Goal: Find specific page/section: Find specific page/section

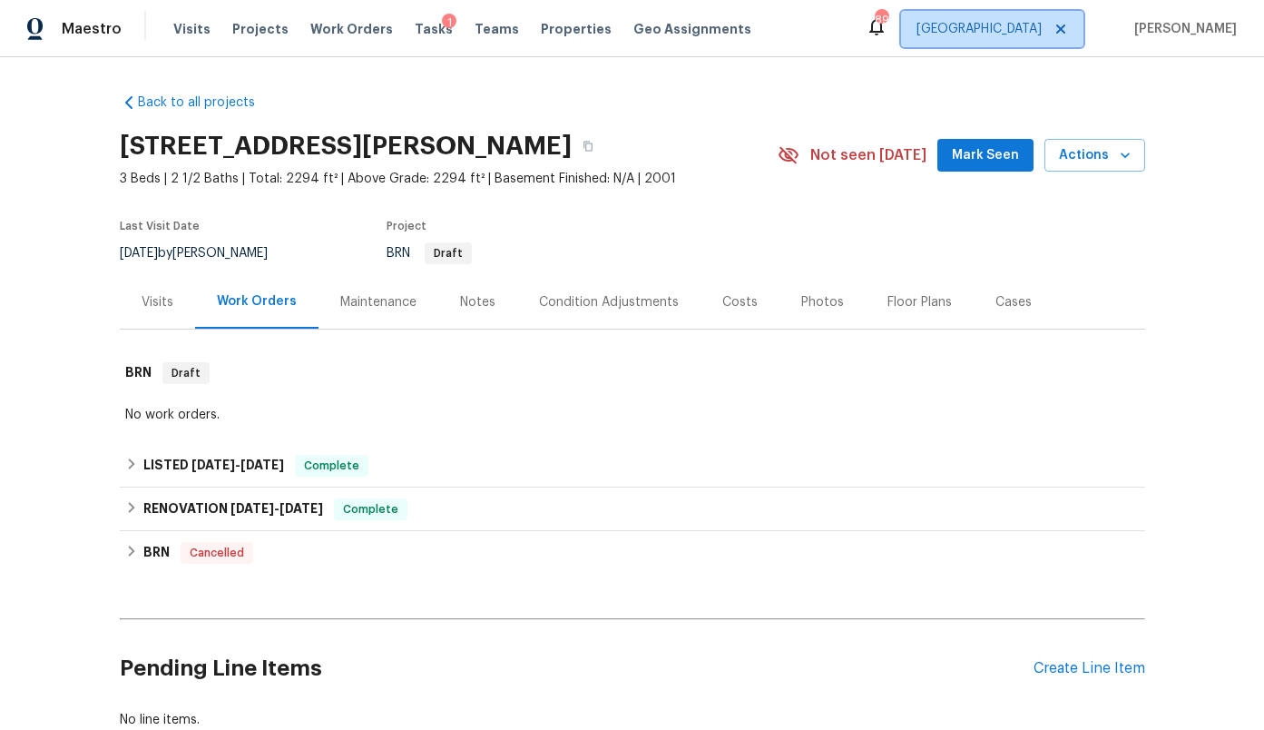
click at [1028, 34] on span "[GEOGRAPHIC_DATA]" at bounding box center [979, 29] width 125 height 18
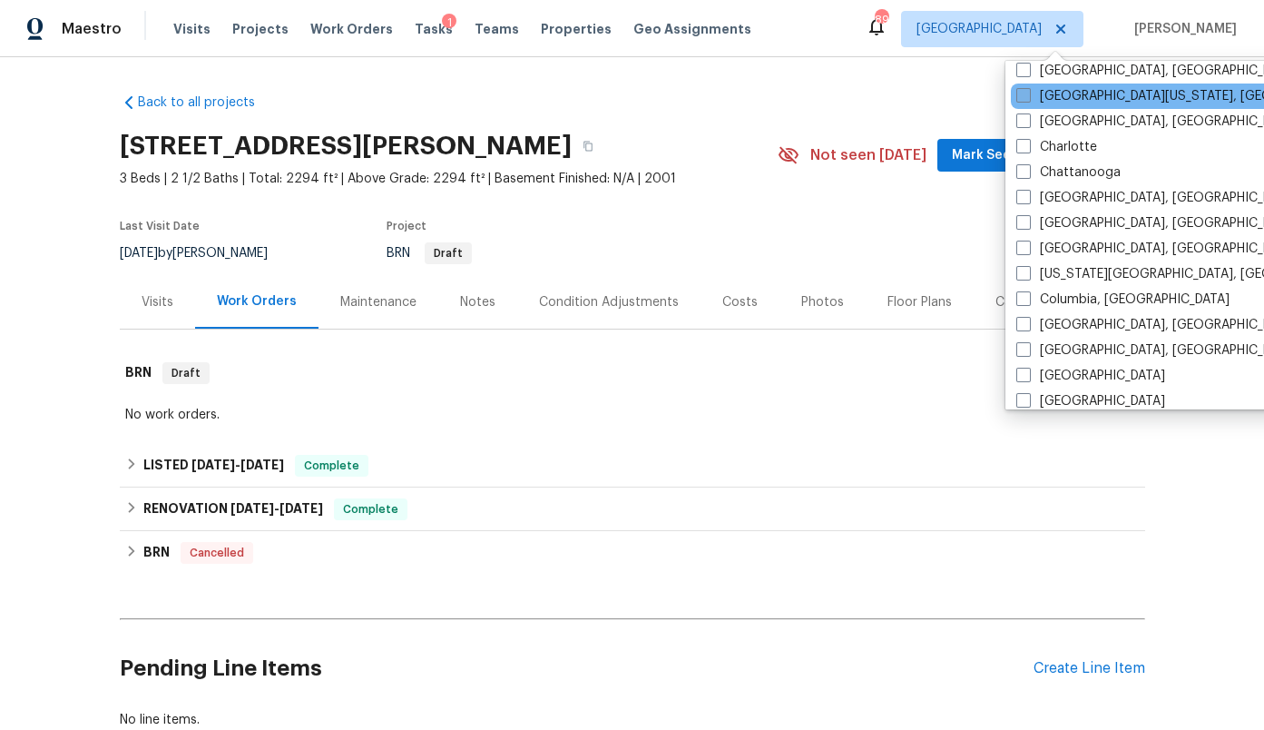
scroll to position [168, 0]
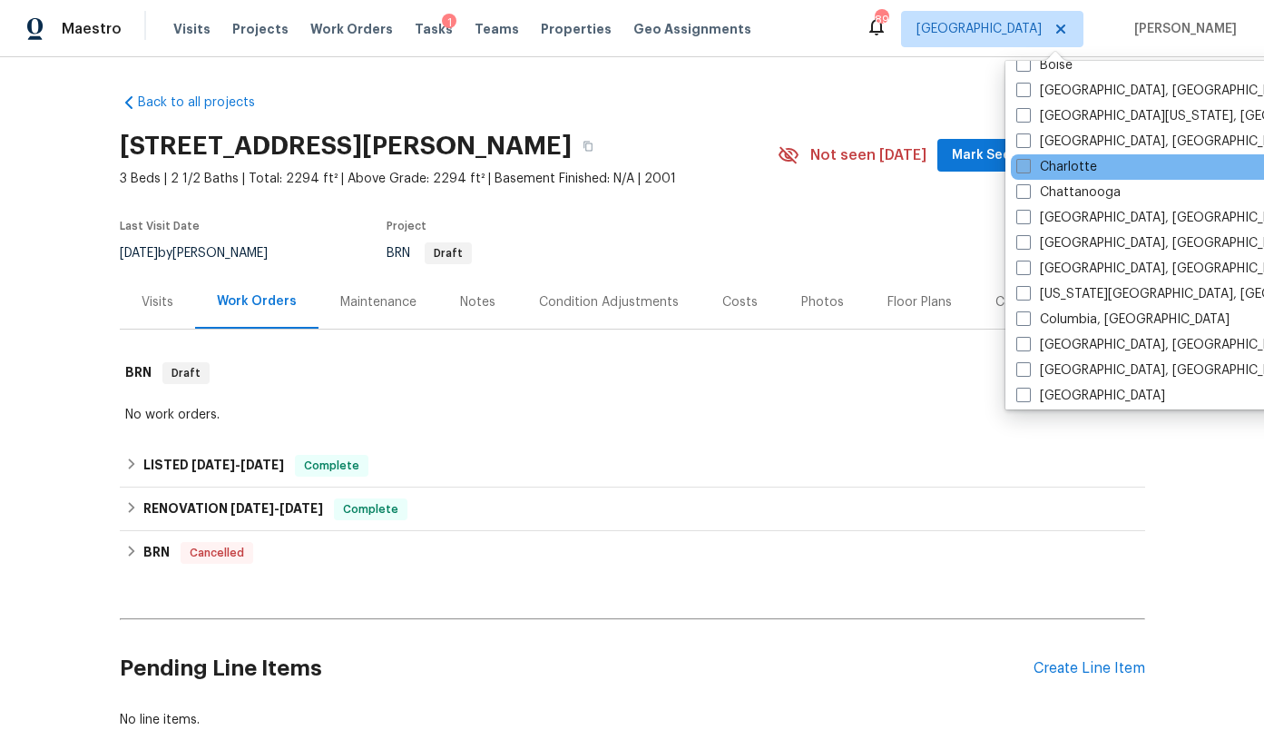
click at [1054, 173] on label "Charlotte" at bounding box center [1056, 167] width 81 height 18
click at [1028, 170] on input "Charlotte" at bounding box center [1022, 164] width 12 height 12
checkbox input "true"
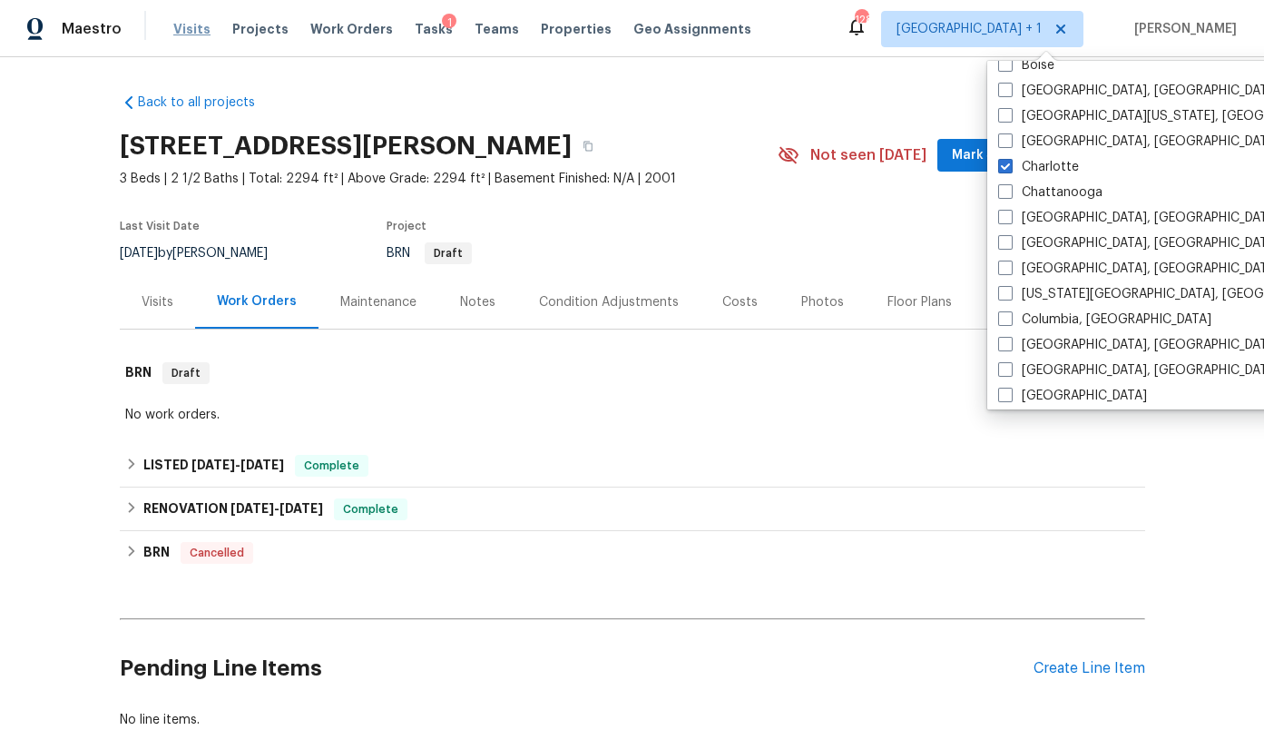
click at [190, 28] on span "Visits" at bounding box center [191, 29] width 37 height 18
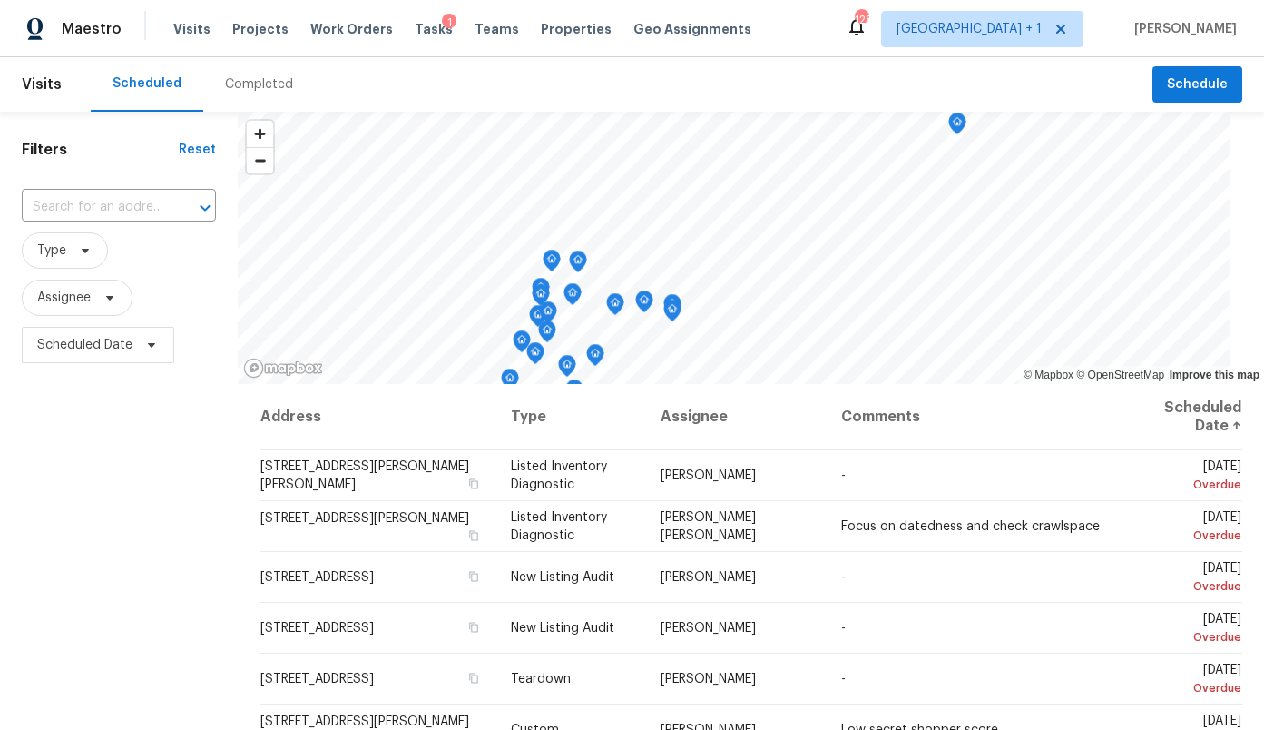
click at [262, 88] on div "Completed" at bounding box center [259, 84] width 68 height 18
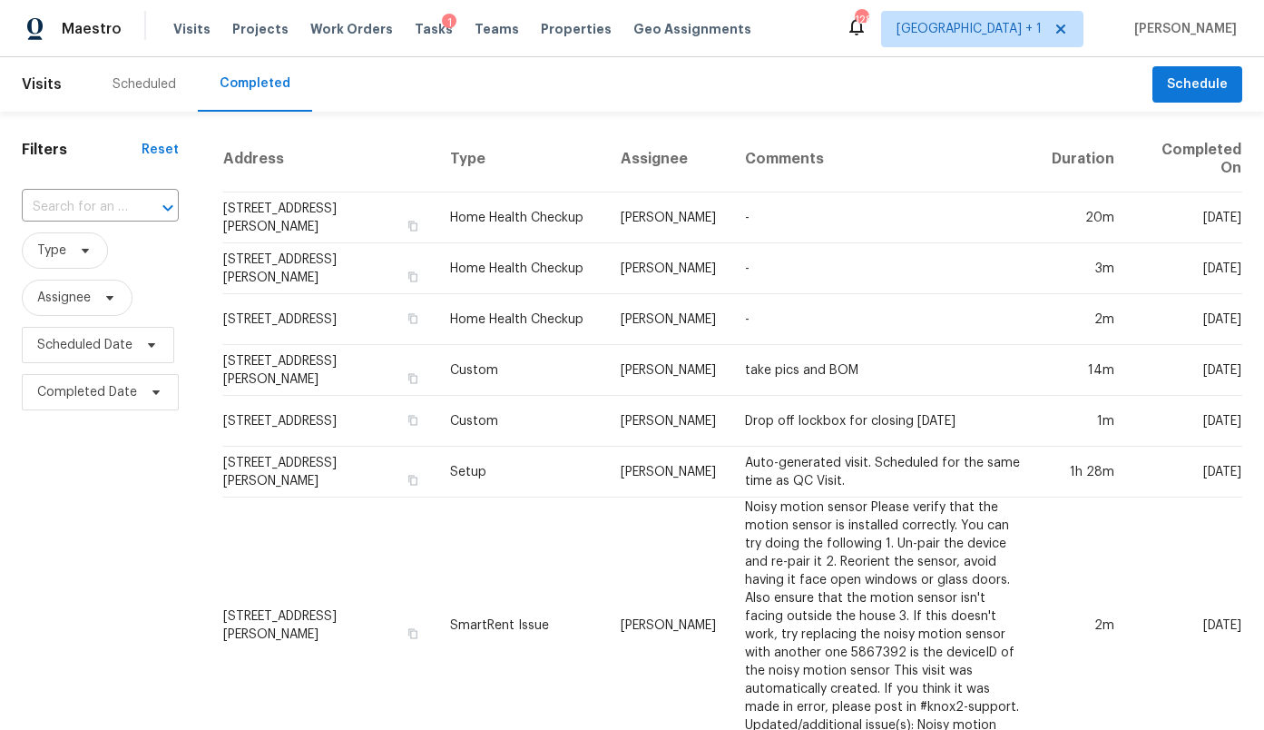
click at [84, 212] on input "text" at bounding box center [75, 207] width 106 height 28
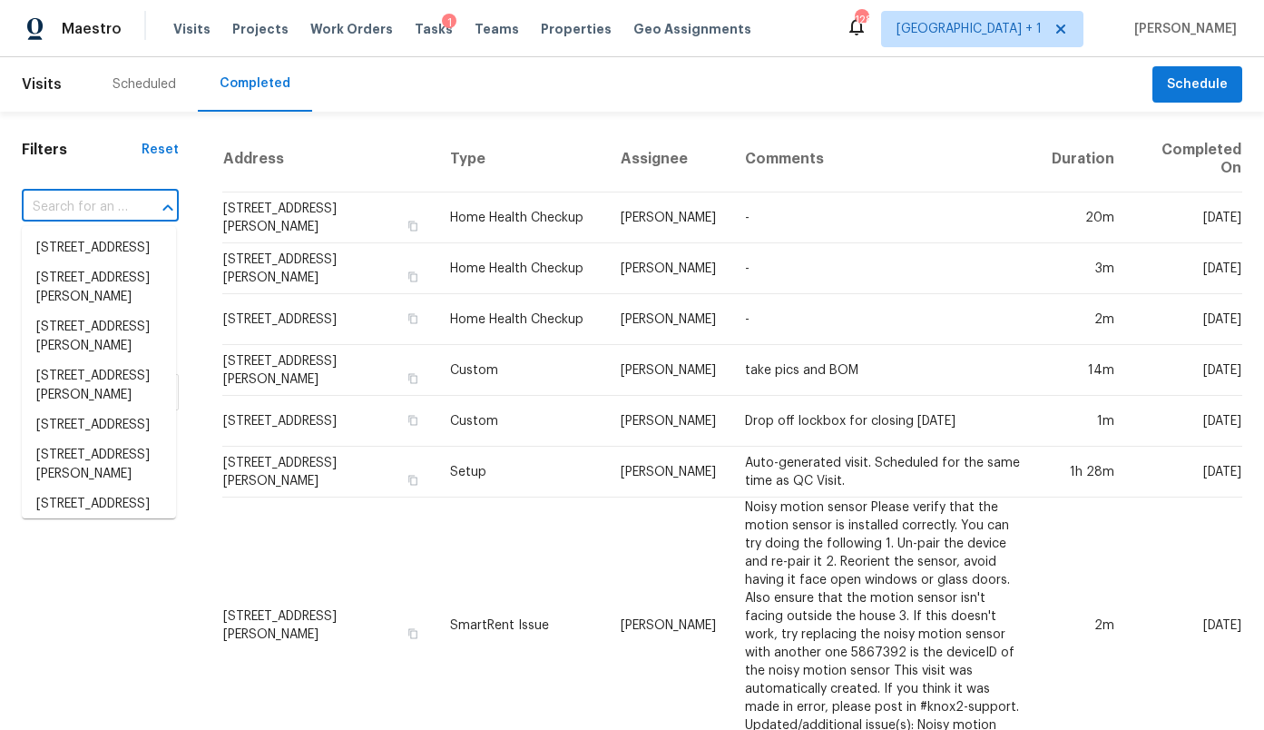
paste input "12610 Danby Rd Pineville NC 28134"
type input "12610 Danby Rd Pineville NC 28134"
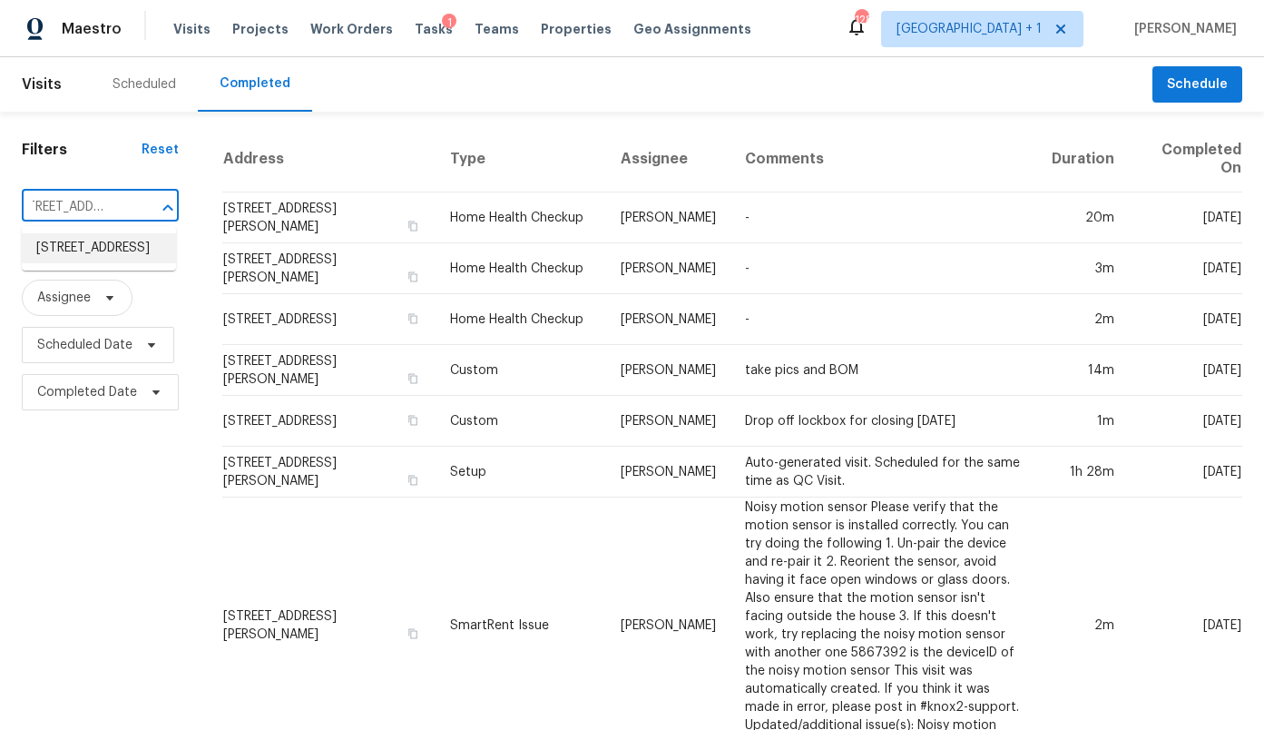
click at [79, 257] on li "12610 Danby Rd, Pineville, NC 28134" at bounding box center [99, 248] width 154 height 30
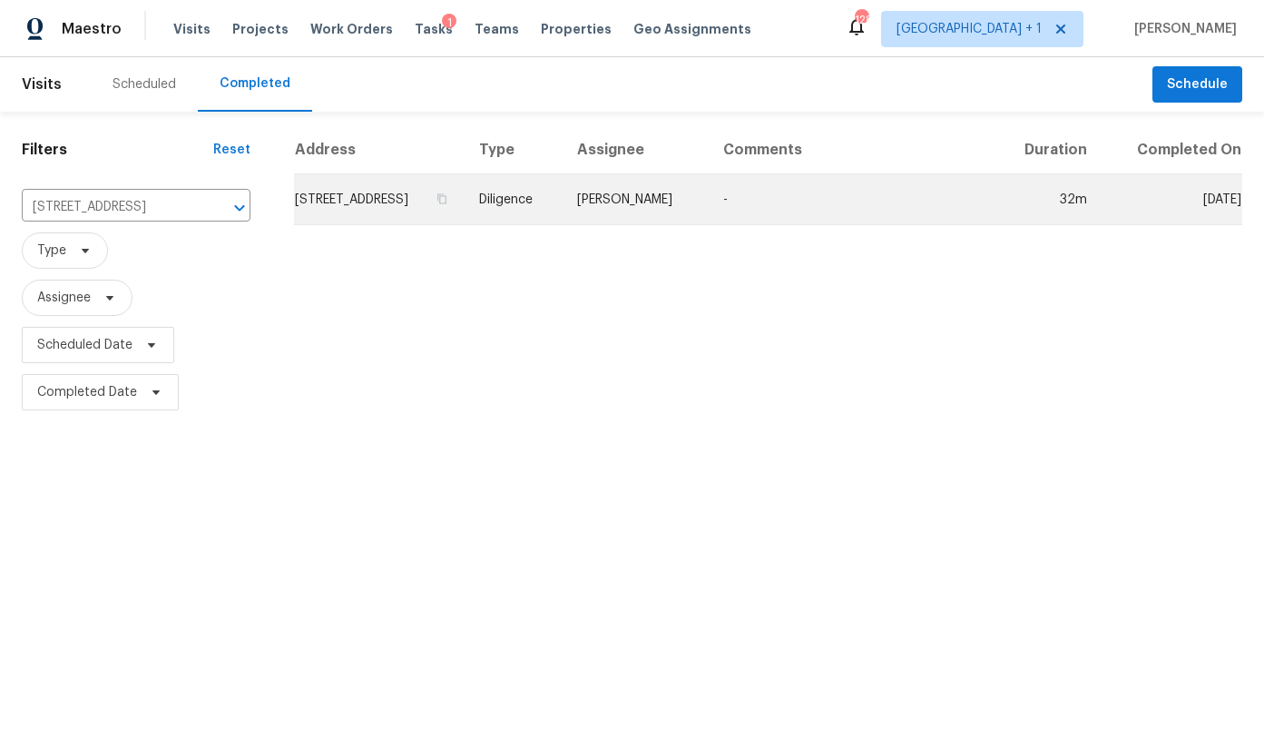
click at [328, 209] on td "12610 Danby Rd, Pineville, NC 28134" at bounding box center [379, 199] width 171 height 51
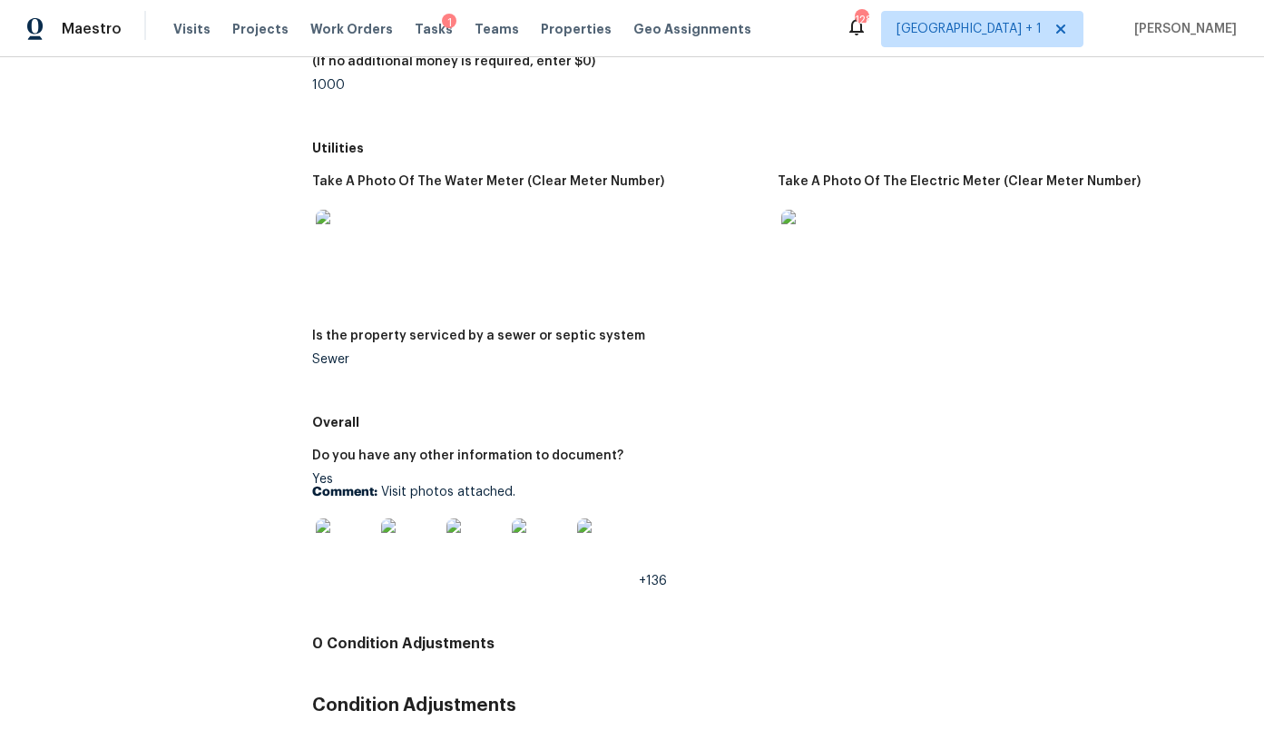
scroll to position [2792, 0]
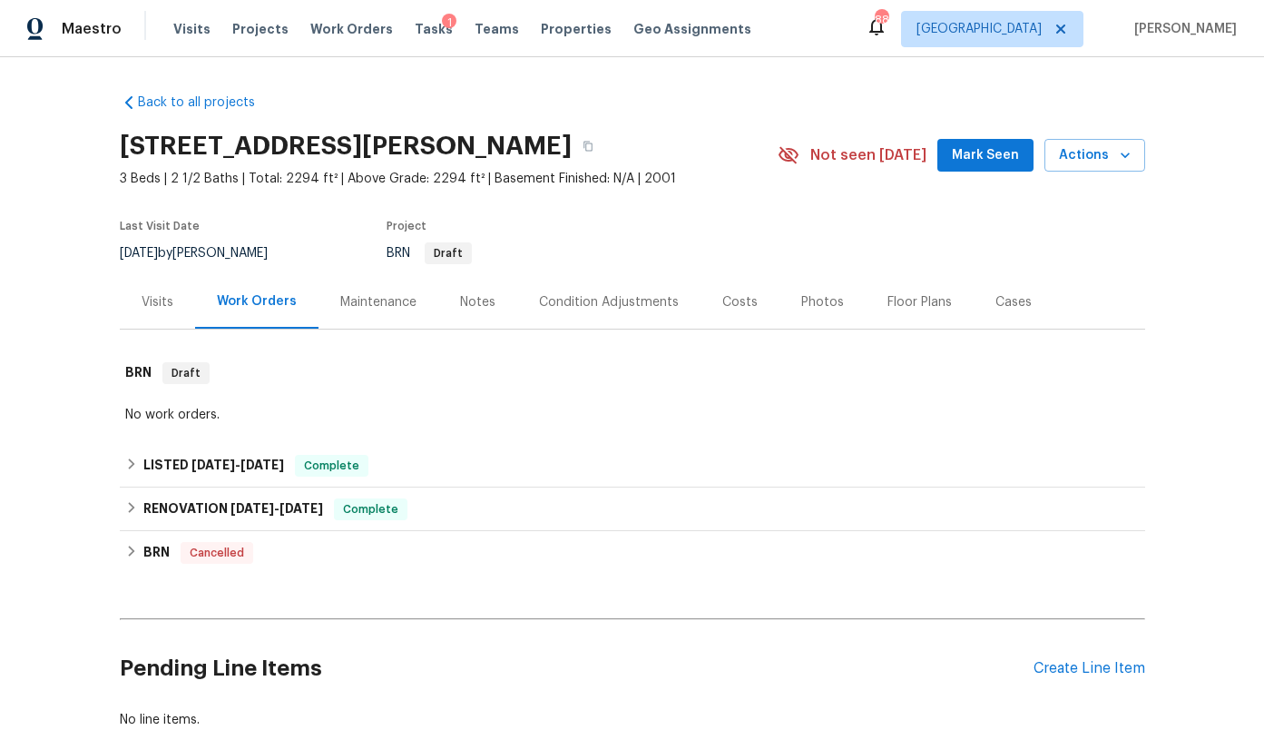
click at [406, 44] on div "Visits Projects Work Orders Tasks 1 Teams Properties Geo Assignments" at bounding box center [473, 29] width 600 height 36
click at [415, 32] on span "Tasks" at bounding box center [434, 29] width 38 height 13
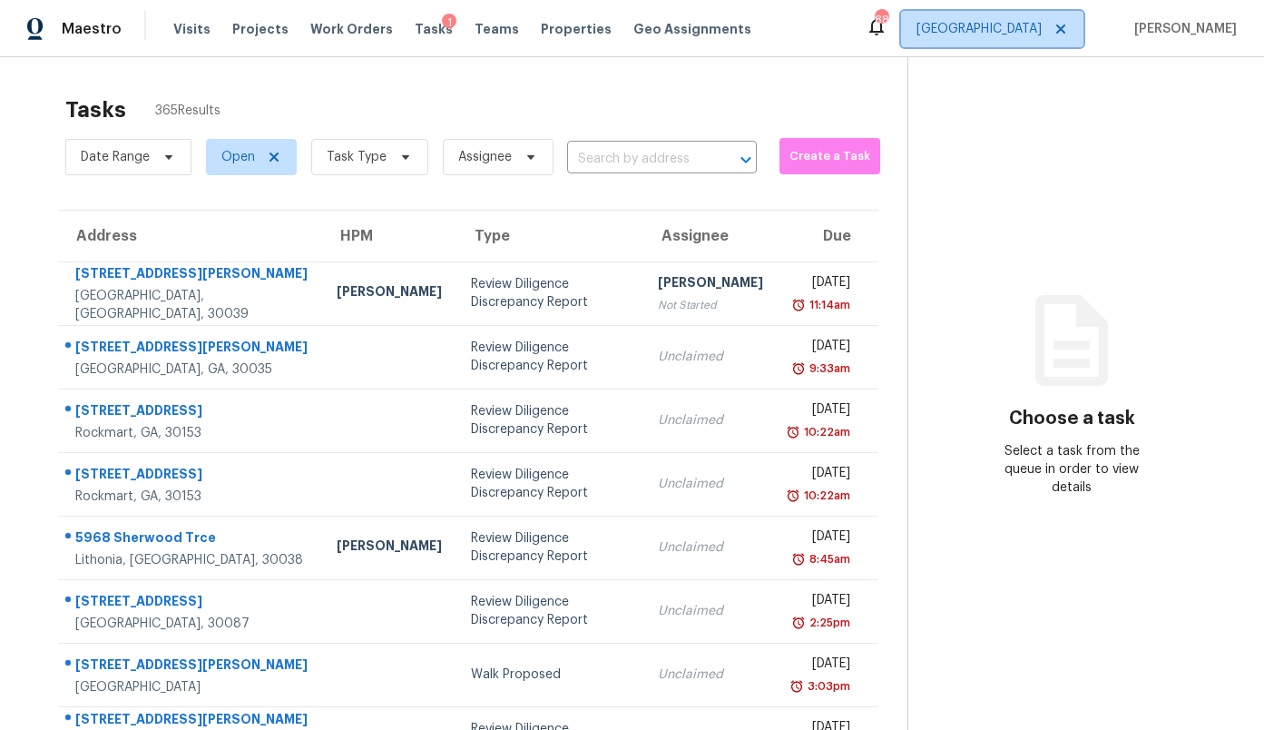
click at [1025, 41] on span "[GEOGRAPHIC_DATA]" at bounding box center [992, 29] width 182 height 36
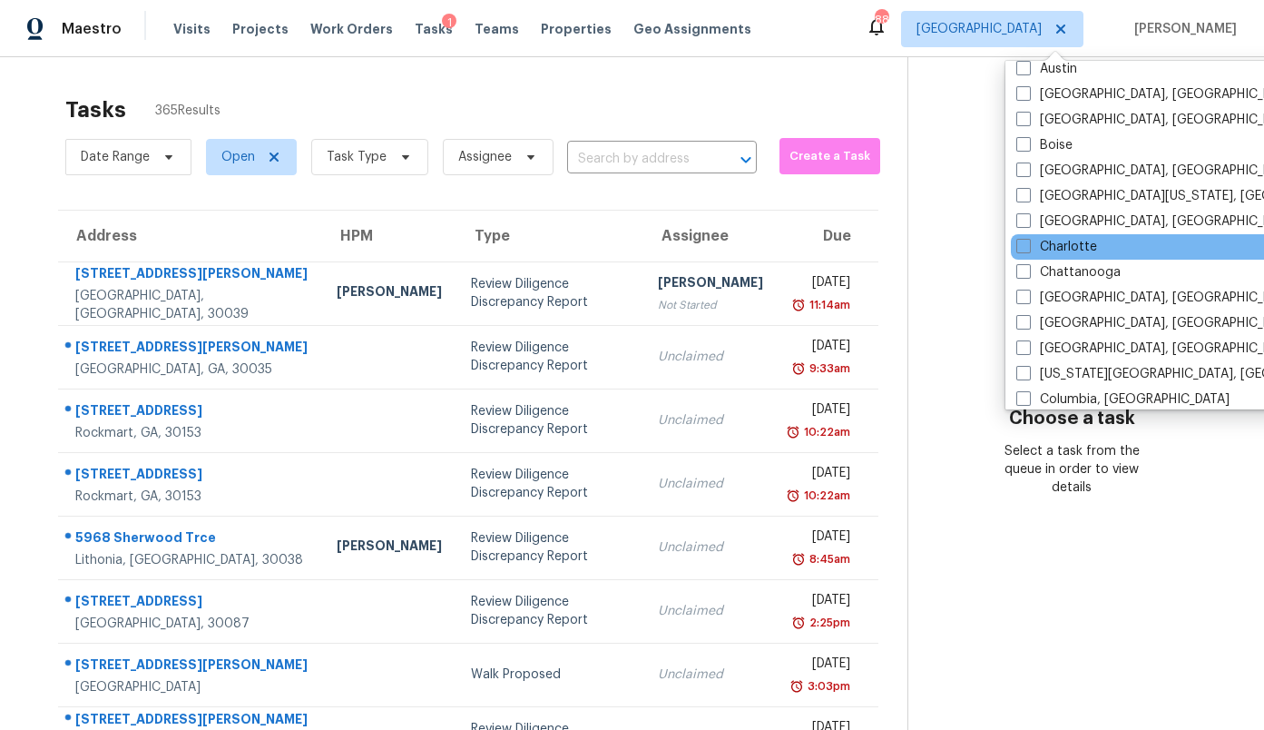
scroll to position [104, 0]
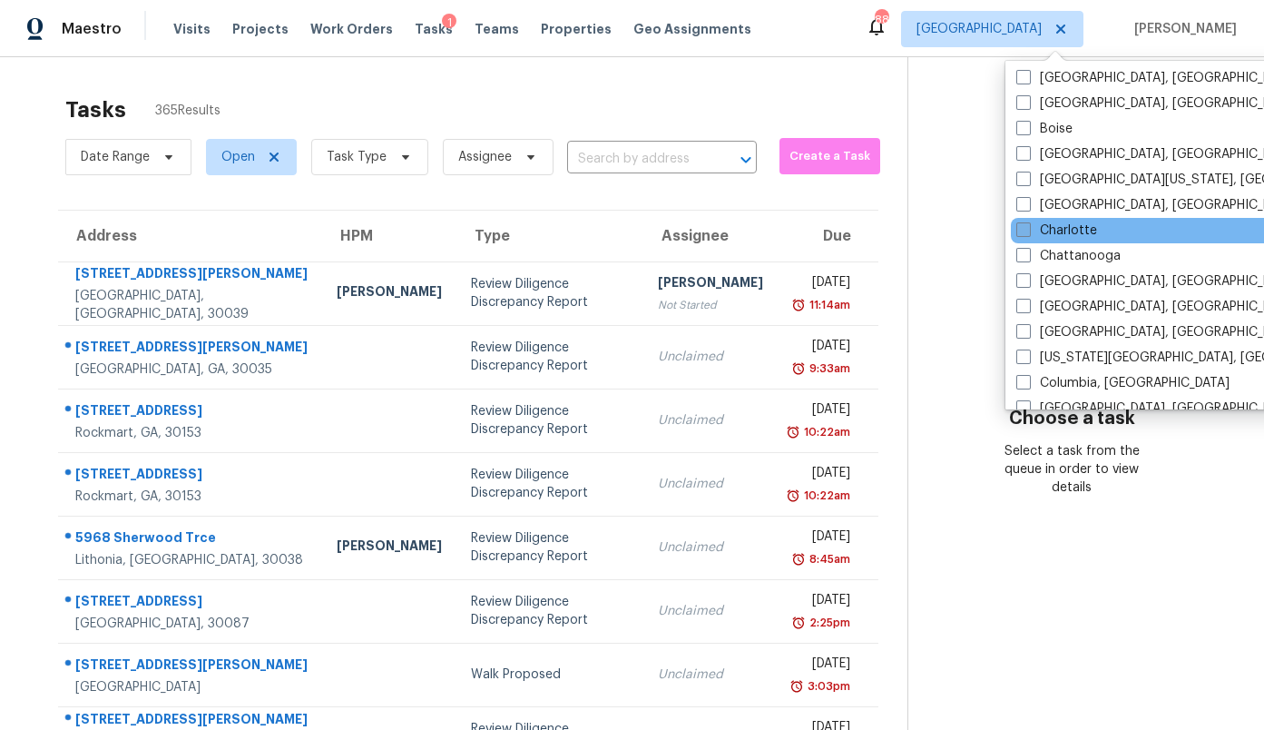
click at [1073, 230] on label "Charlotte" at bounding box center [1056, 230] width 81 height 18
click at [1028, 230] on input "Charlotte" at bounding box center [1022, 227] width 12 height 12
checkbox input "true"
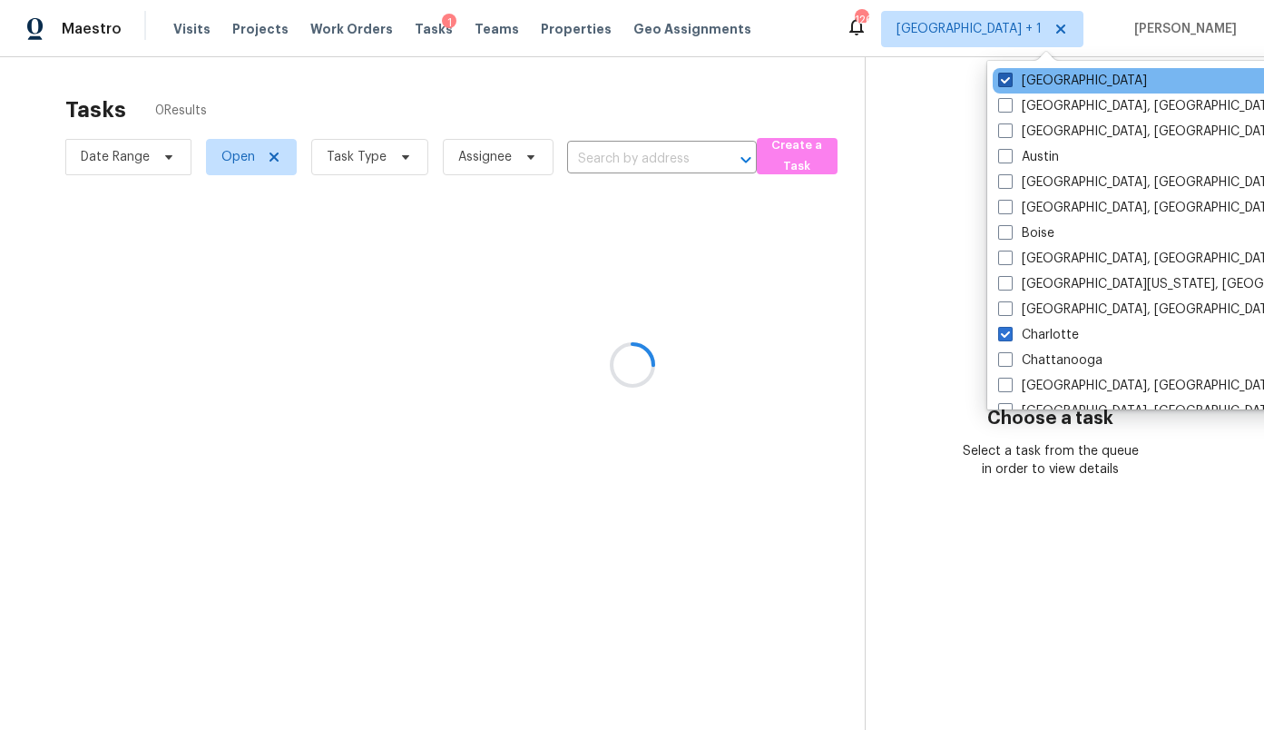
click at [1030, 75] on label "[GEOGRAPHIC_DATA]" at bounding box center [1072, 81] width 149 height 18
click at [1010, 75] on input "[GEOGRAPHIC_DATA]" at bounding box center [1004, 78] width 12 height 12
checkbox input "false"
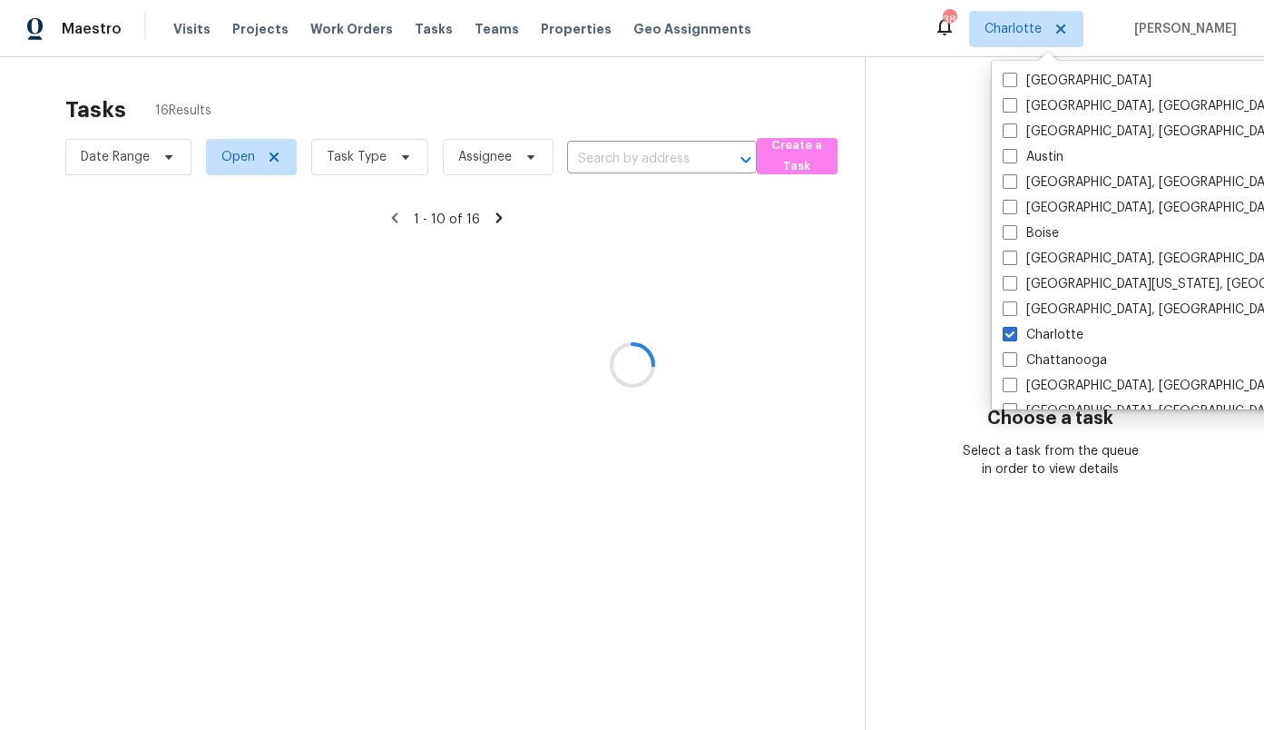
click at [342, 147] on div at bounding box center [632, 365] width 1264 height 730
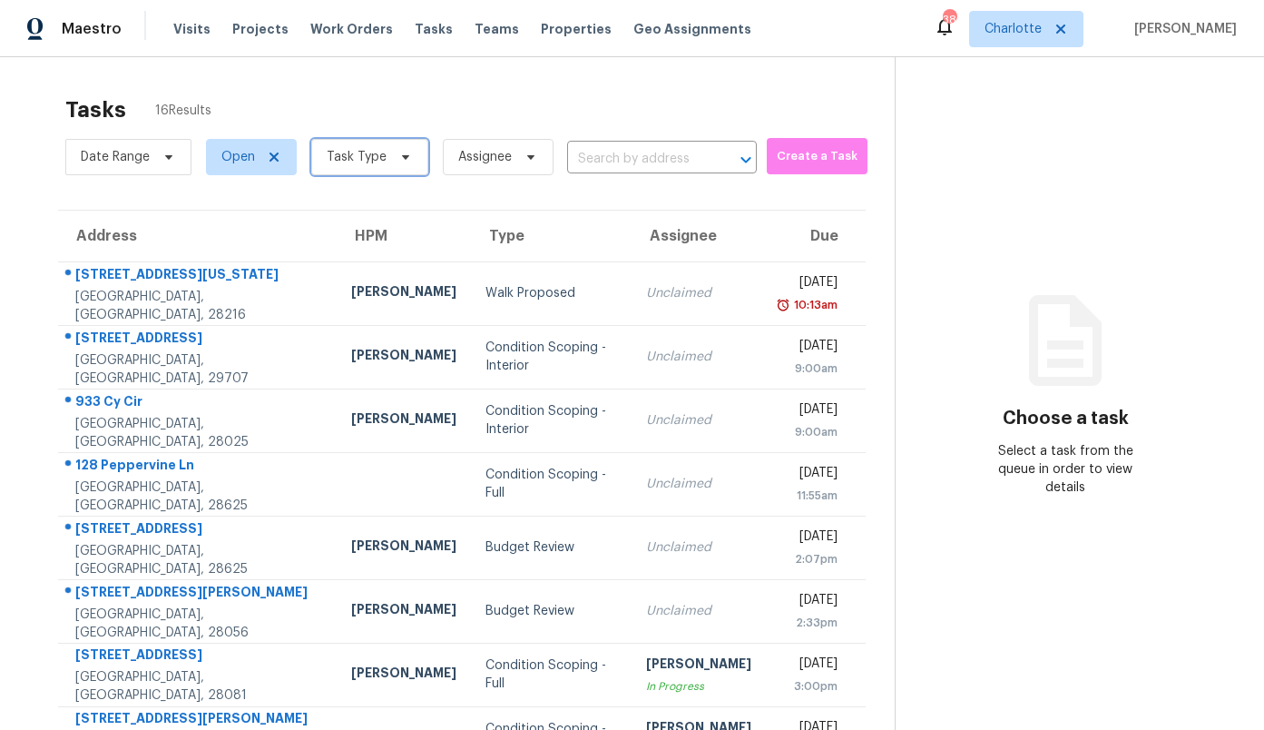
click at [342, 148] on span "Task Type" at bounding box center [357, 157] width 60 height 18
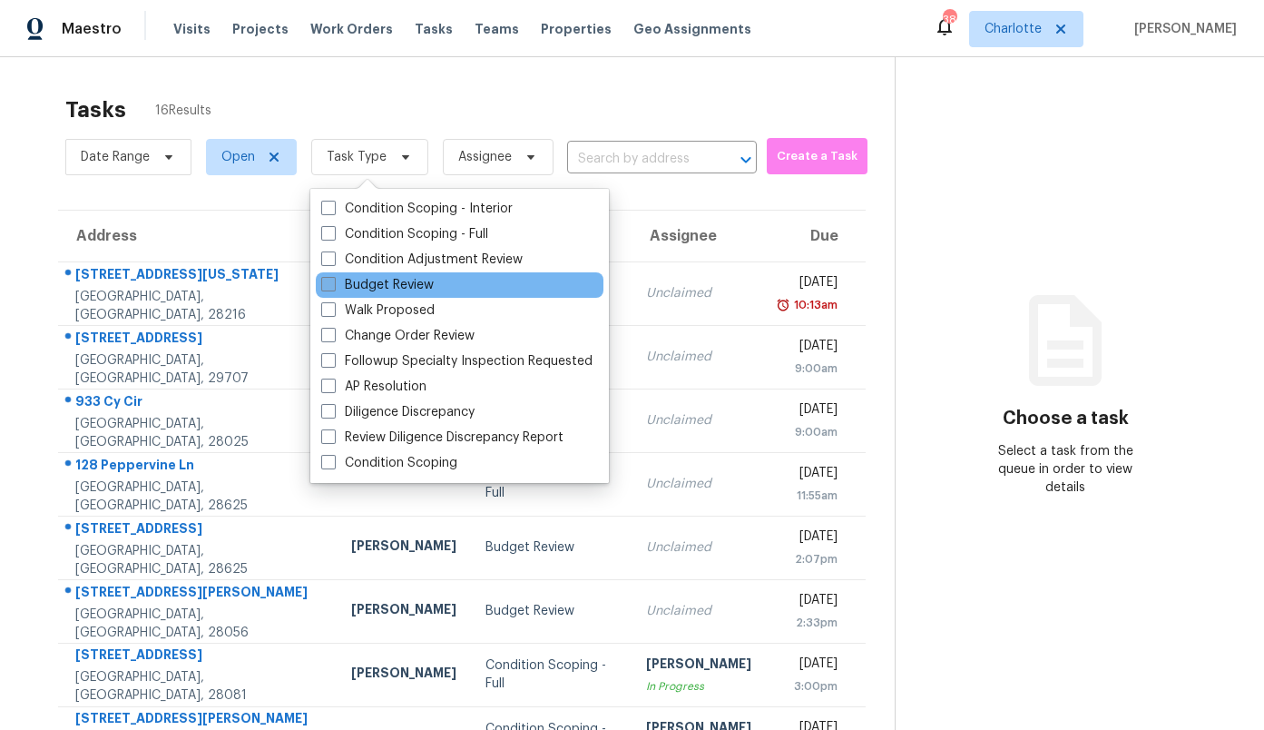
click at [390, 292] on label "Budget Review" at bounding box center [377, 285] width 113 height 18
click at [333, 288] on input "Budget Review" at bounding box center [327, 282] width 12 height 12
checkbox input "true"
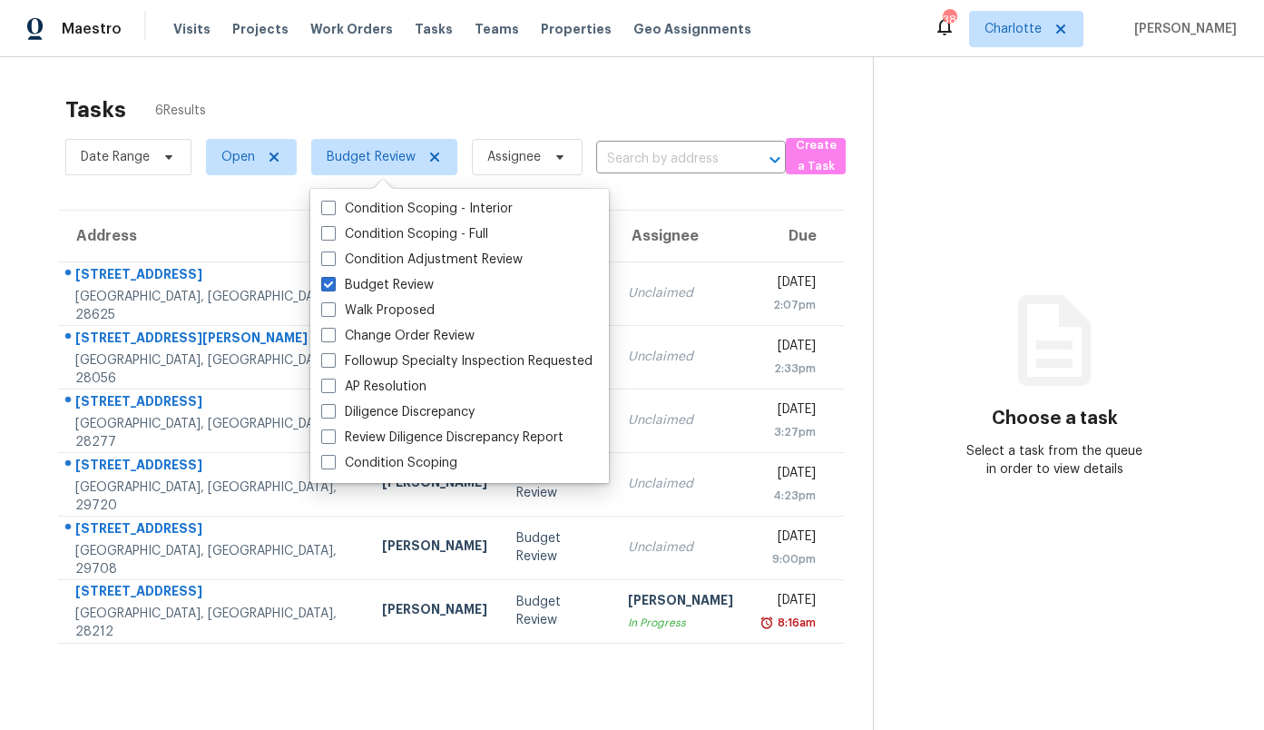
click at [477, 73] on div "Tasks 6 Results Date Range Open Budget Review Assignee ​ Create a Task Address …" at bounding box center [632, 422] width 1264 height 730
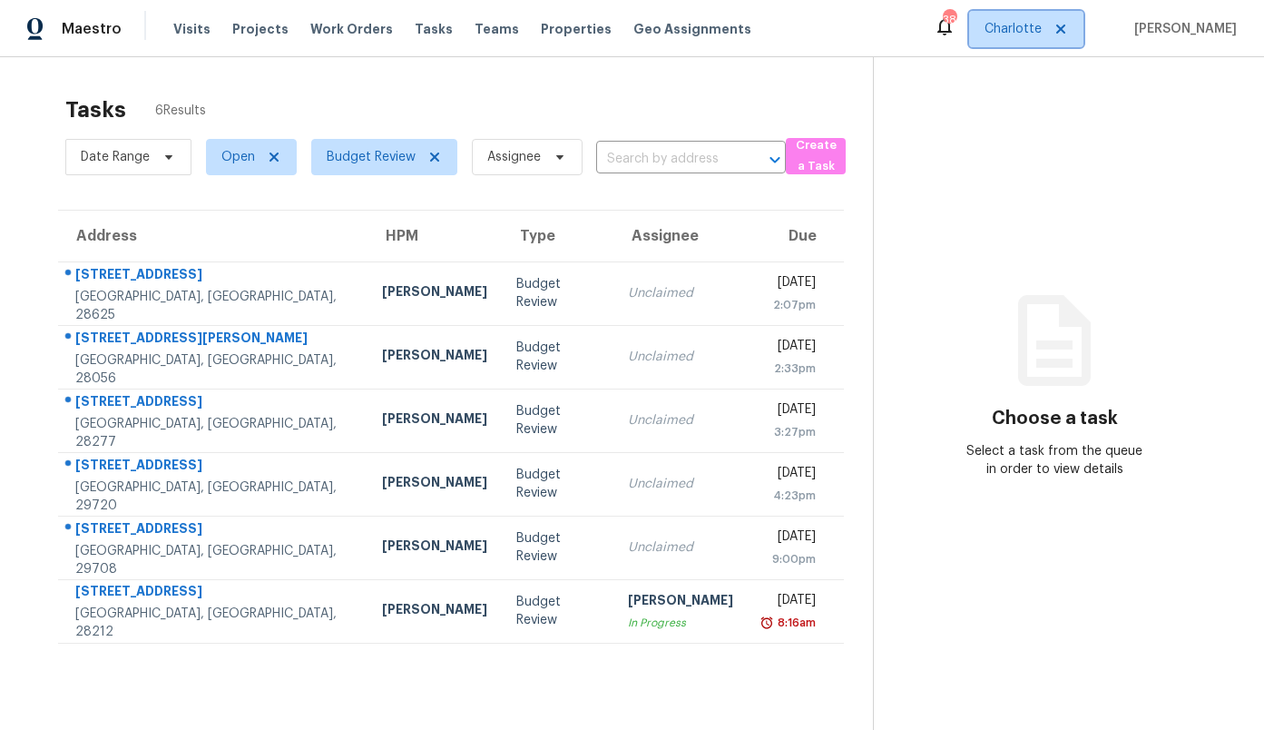
click at [1042, 31] on span "Charlotte" at bounding box center [1013, 29] width 57 height 18
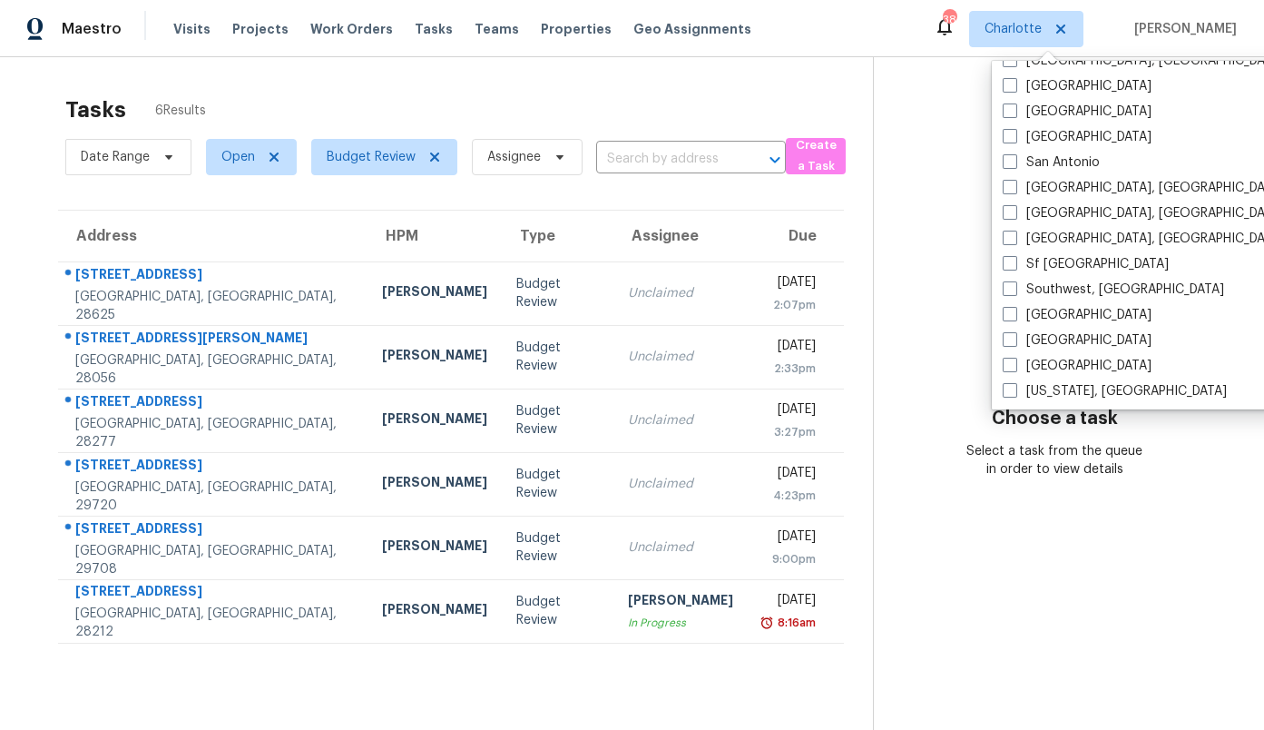
scroll to position [1216, 0]
click at [1050, 345] on label "[GEOGRAPHIC_DATA]" at bounding box center [1077, 338] width 149 height 18
click at [1015, 341] on input "[GEOGRAPHIC_DATA]" at bounding box center [1009, 335] width 12 height 12
checkbox input "true"
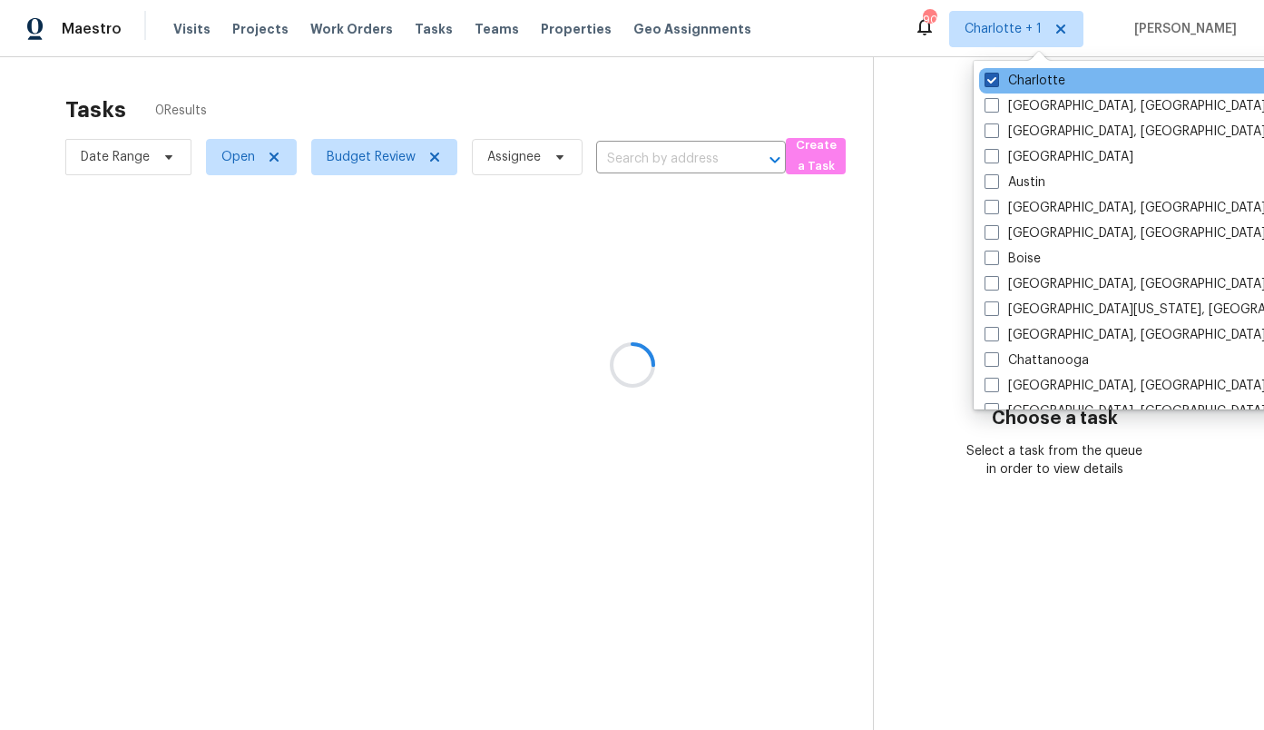
click at [1035, 81] on label "Charlotte" at bounding box center [1025, 81] width 81 height 18
click at [996, 81] on input "Charlotte" at bounding box center [991, 78] width 12 height 12
checkbox input "false"
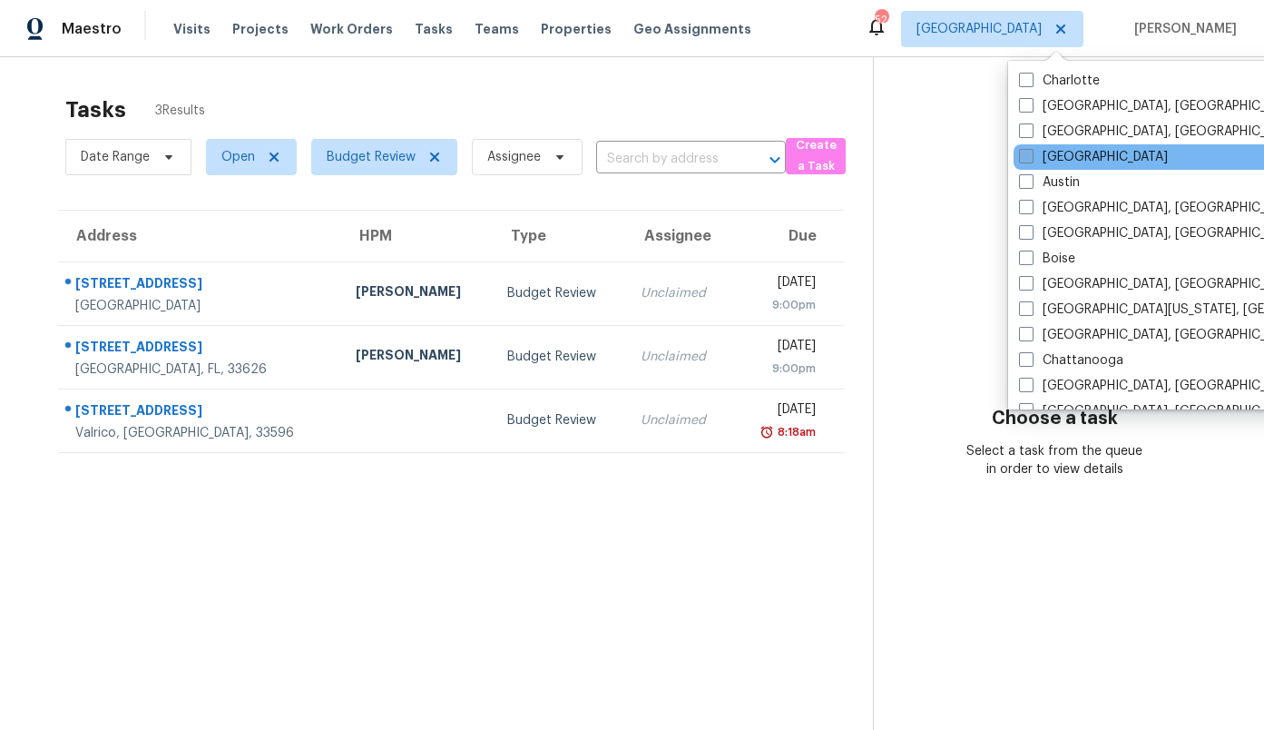
click at [1079, 161] on label "[GEOGRAPHIC_DATA]" at bounding box center [1093, 157] width 149 height 18
click at [1031, 160] on input "[GEOGRAPHIC_DATA]" at bounding box center [1025, 154] width 12 height 12
checkbox input "true"
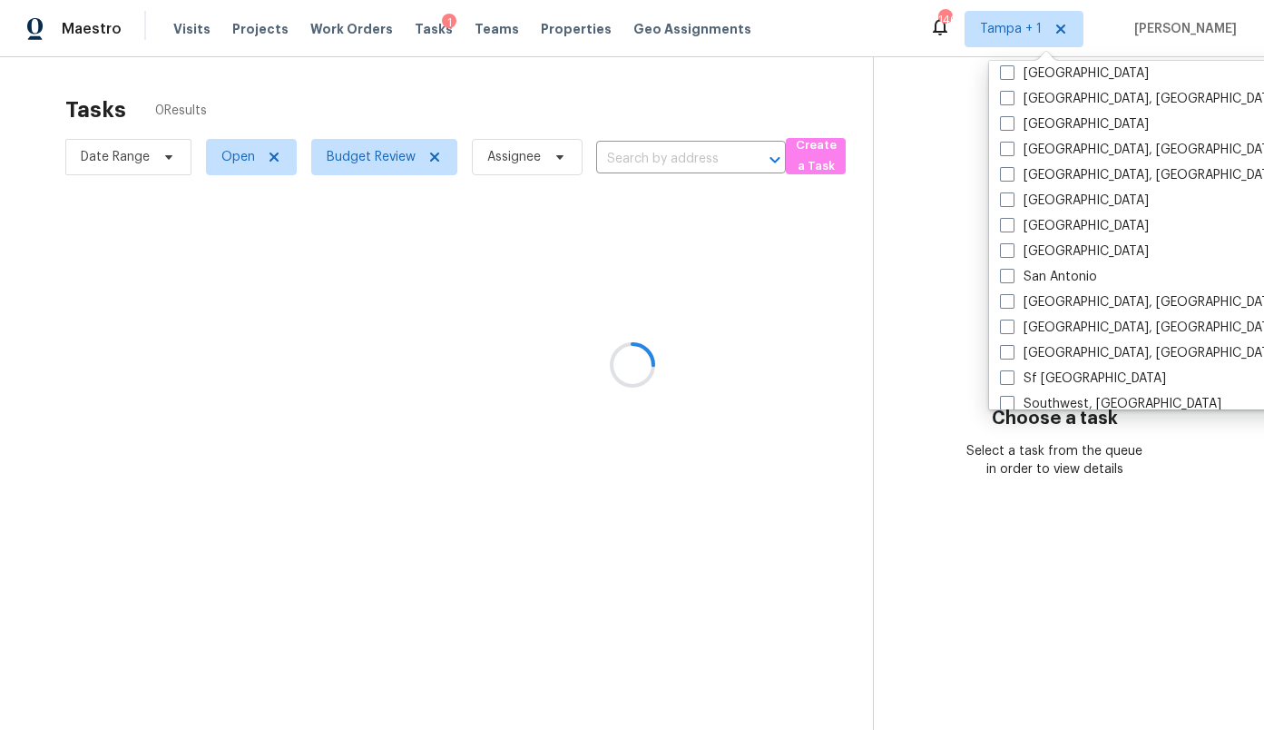
scroll to position [1216, 0]
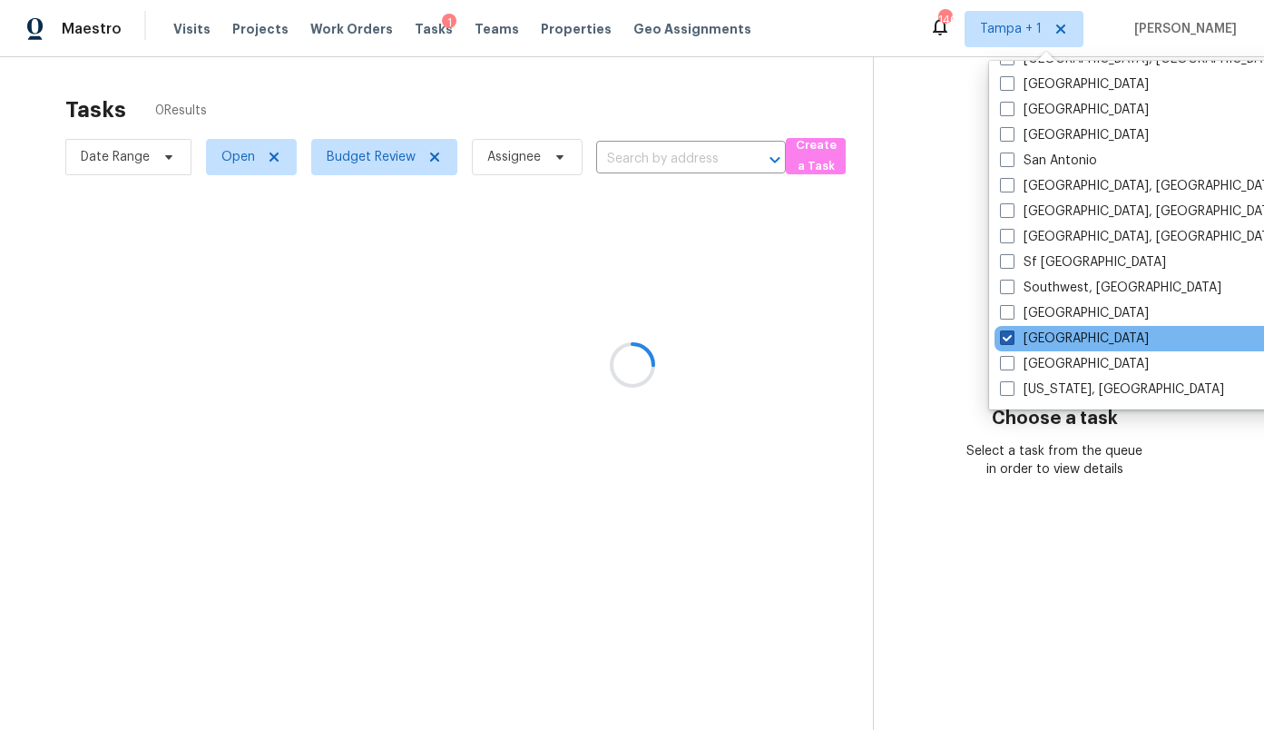
click at [1023, 340] on label "[GEOGRAPHIC_DATA]" at bounding box center [1074, 338] width 149 height 18
click at [1012, 340] on input "[GEOGRAPHIC_DATA]" at bounding box center [1006, 335] width 12 height 12
checkbox input "false"
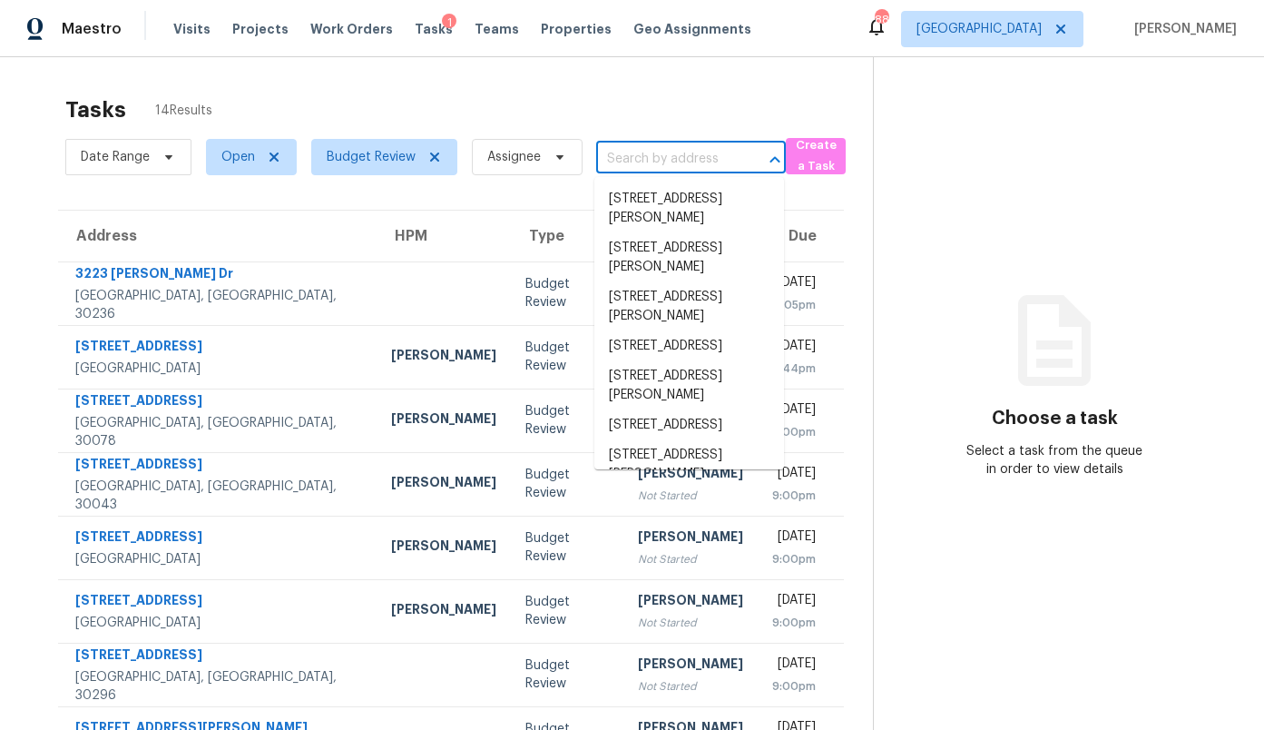
click at [644, 152] on input "text" at bounding box center [665, 159] width 139 height 28
paste input "[STREET_ADDRESS]"
type input "[STREET_ADDRESS]"
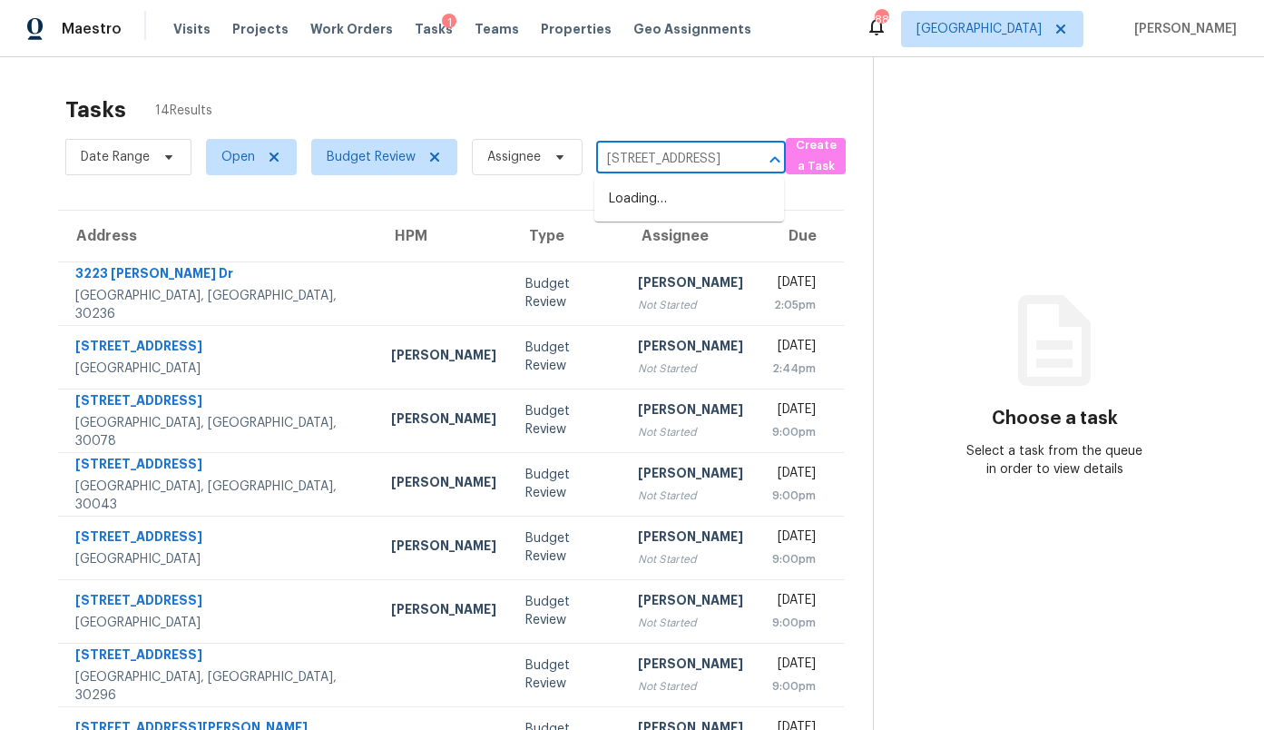
scroll to position [0, 90]
click at [644, 194] on li "[STREET_ADDRESS]" at bounding box center [689, 199] width 190 height 30
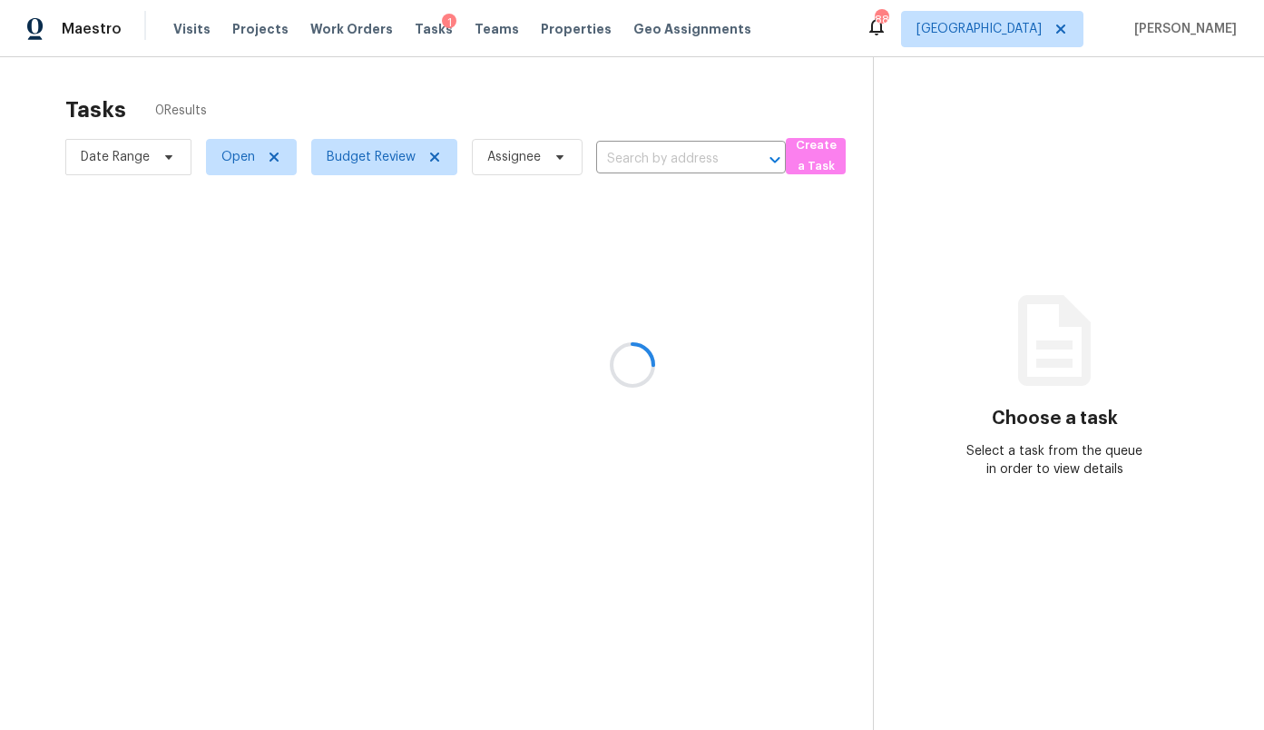
type input "[STREET_ADDRESS]"
click at [682, 95] on div "Tasks 0 Results" at bounding box center [469, 109] width 808 height 47
click at [1042, 31] on span "[GEOGRAPHIC_DATA]" at bounding box center [979, 29] width 125 height 18
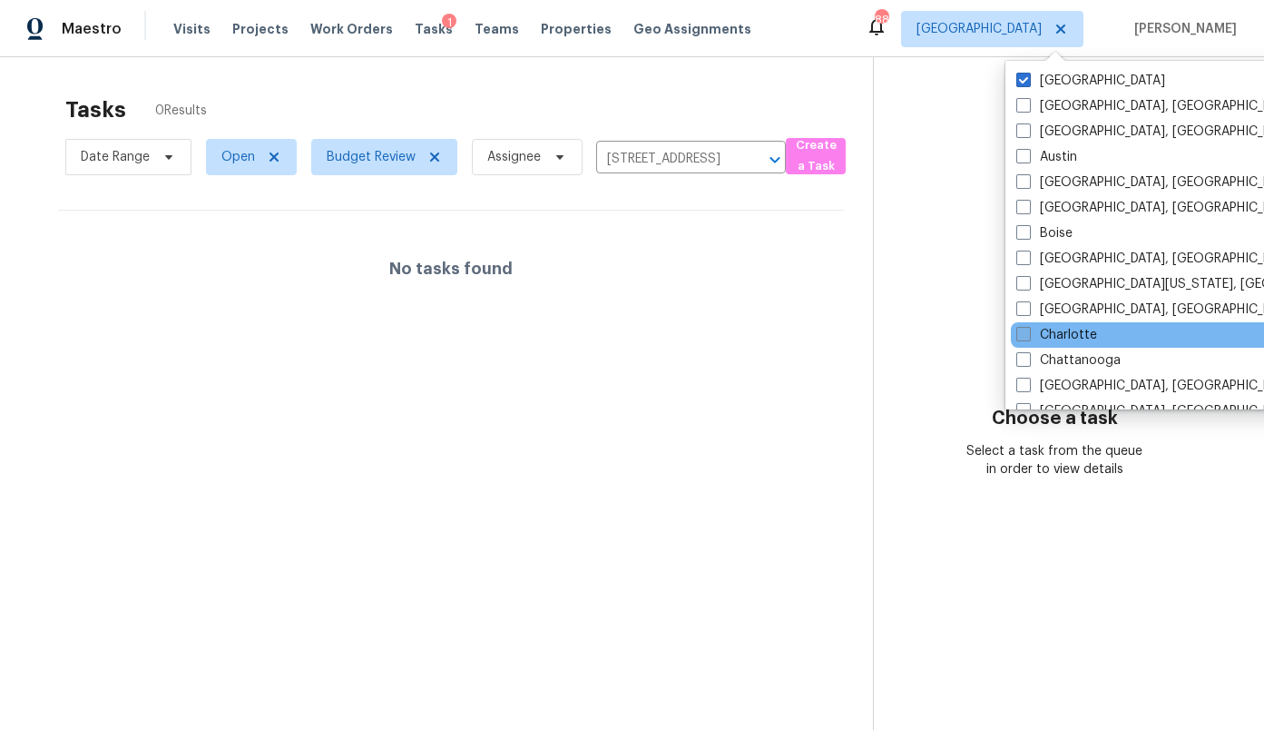
click at [1059, 339] on label "Charlotte" at bounding box center [1056, 335] width 81 height 18
click at [1028, 338] on input "Charlotte" at bounding box center [1022, 332] width 12 height 12
checkbox input "true"
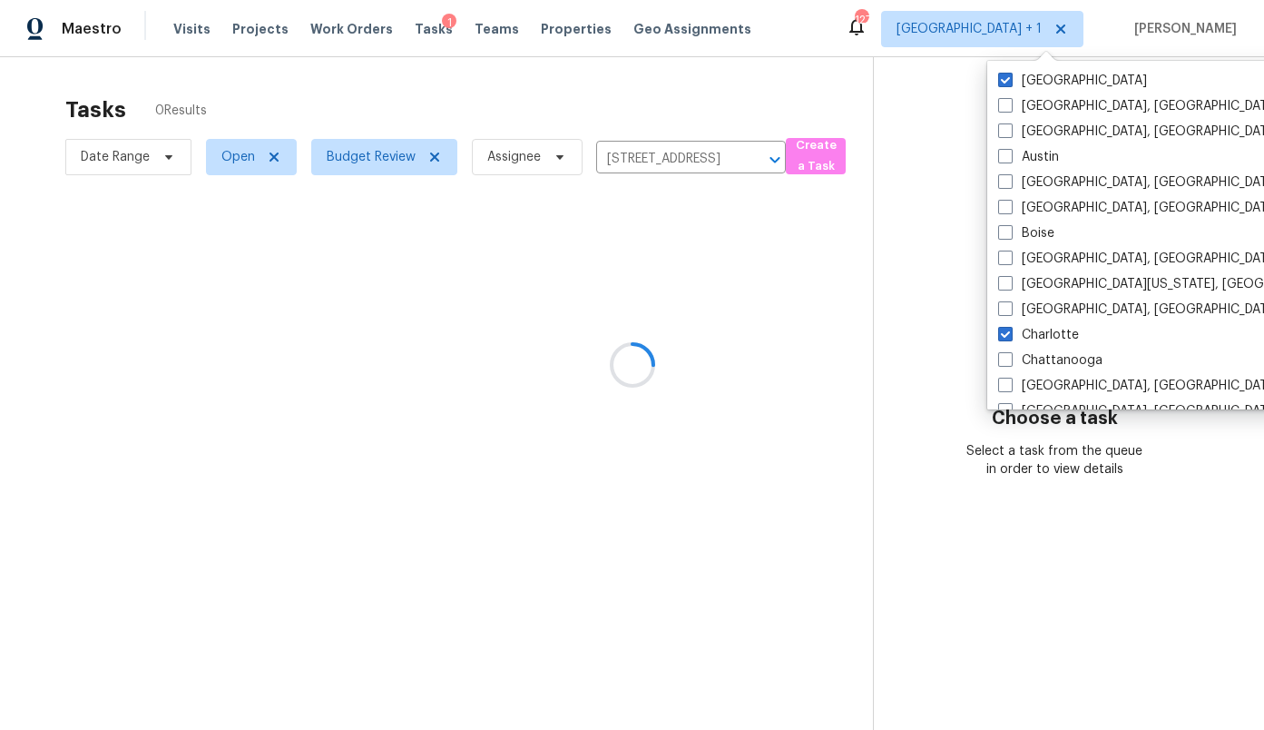
click at [753, 162] on div at bounding box center [632, 365] width 1264 height 730
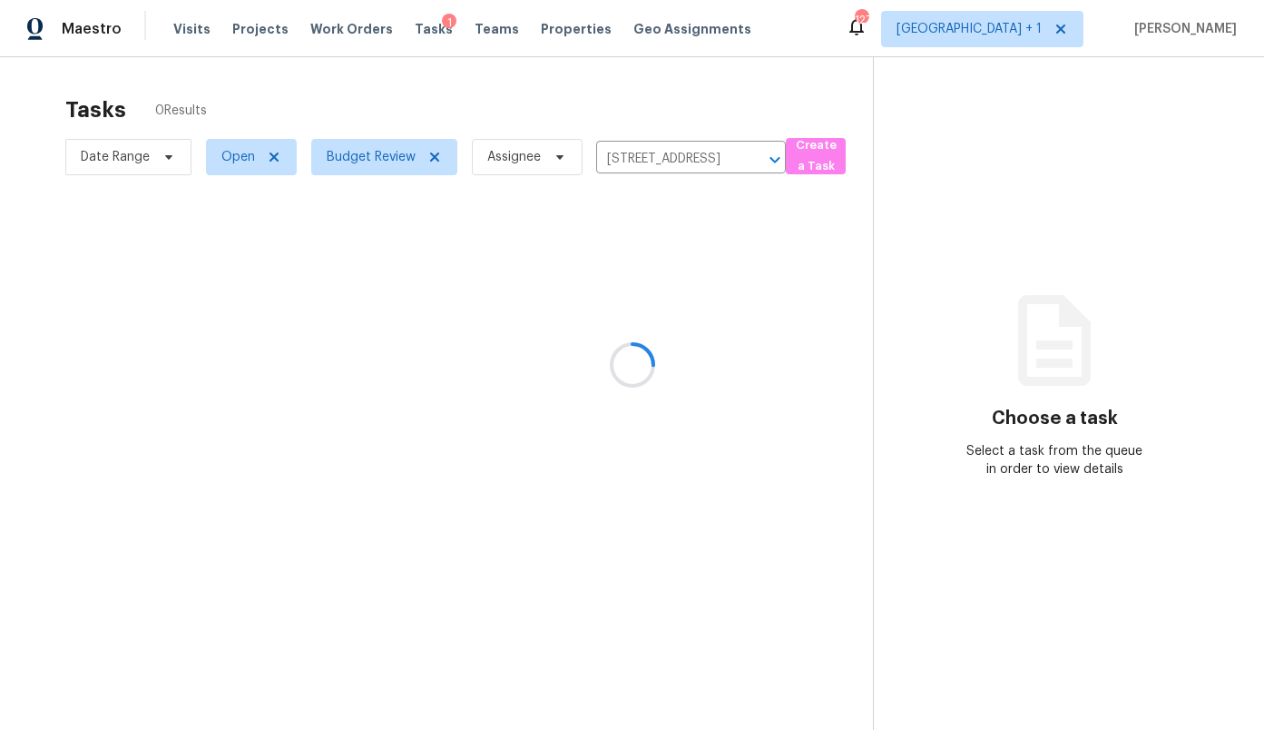
click at [717, 162] on div at bounding box center [632, 365] width 1264 height 730
click at [747, 161] on icon "Clear" at bounding box center [751, 160] width 18 height 18
click at [687, 161] on div at bounding box center [632, 365] width 1264 height 730
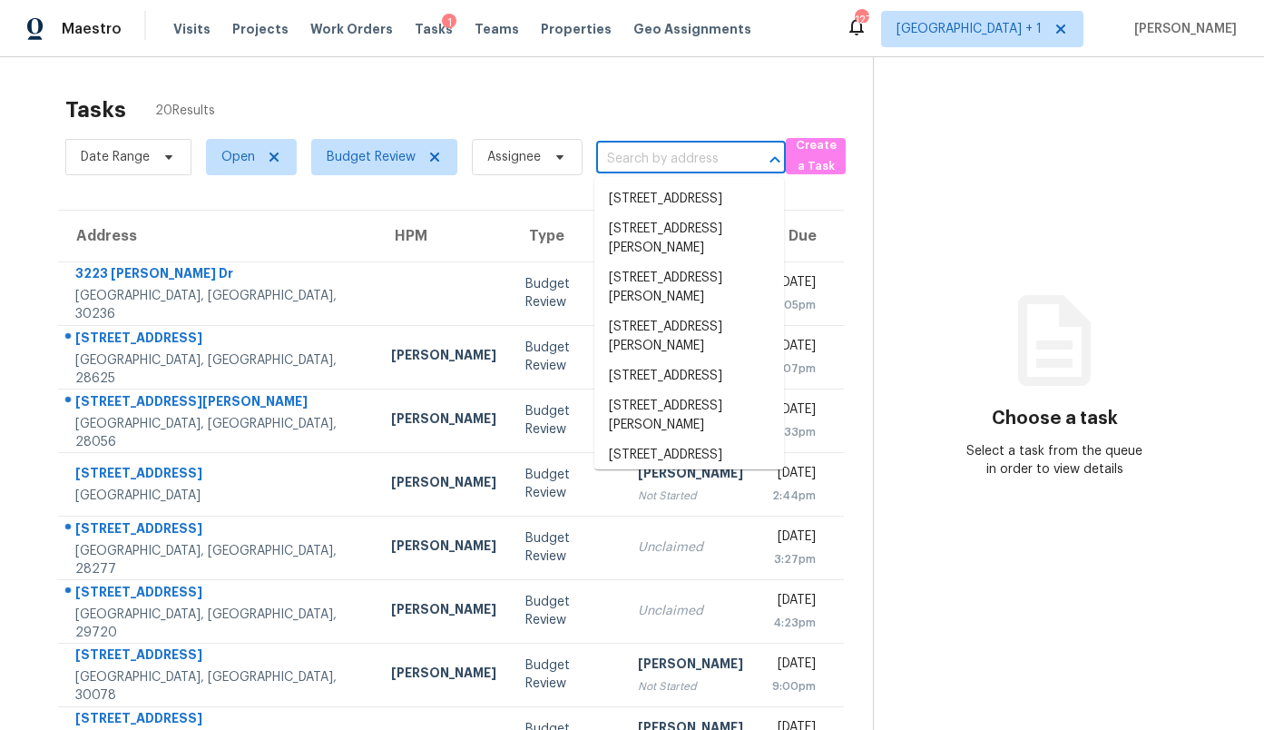
click at [642, 159] on input "text" at bounding box center [665, 159] width 139 height 28
paste input "[STREET_ADDRESS]"
type input "[STREET_ADDRESS]"
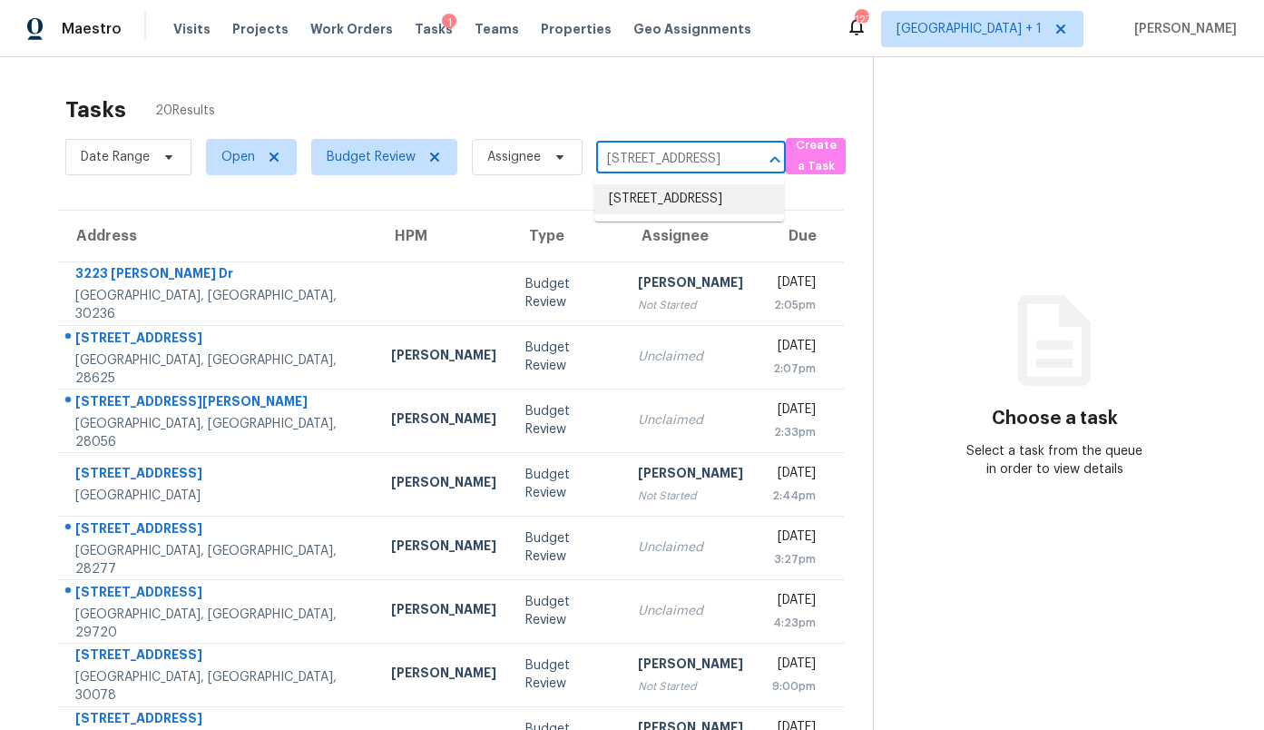
click at [657, 203] on li "[STREET_ADDRESS]" at bounding box center [689, 199] width 190 height 30
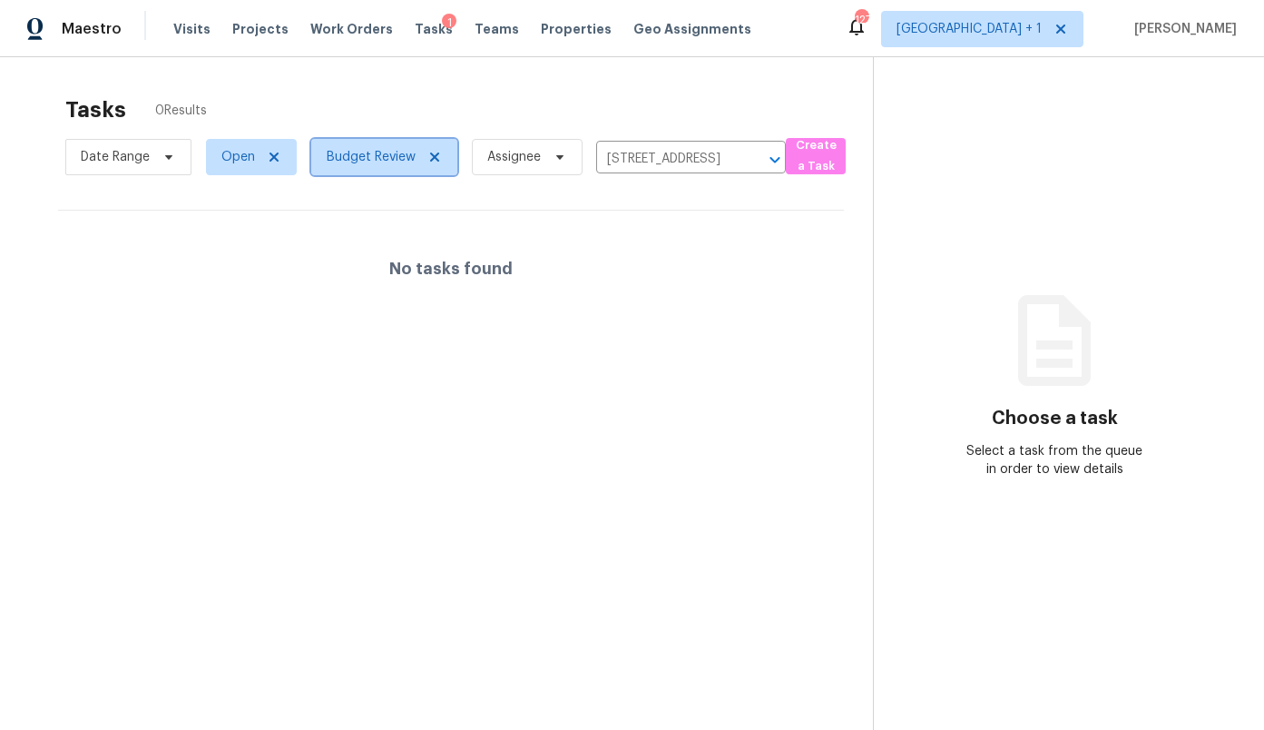
click at [378, 168] on span "Budget Review" at bounding box center [384, 157] width 146 height 36
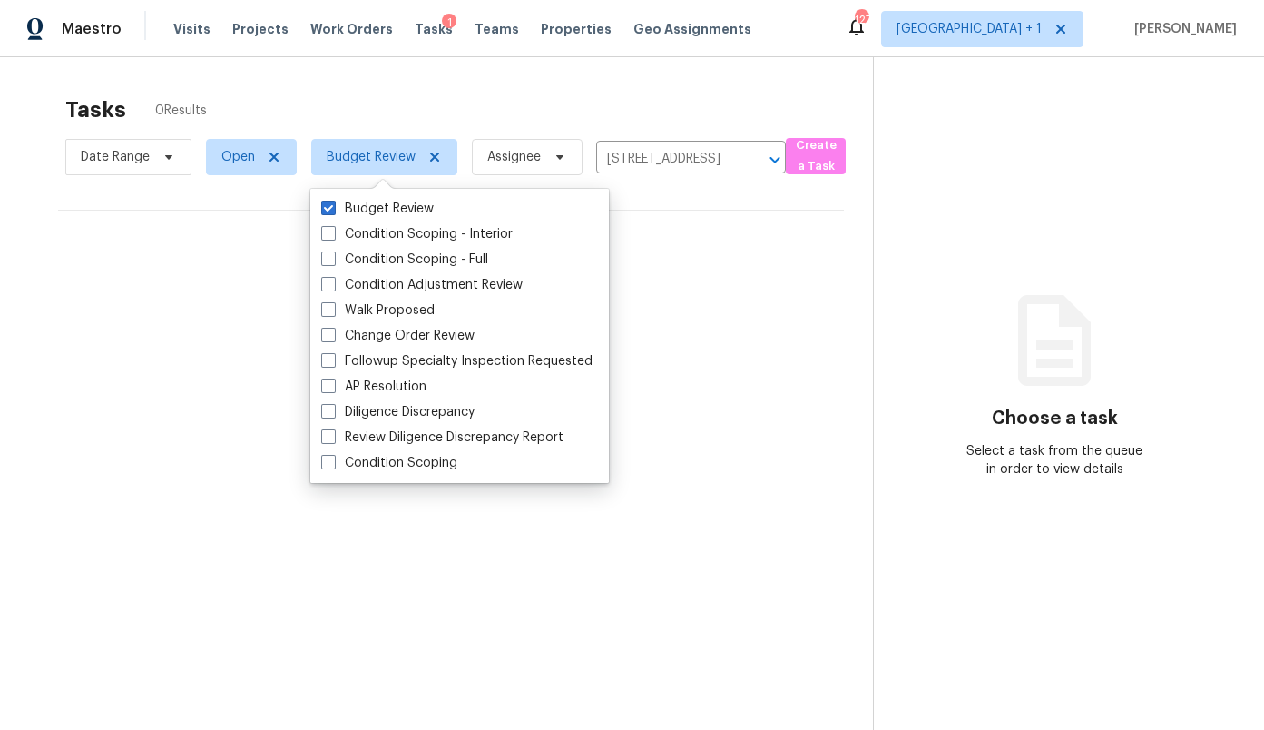
click at [881, 38] on div "Maestro Visits Projects Work Orders Tasks 1 Teams Properties Geo Assignments 12…" at bounding box center [632, 28] width 1264 height 57
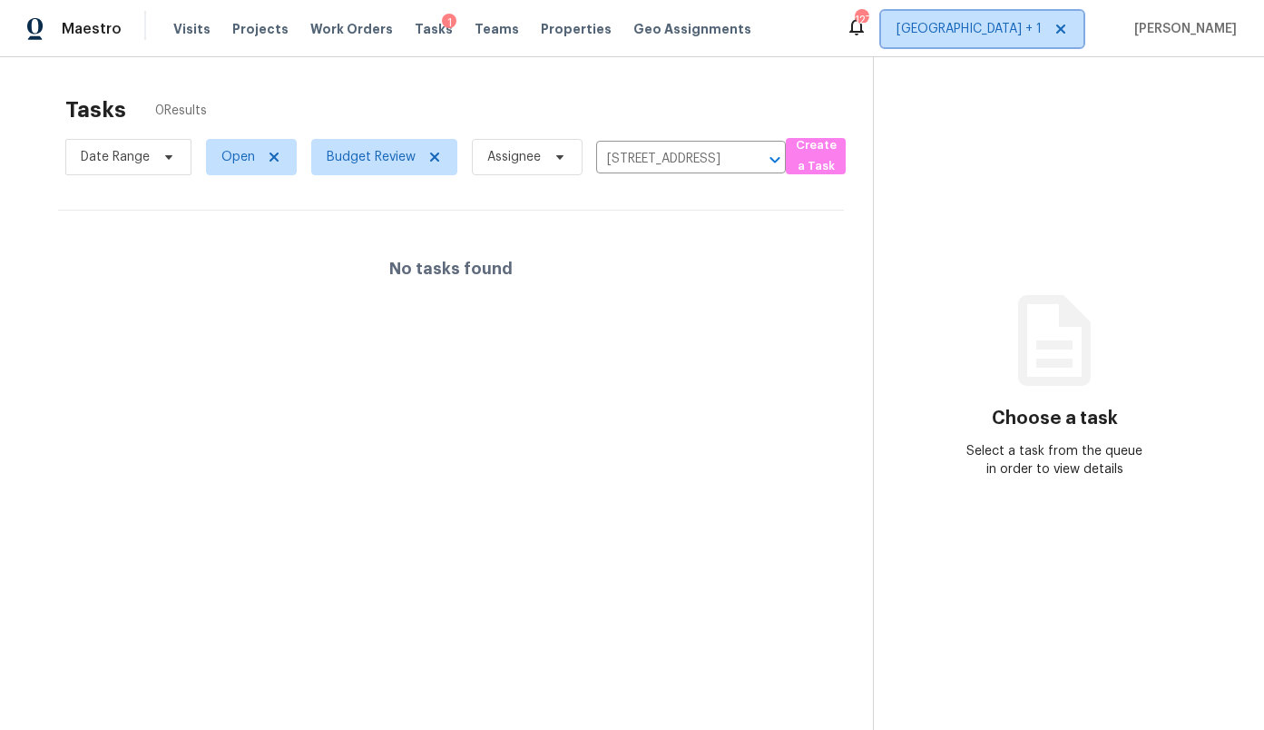
click at [1042, 34] on span "[GEOGRAPHIC_DATA] + 1" at bounding box center [969, 29] width 145 height 18
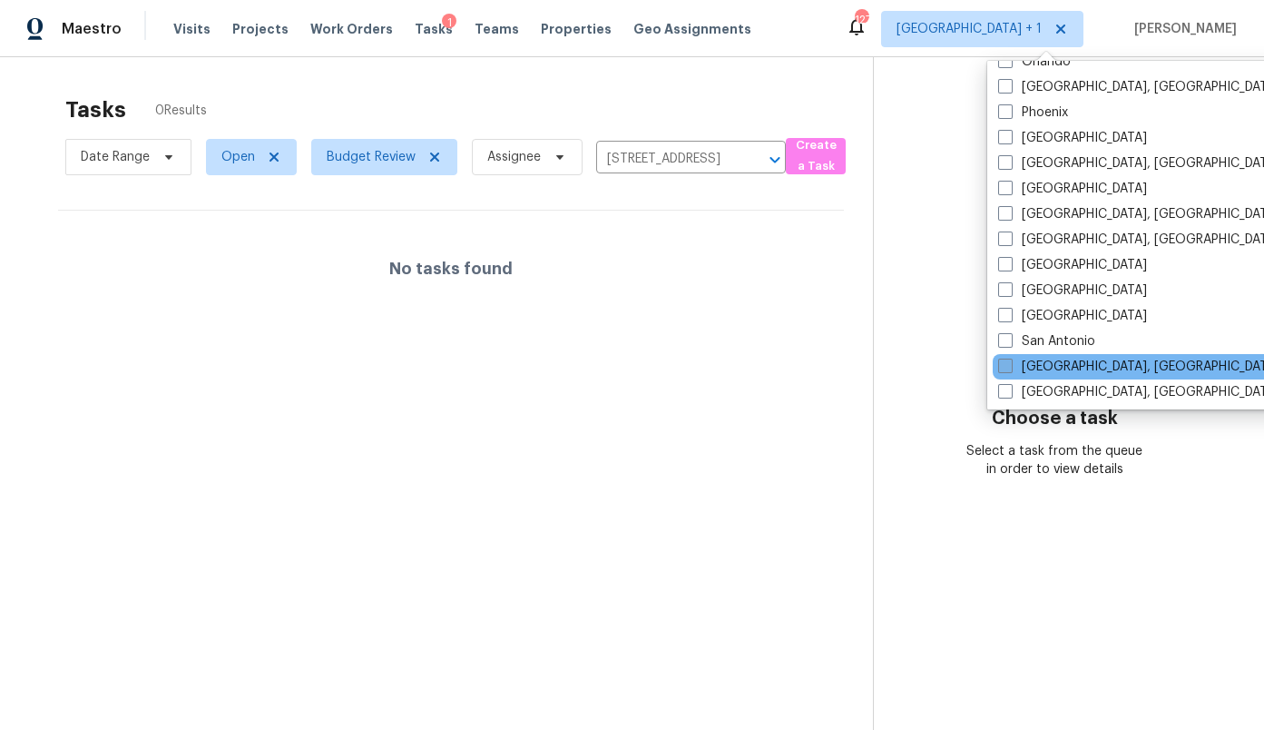
scroll to position [1025, 0]
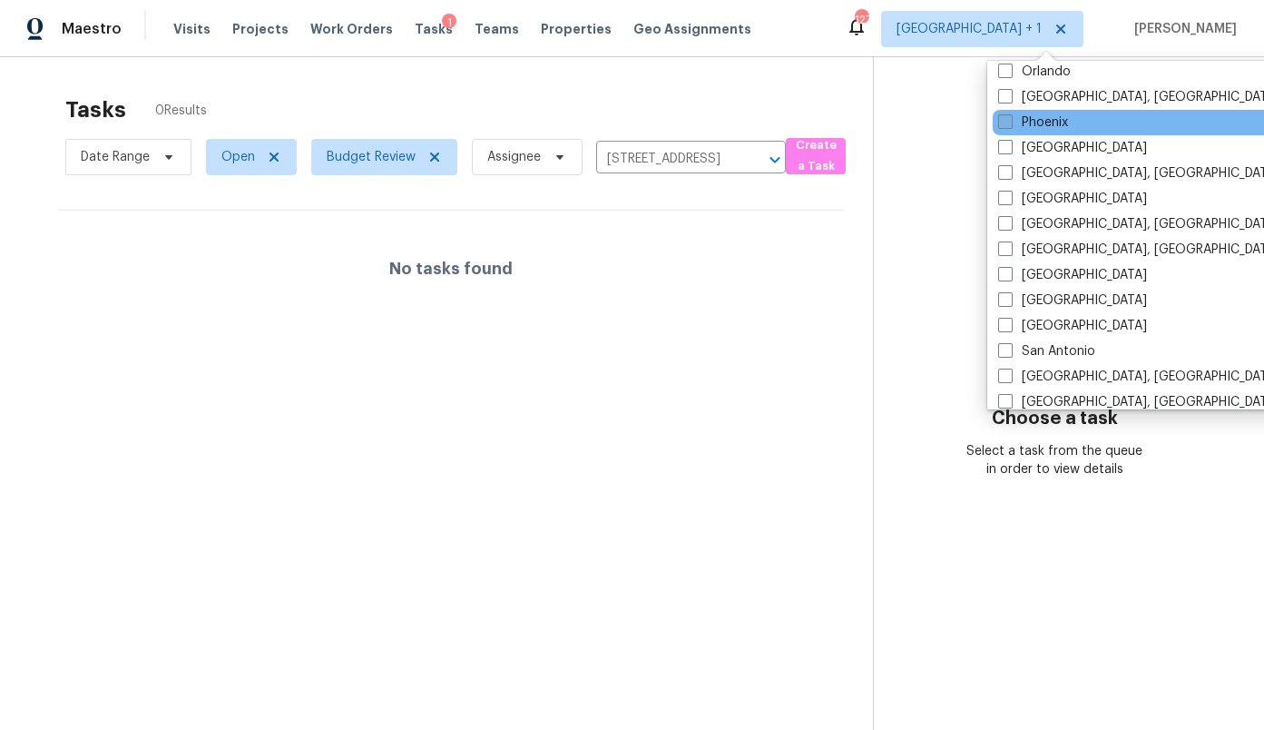
click at [1054, 124] on label "Phoenix" at bounding box center [1033, 122] width 70 height 18
click at [1010, 124] on input "Phoenix" at bounding box center [1004, 119] width 12 height 12
checkbox input "true"
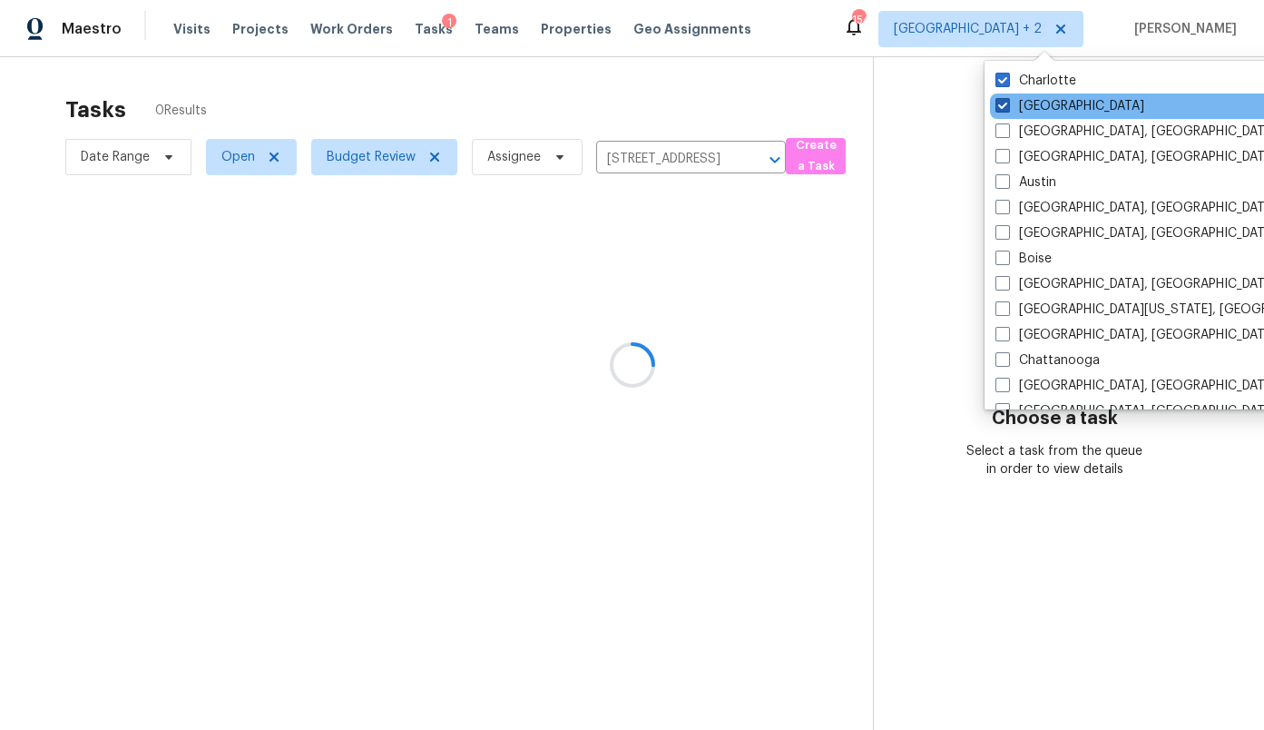
click at [1041, 100] on label "[GEOGRAPHIC_DATA]" at bounding box center [1070, 106] width 149 height 18
click at [1007, 100] on input "[GEOGRAPHIC_DATA]" at bounding box center [1002, 103] width 12 height 12
checkbox input "false"
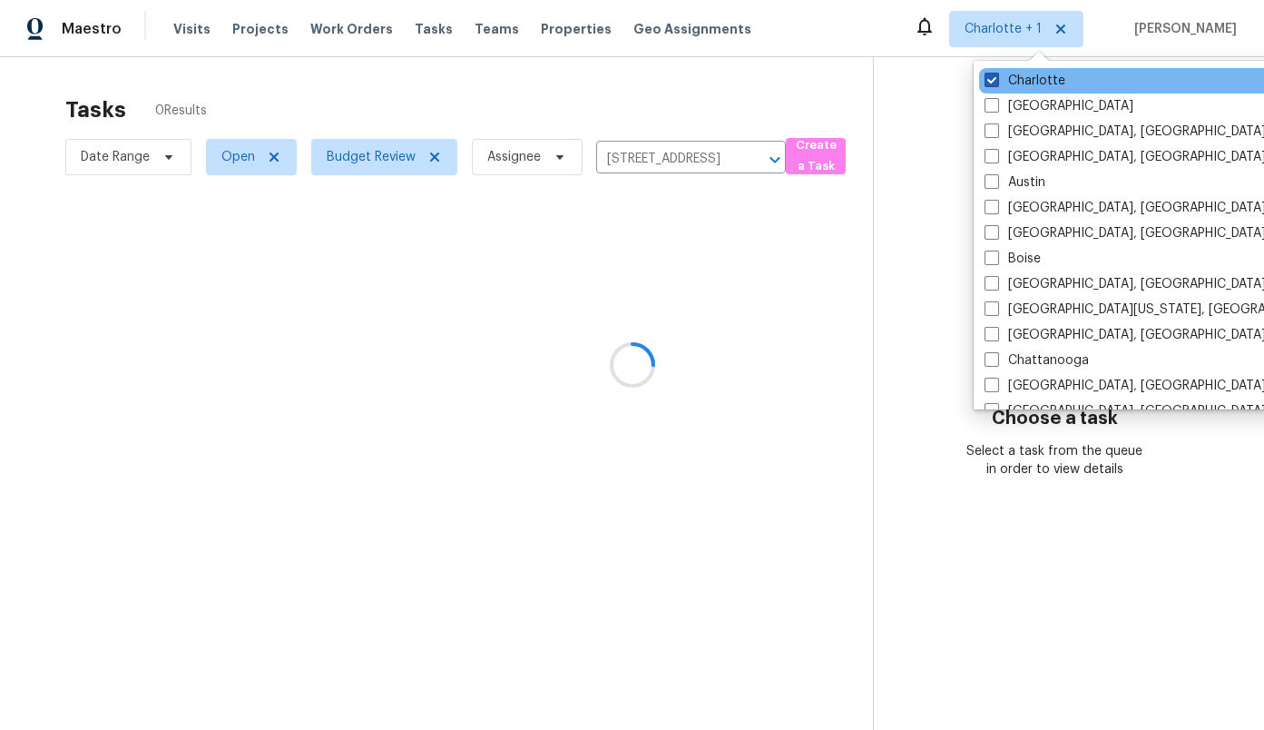
click at [1038, 76] on label "Charlotte" at bounding box center [1025, 81] width 81 height 18
click at [996, 76] on input "Charlotte" at bounding box center [991, 78] width 12 height 12
checkbox input "false"
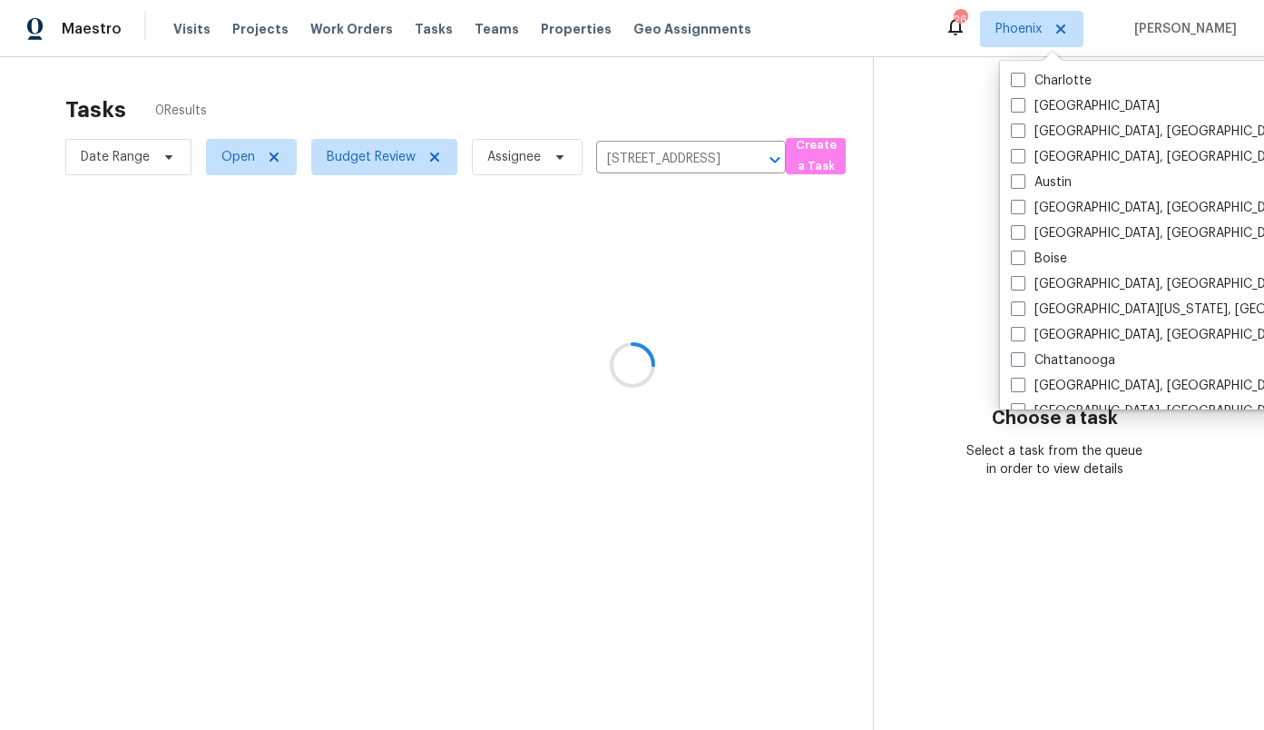
click at [360, 161] on div at bounding box center [632, 365] width 1264 height 730
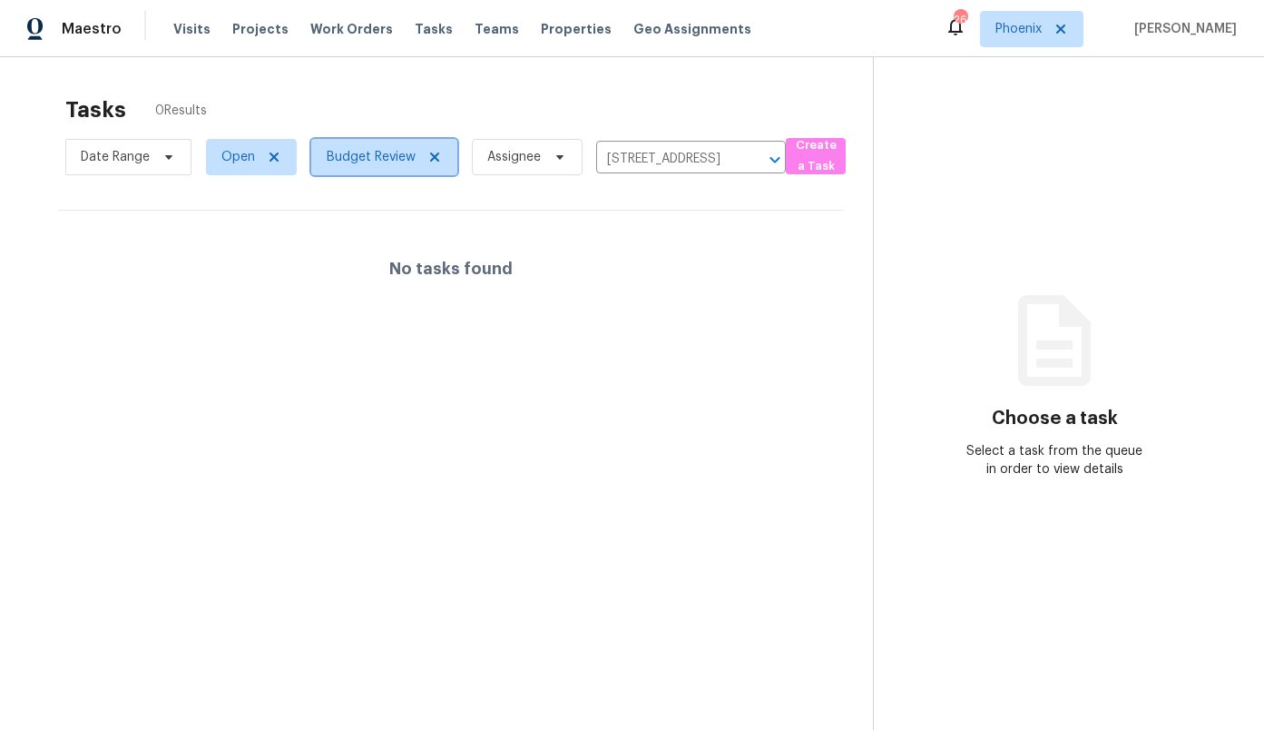
click at [379, 159] on span "Budget Review" at bounding box center [371, 157] width 89 height 18
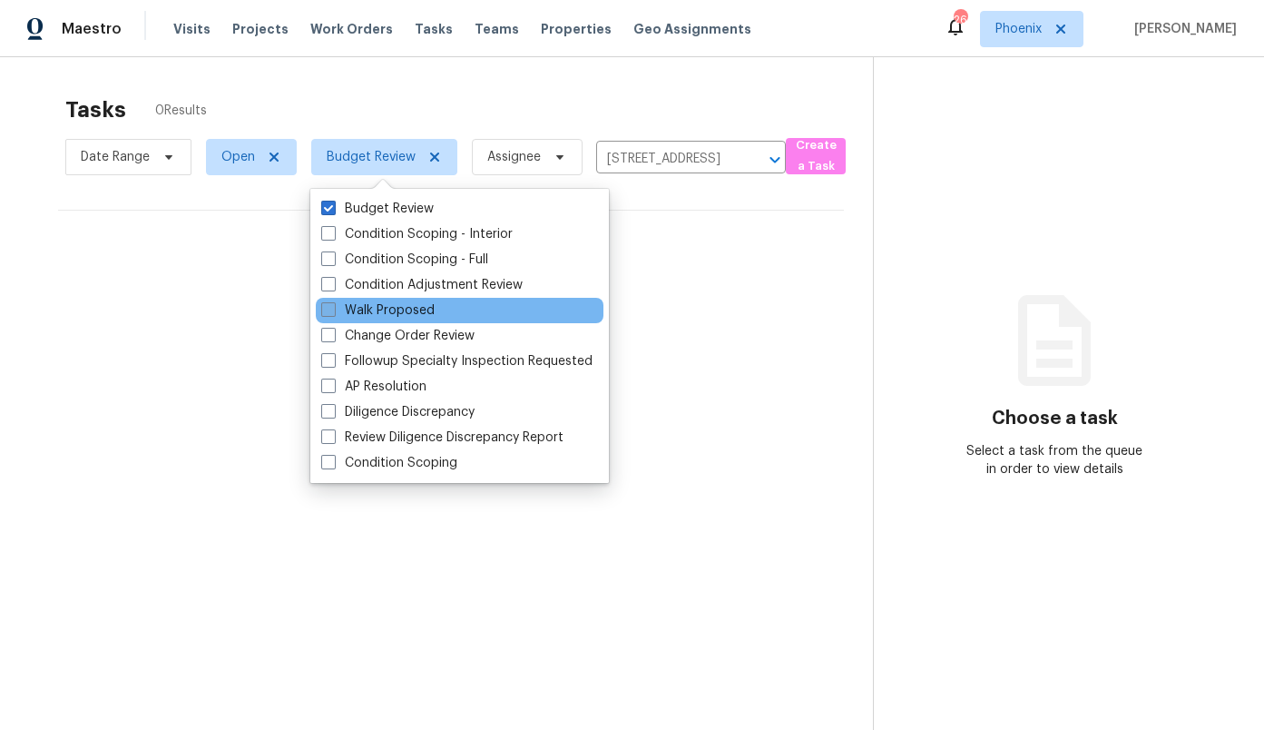
click at [389, 307] on label "Walk Proposed" at bounding box center [377, 310] width 113 height 18
click at [333, 307] on input "Walk Proposed" at bounding box center [327, 307] width 12 height 12
checkbox input "true"
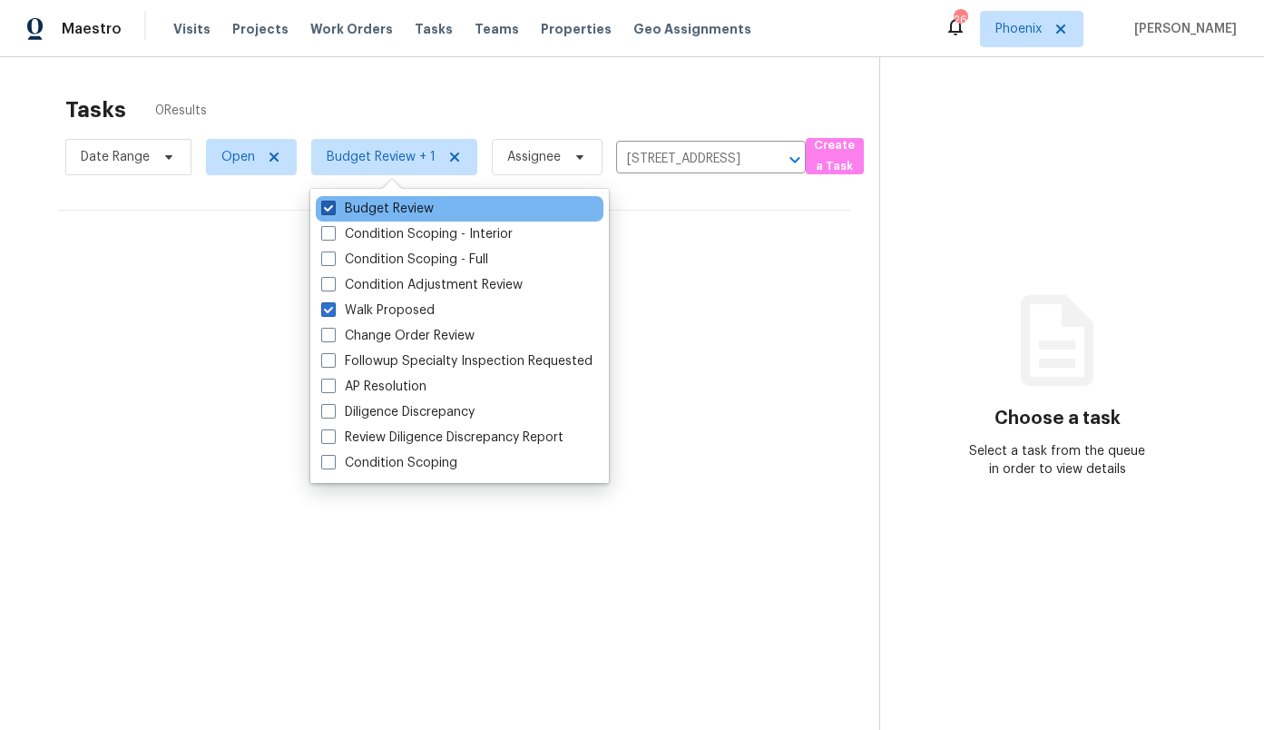
click at [386, 211] on label "Budget Review" at bounding box center [377, 209] width 113 height 18
click at [333, 211] on input "Budget Review" at bounding box center [327, 206] width 12 height 12
checkbox input "false"
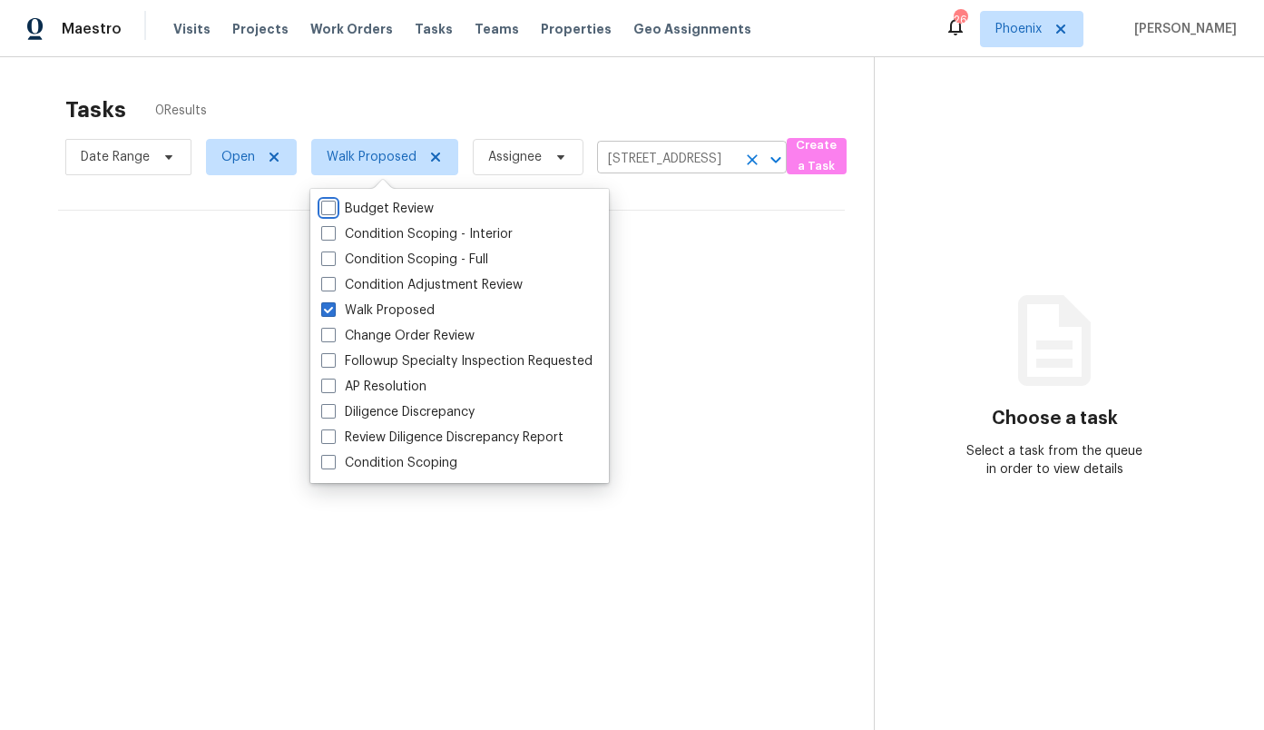
click at [754, 159] on icon "Clear" at bounding box center [752, 160] width 18 height 18
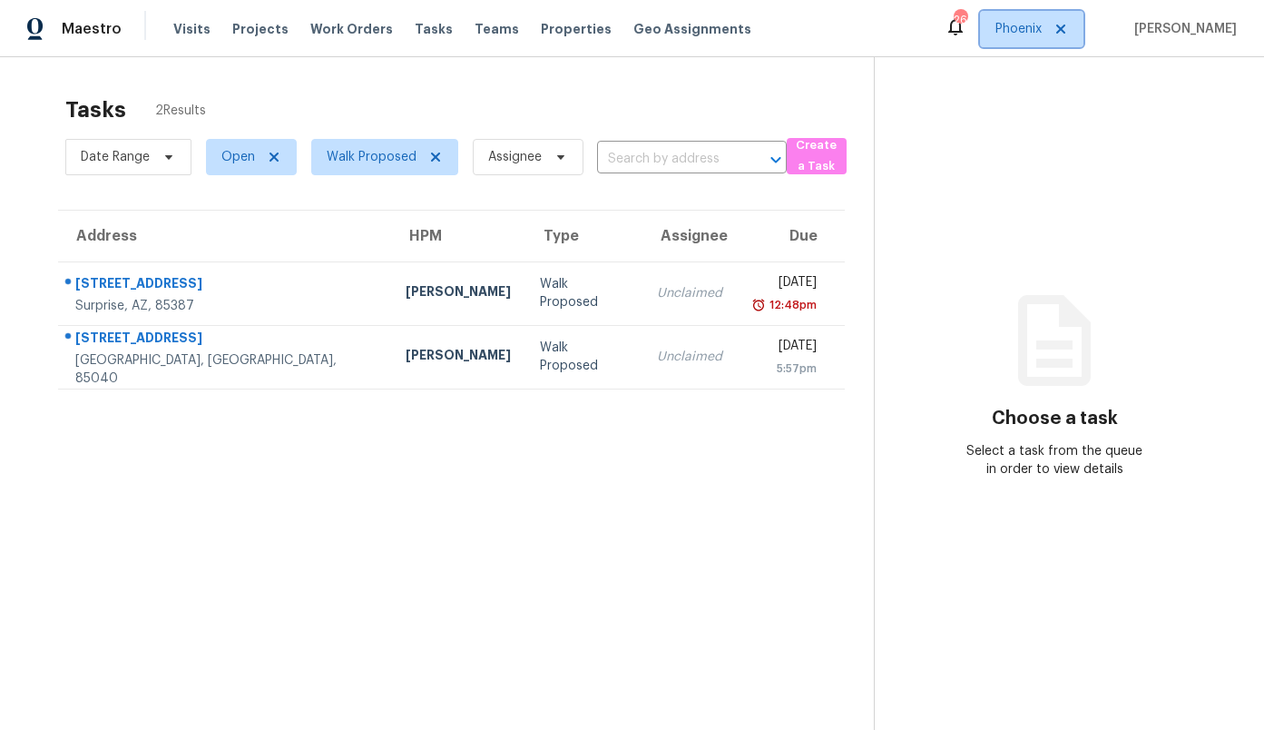
click at [1039, 25] on span "Phoenix" at bounding box center [1019, 29] width 46 height 18
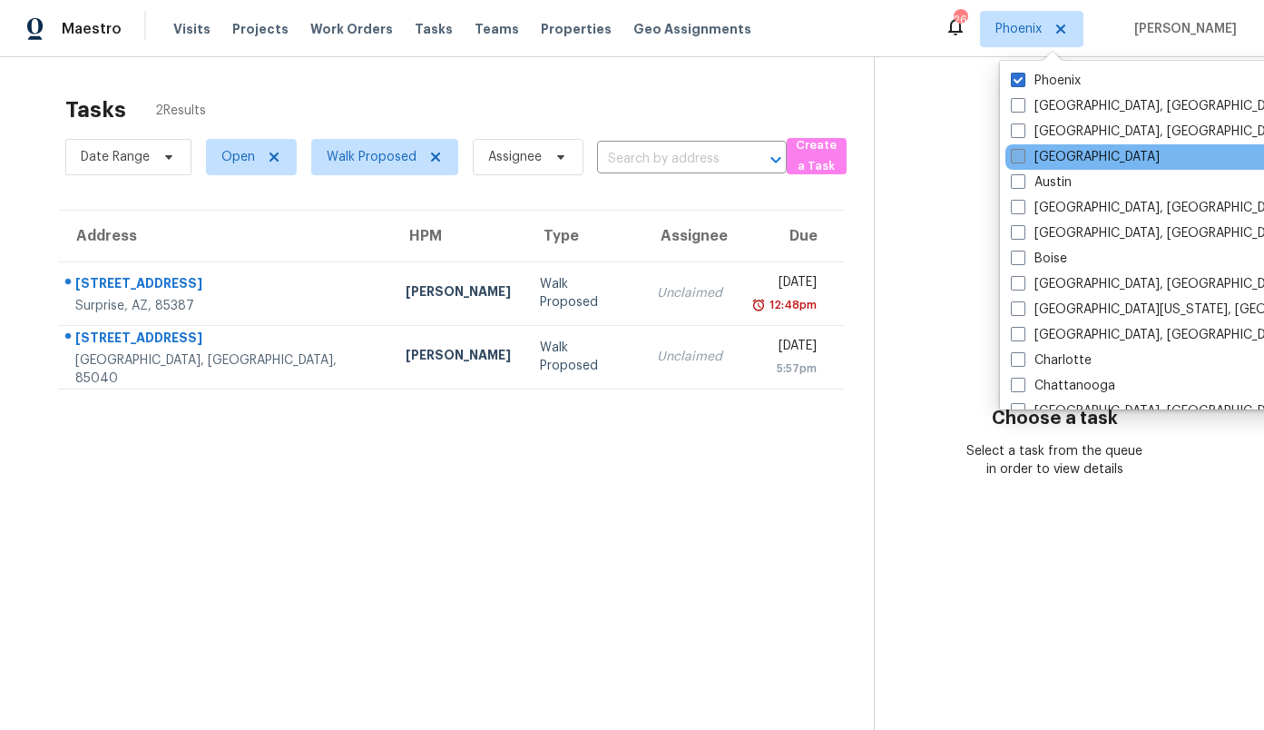
click at [1069, 155] on label "[GEOGRAPHIC_DATA]" at bounding box center [1085, 157] width 149 height 18
click at [1023, 155] on input "[GEOGRAPHIC_DATA]" at bounding box center [1017, 154] width 12 height 12
checkbox input "true"
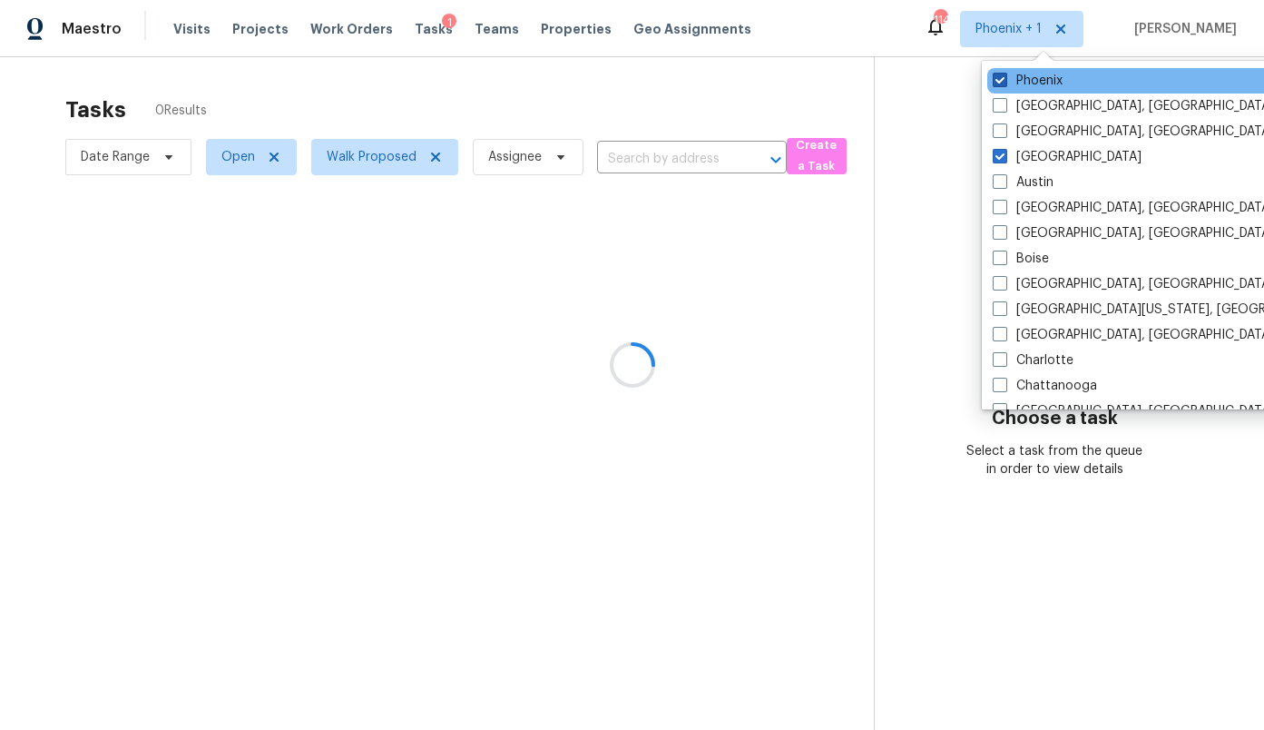
click at [1040, 78] on label "Phoenix" at bounding box center [1028, 81] width 70 height 18
click at [1005, 78] on input "Phoenix" at bounding box center [999, 78] width 12 height 12
checkbox input "false"
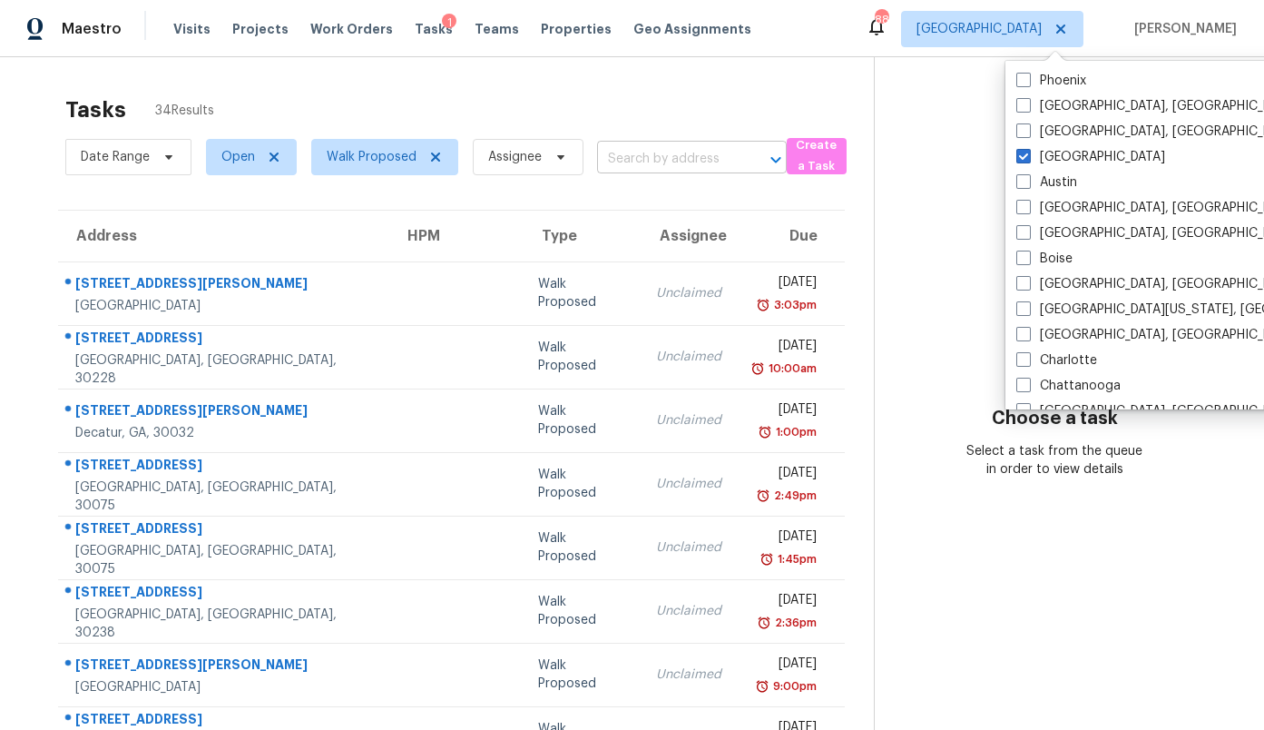
click at [683, 160] on input "text" at bounding box center [666, 159] width 139 height 28
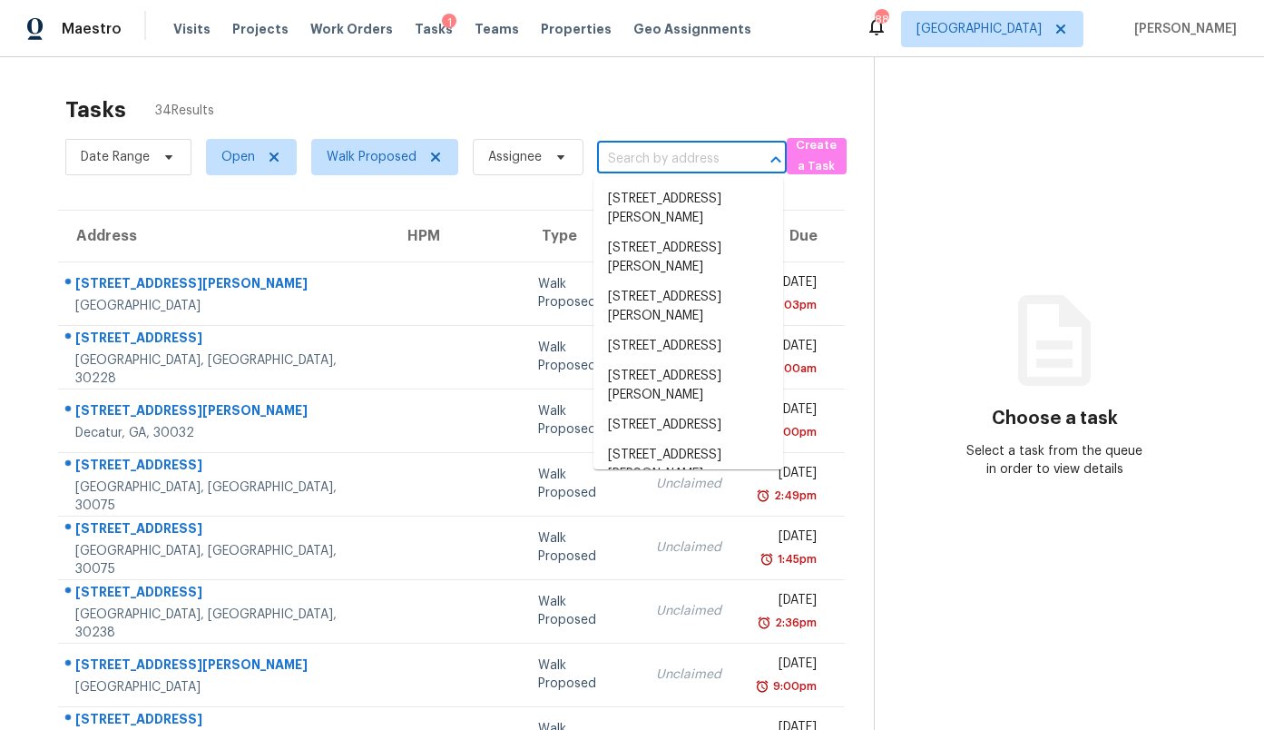
paste input "[STREET_ADDRESS][US_STATE]"
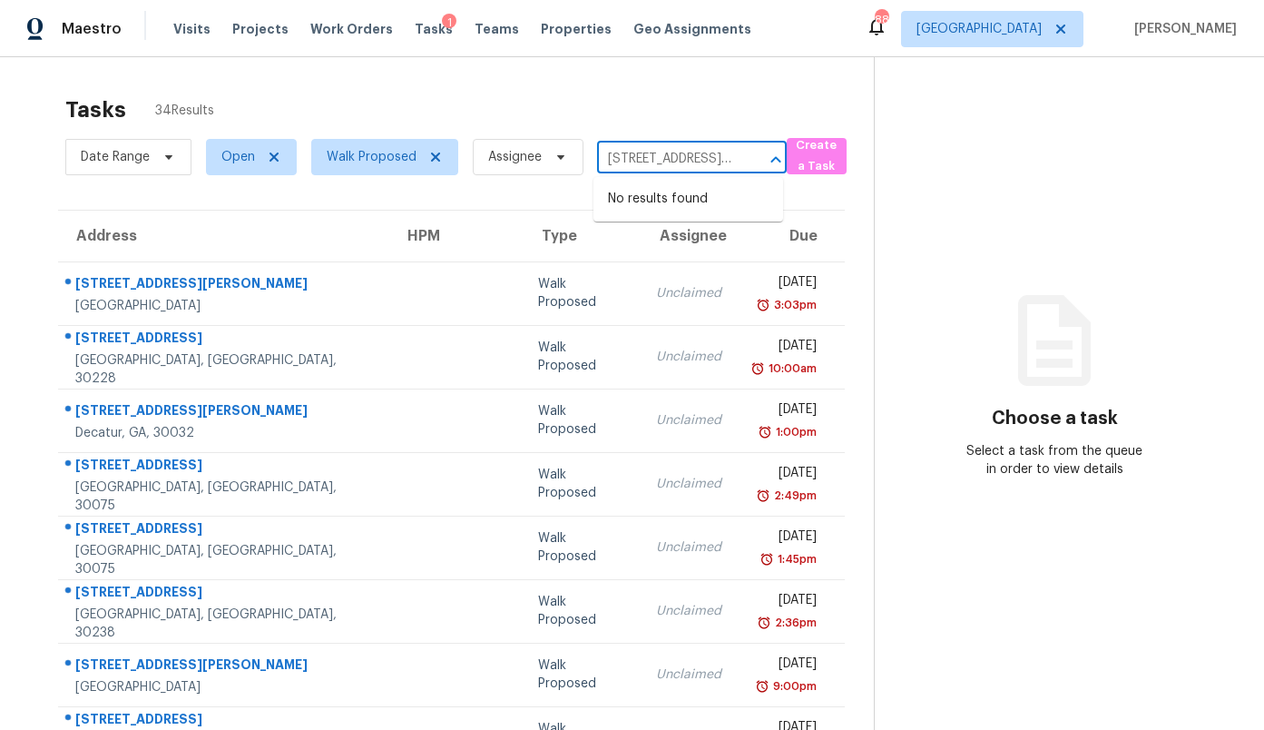
type input "[STREET_ADDRESS][US_STATE]"
click at [734, 96] on div "Tasks 34 Results" at bounding box center [469, 109] width 809 height 47
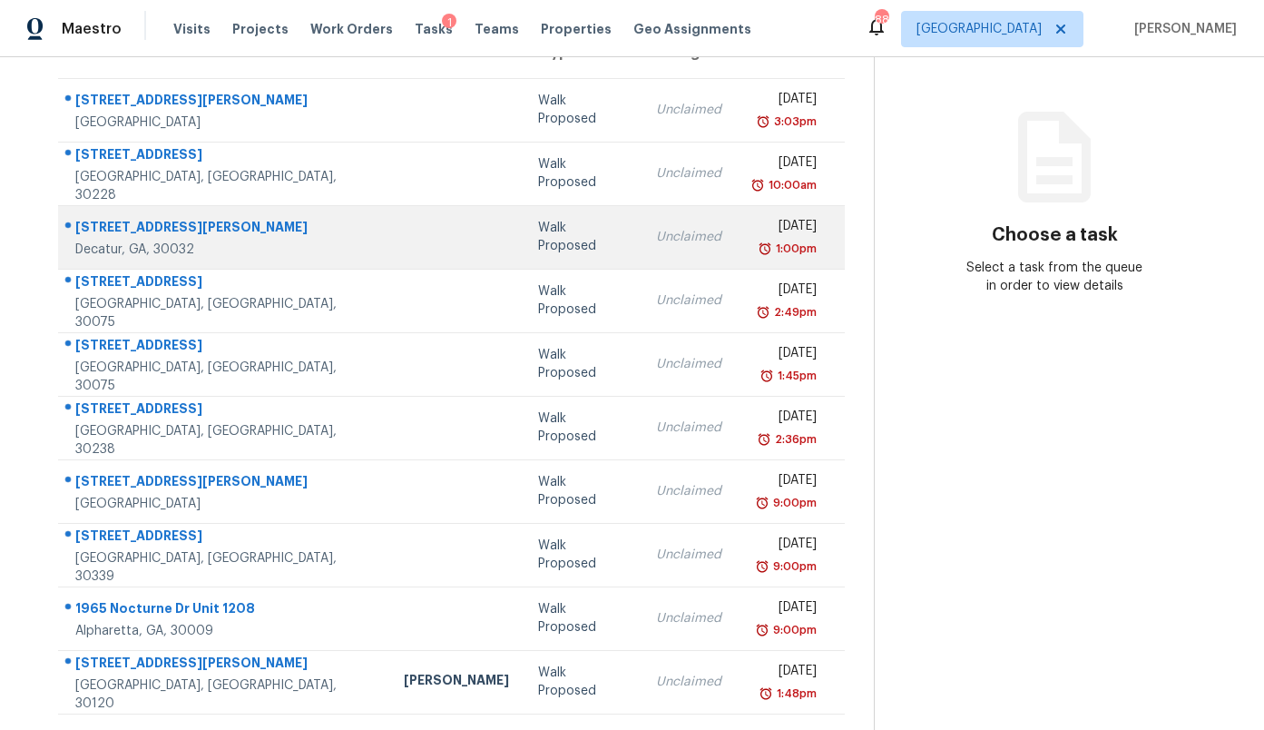
scroll to position [215, 0]
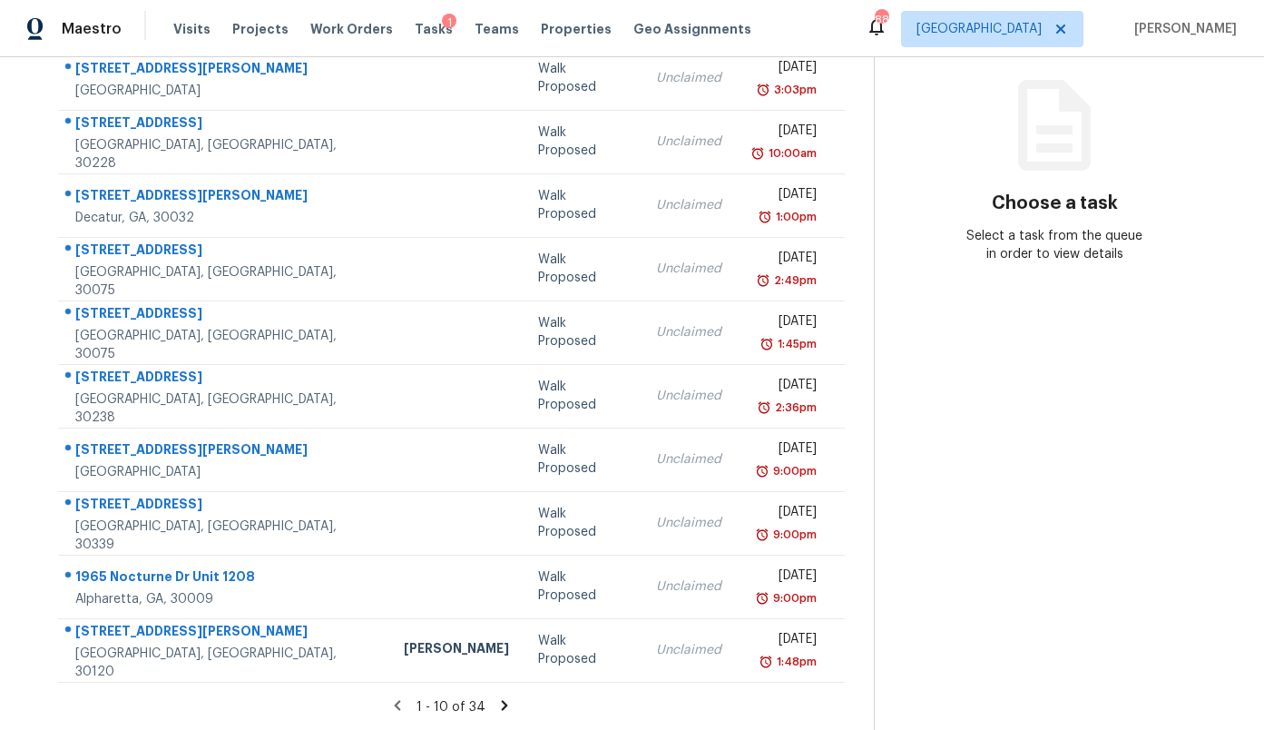
click at [503, 700] on icon at bounding box center [504, 705] width 16 height 16
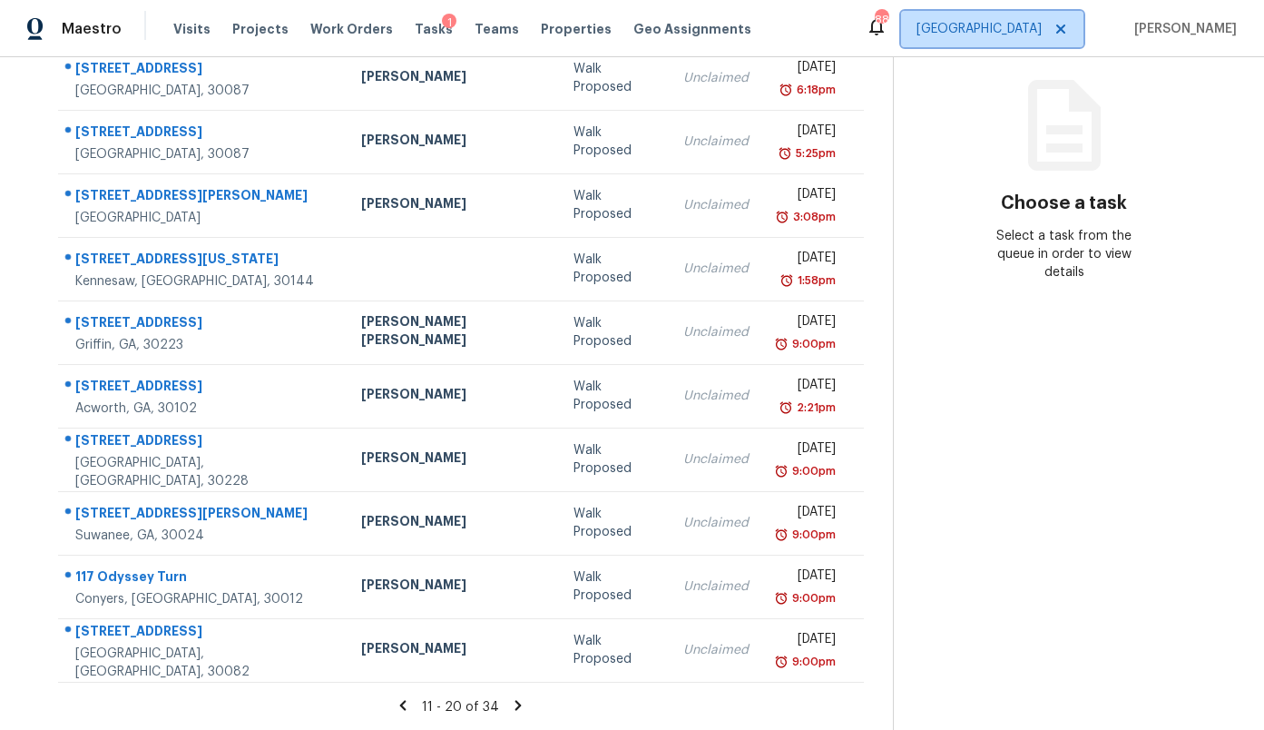
click at [1042, 35] on span "[GEOGRAPHIC_DATA]" at bounding box center [979, 29] width 125 height 18
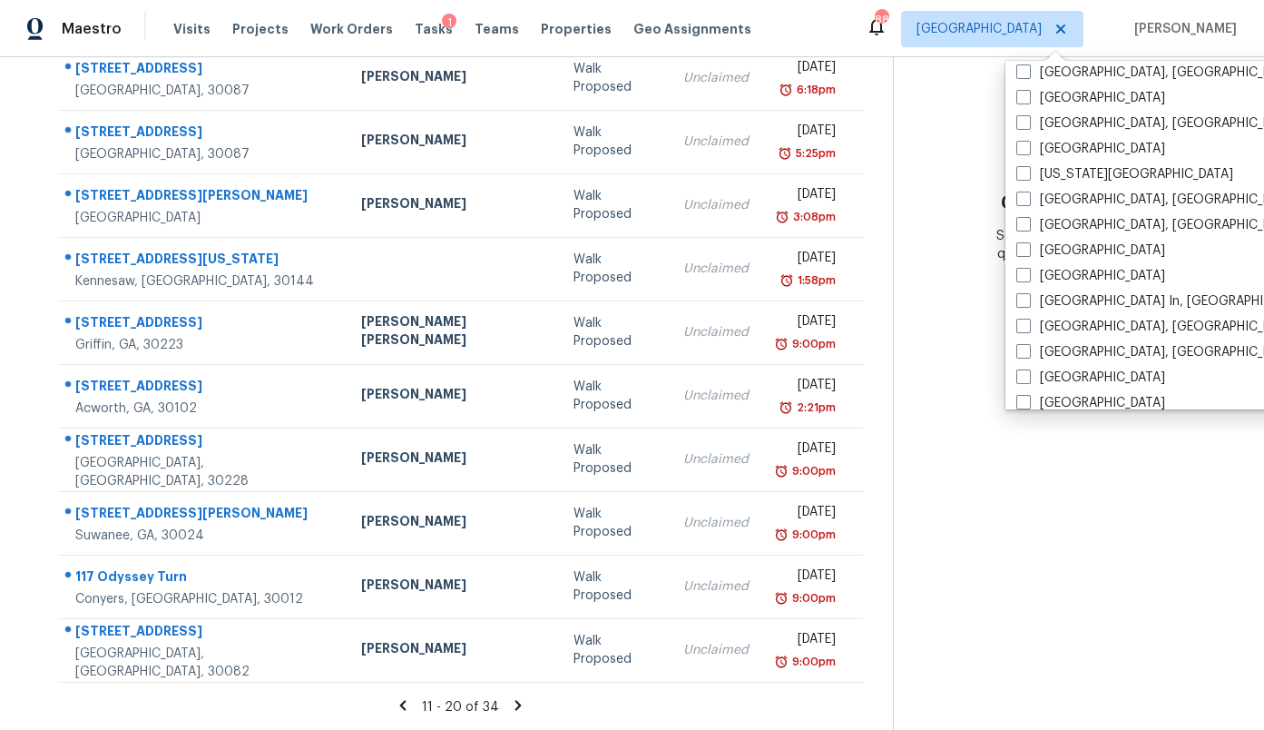
scroll to position [578, 0]
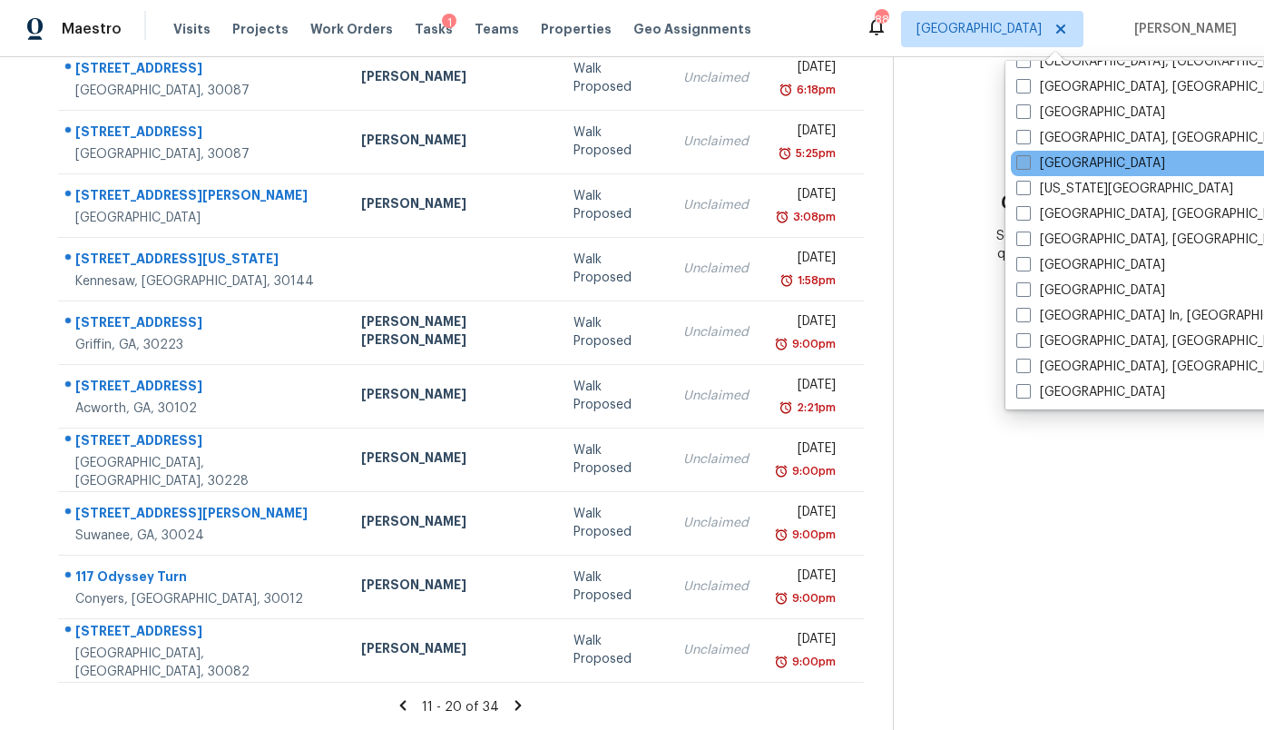
click at [1076, 168] on label "[GEOGRAPHIC_DATA]" at bounding box center [1090, 163] width 149 height 18
click at [1028, 166] on input "[GEOGRAPHIC_DATA]" at bounding box center [1022, 160] width 12 height 12
checkbox input "true"
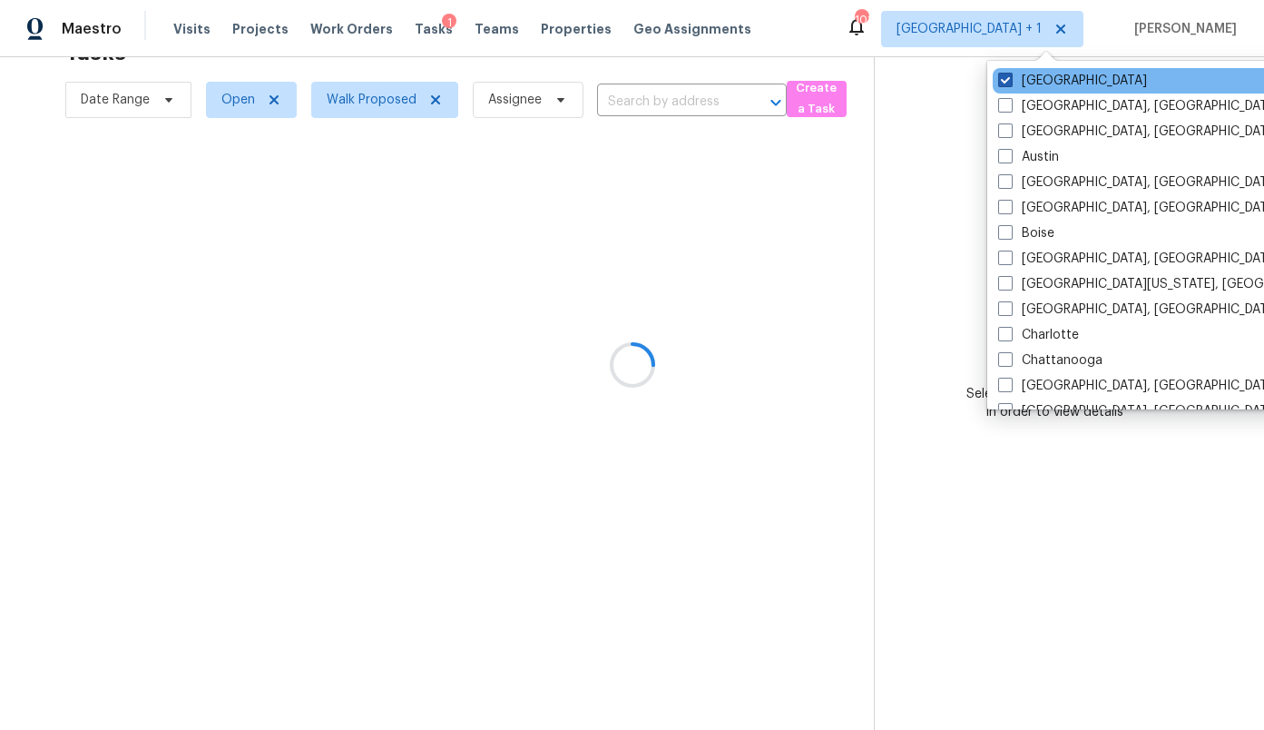
scroll to position [57, 0]
click at [1054, 83] on label "[GEOGRAPHIC_DATA]" at bounding box center [1072, 81] width 149 height 18
click at [1010, 83] on input "[GEOGRAPHIC_DATA]" at bounding box center [1004, 78] width 12 height 12
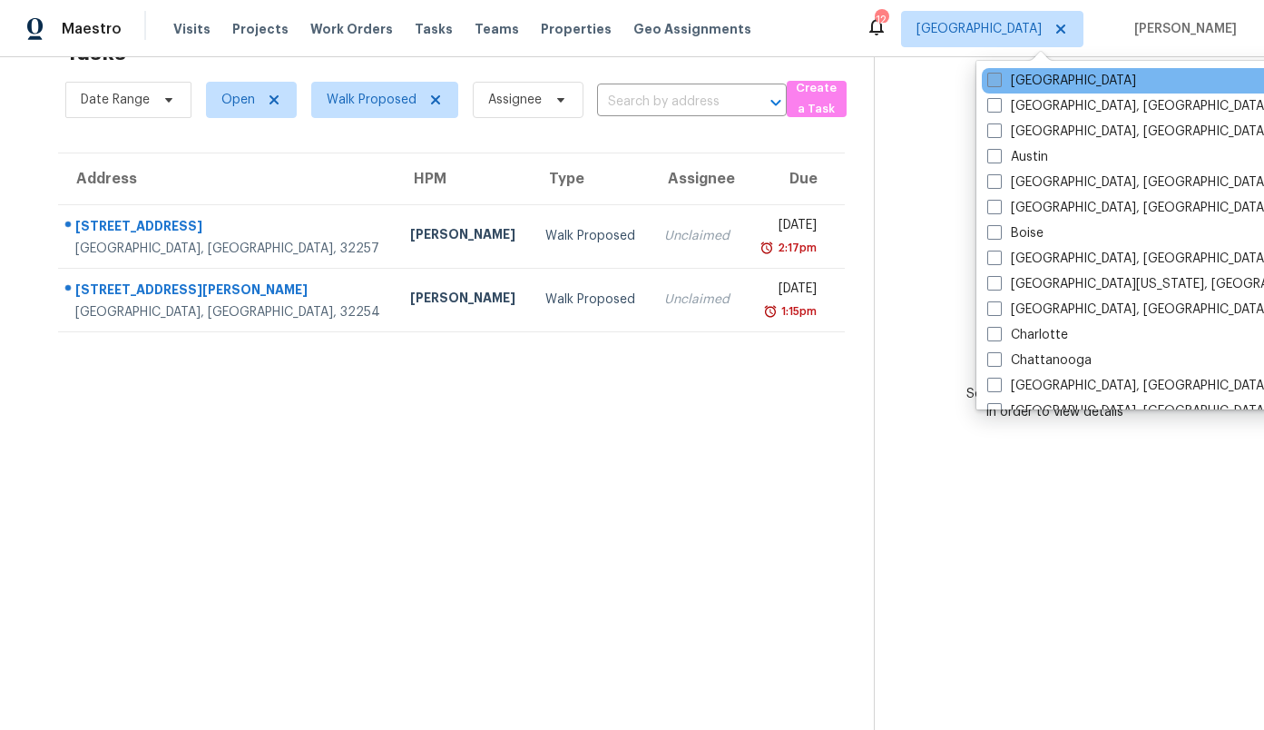
click at [993, 78] on span at bounding box center [994, 80] width 15 height 15
click at [993, 78] on input "[GEOGRAPHIC_DATA]" at bounding box center [993, 78] width 12 height 12
checkbox input "true"
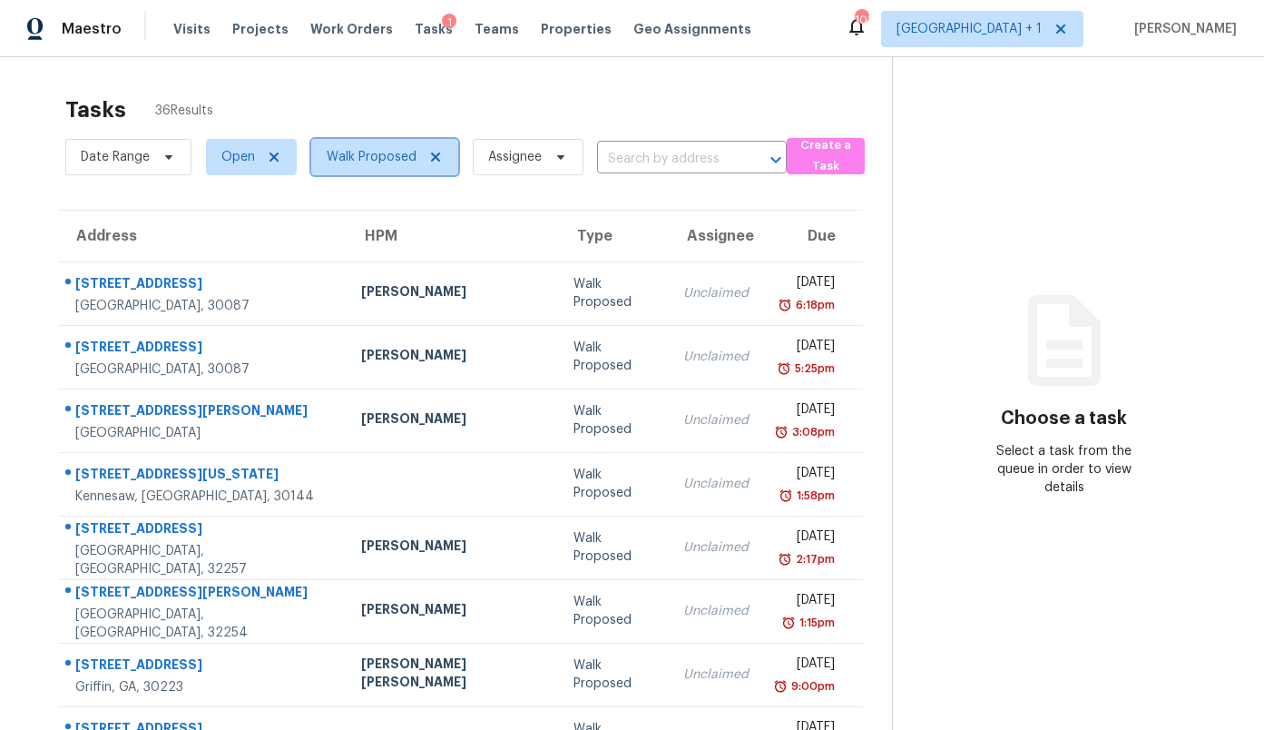
click at [388, 162] on span "Walk Proposed" at bounding box center [372, 157] width 90 height 18
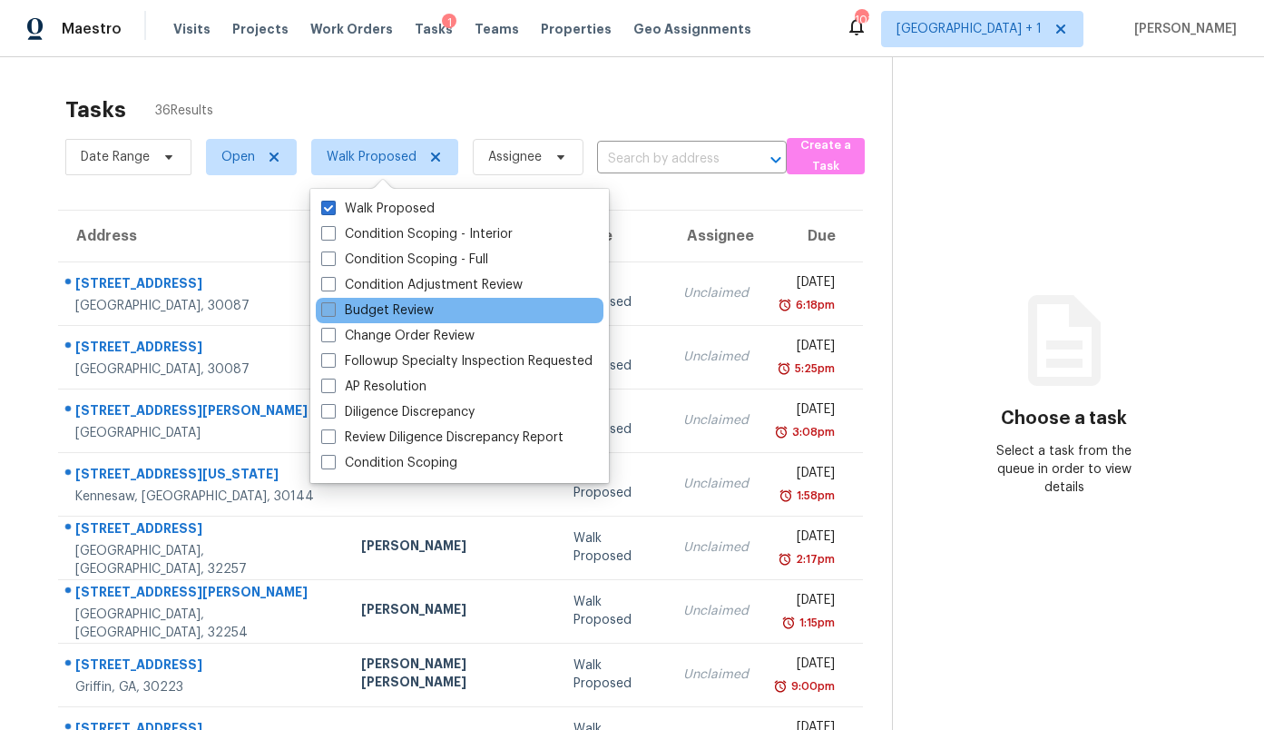
click at [396, 309] on label "Budget Review" at bounding box center [377, 310] width 113 height 18
click at [333, 309] on input "Budget Review" at bounding box center [327, 307] width 12 height 12
checkbox input "true"
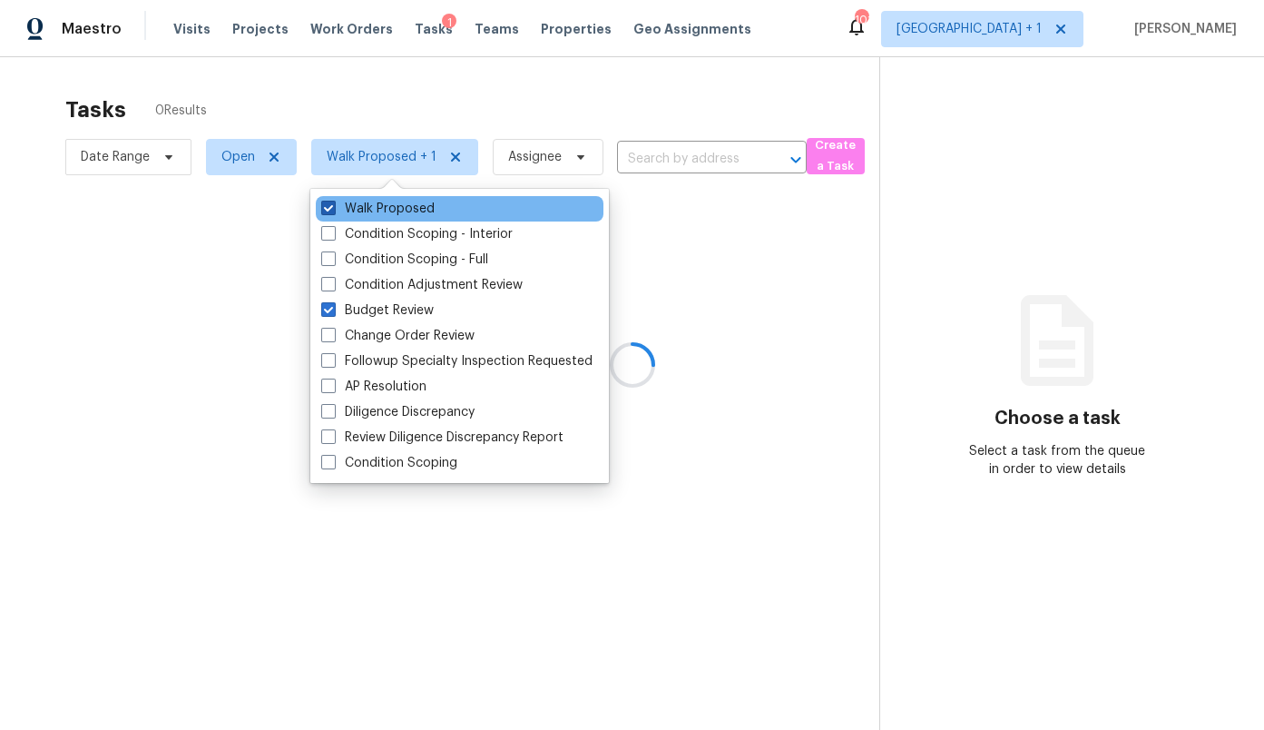
click at [392, 201] on label "Walk Proposed" at bounding box center [377, 209] width 113 height 18
click at [333, 201] on input "Walk Proposed" at bounding box center [327, 206] width 12 height 12
checkbox input "false"
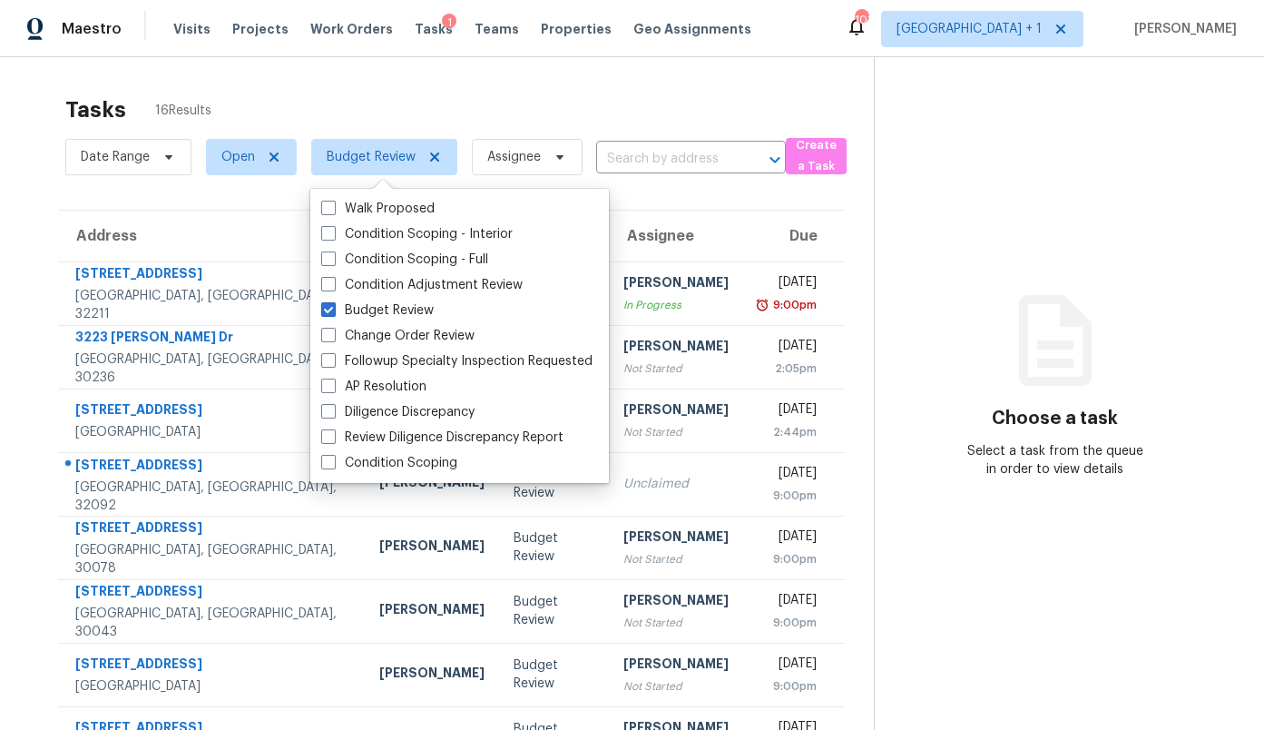
click at [412, 83] on div "Tasks 16 Results Date Range Open Budget Review Assignee ​ Create a Task Address…" at bounding box center [632, 501] width 1264 height 888
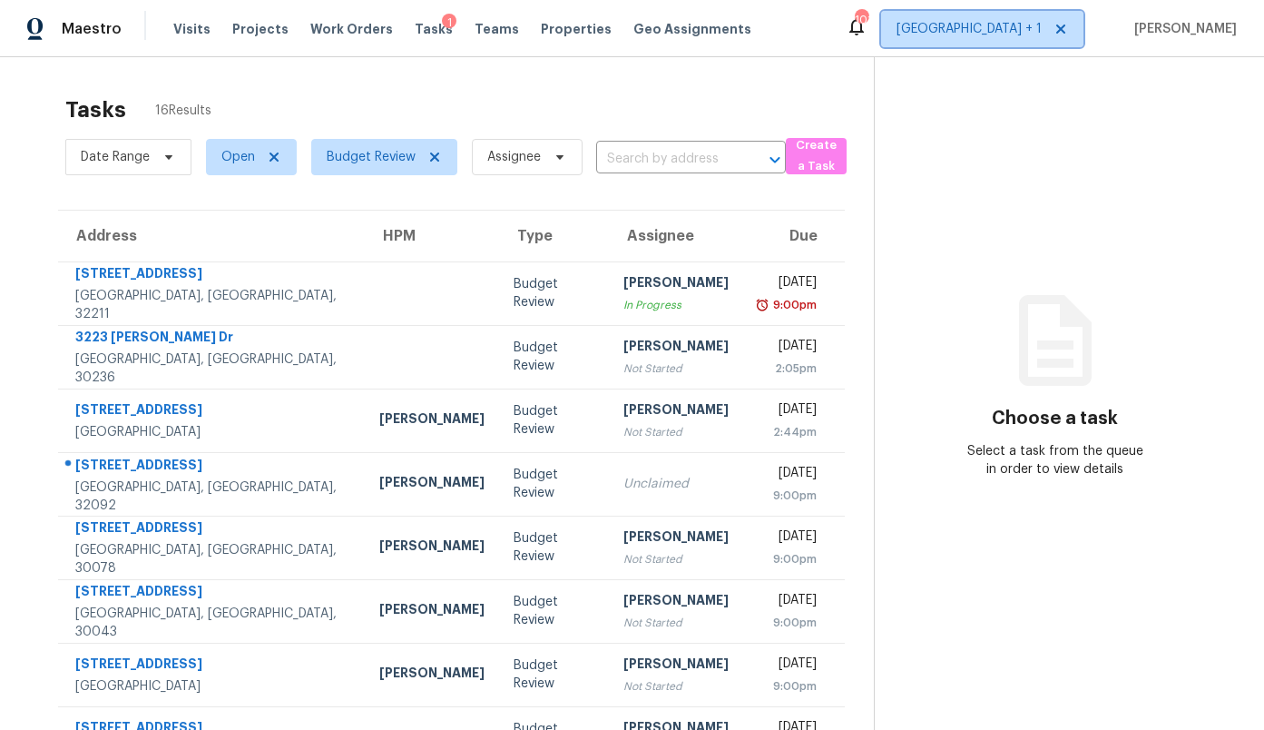
click at [1003, 32] on span "[GEOGRAPHIC_DATA] + 1" at bounding box center [969, 29] width 145 height 18
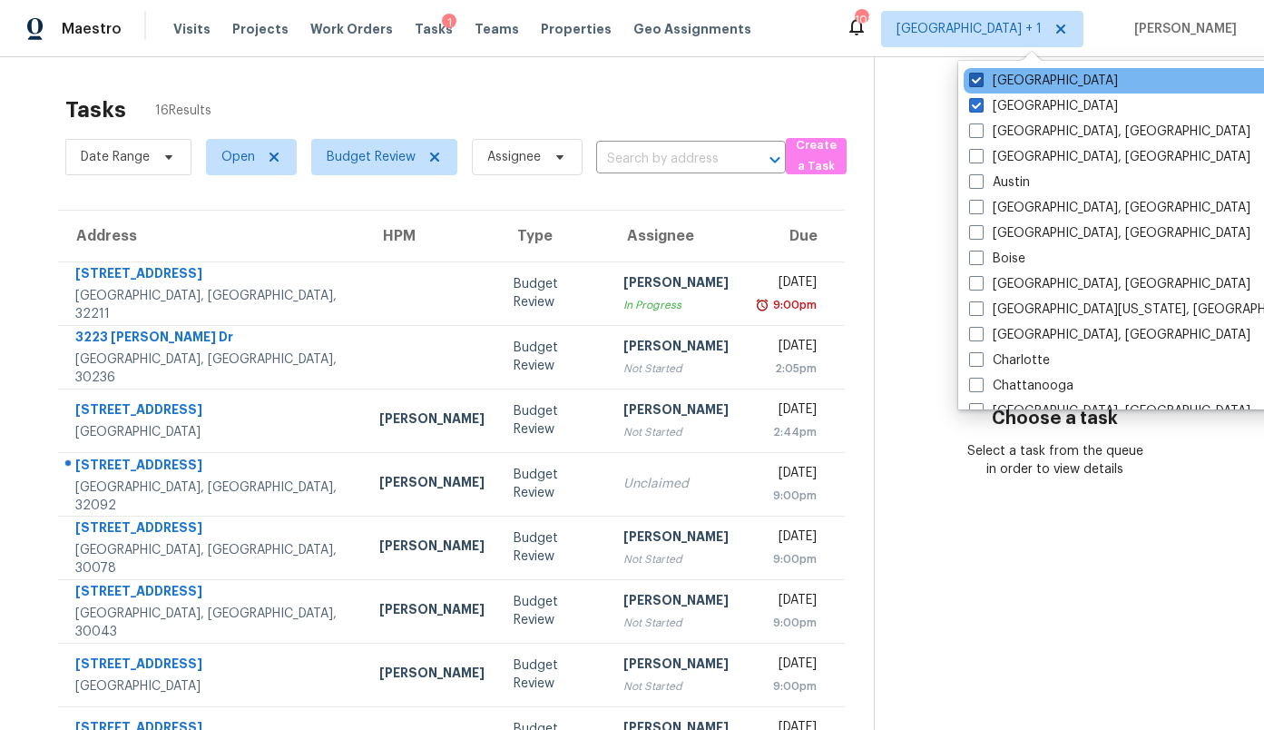
click at [1023, 78] on label "[GEOGRAPHIC_DATA]" at bounding box center [1043, 81] width 149 height 18
click at [981, 78] on input "[GEOGRAPHIC_DATA]" at bounding box center [975, 78] width 12 height 12
checkbox input "false"
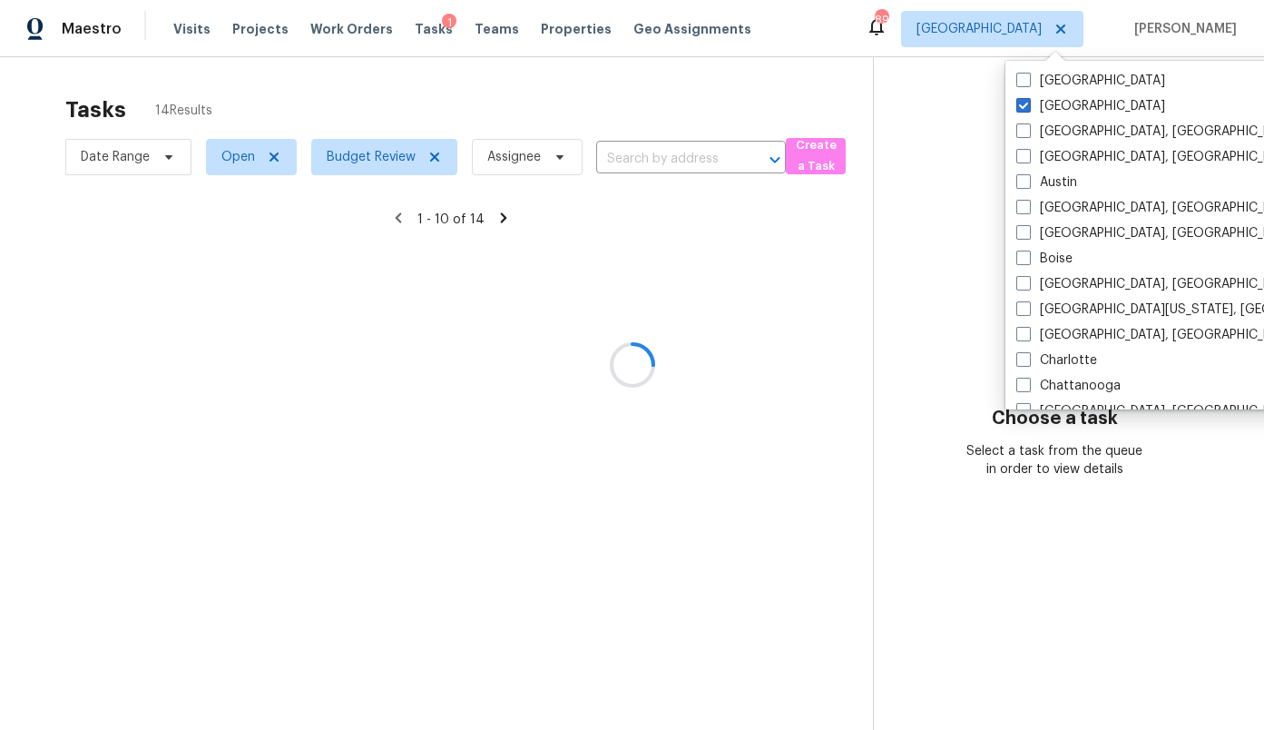
click at [790, 87] on div at bounding box center [632, 365] width 1264 height 730
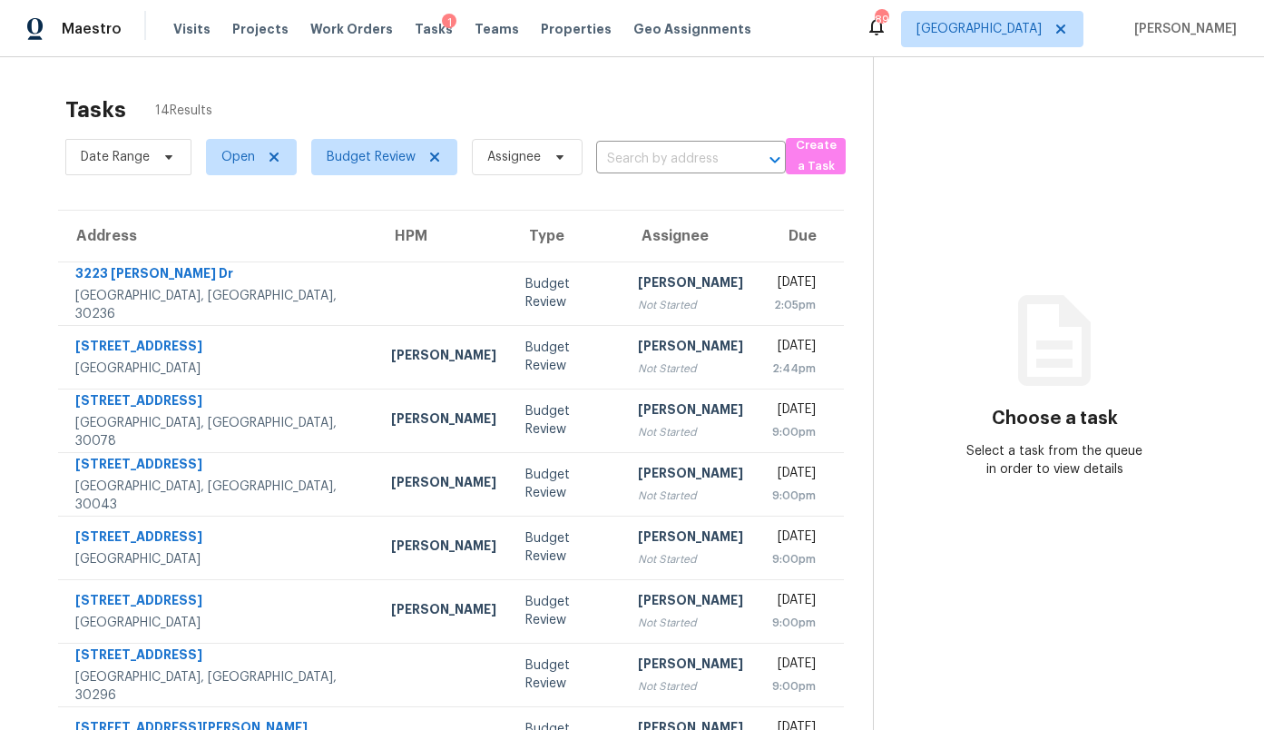
click at [613, 160] on input "text" at bounding box center [665, 159] width 139 height 28
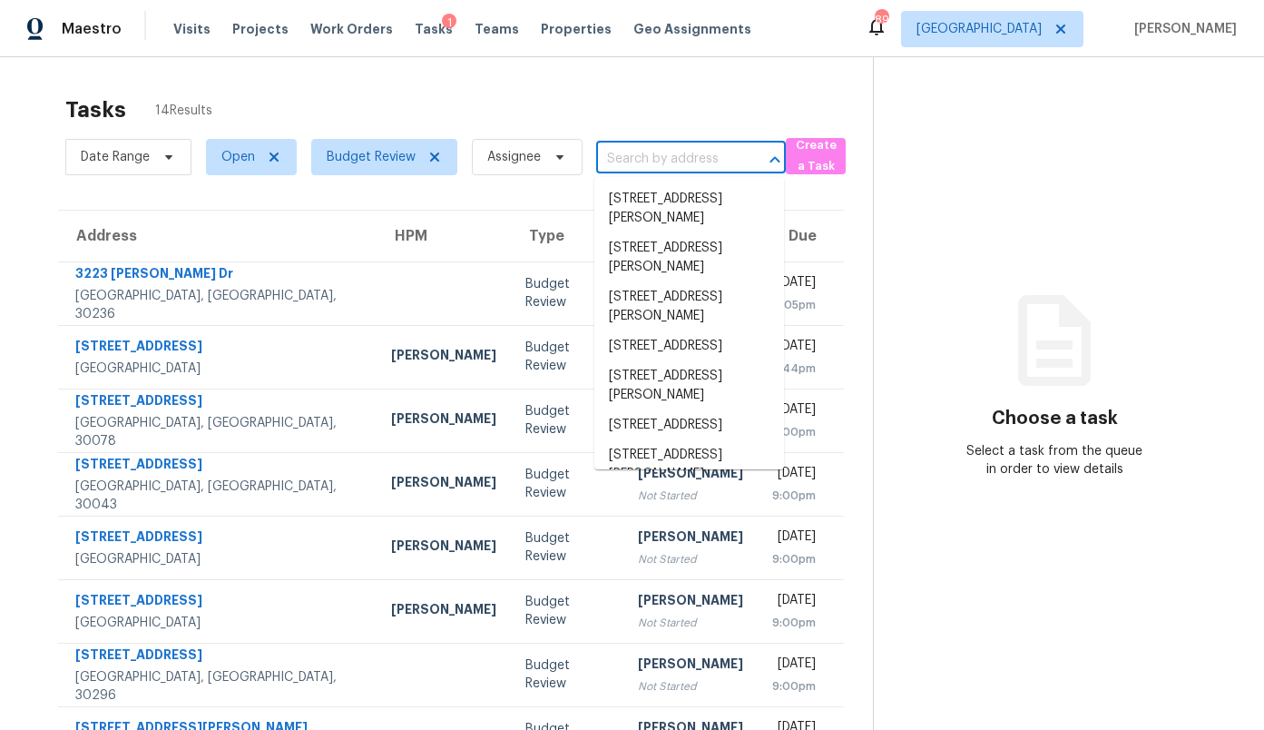
paste input "[STREET_ADDRESS]"
type input "[STREET_ADDRESS]"
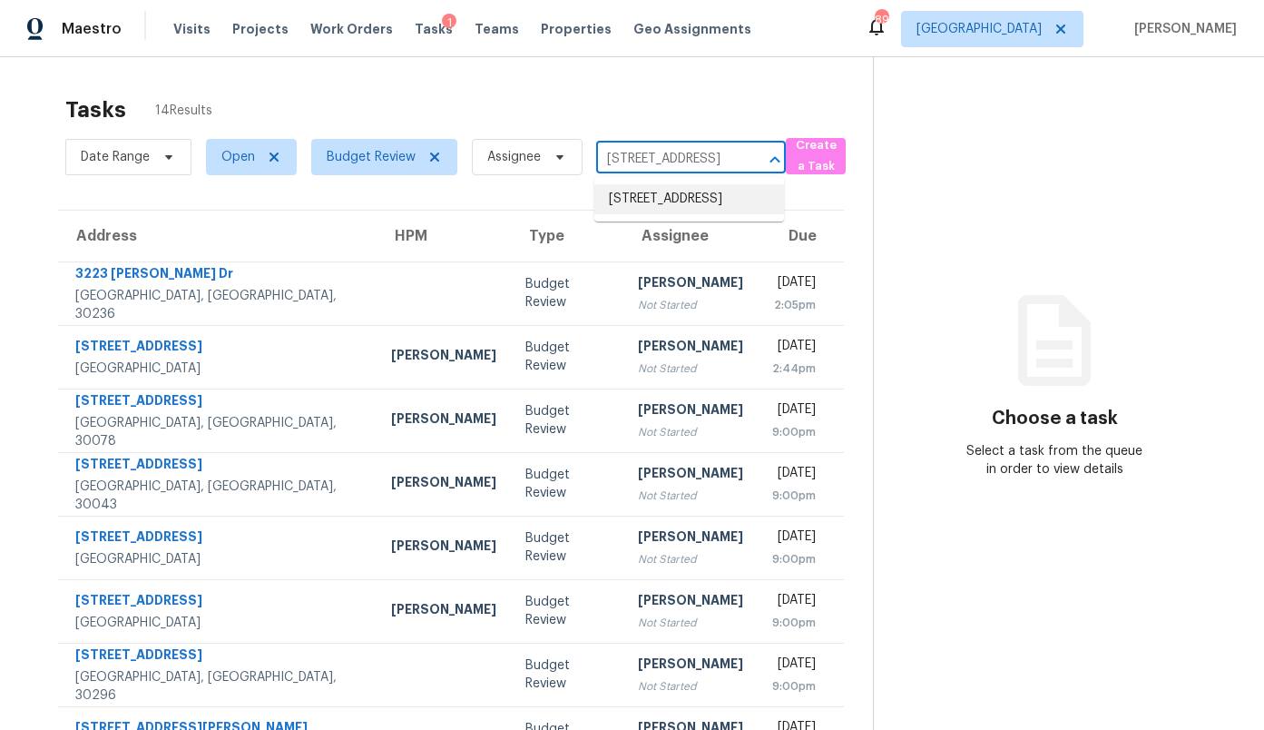
click at [630, 195] on li "[STREET_ADDRESS]" at bounding box center [689, 199] width 190 height 30
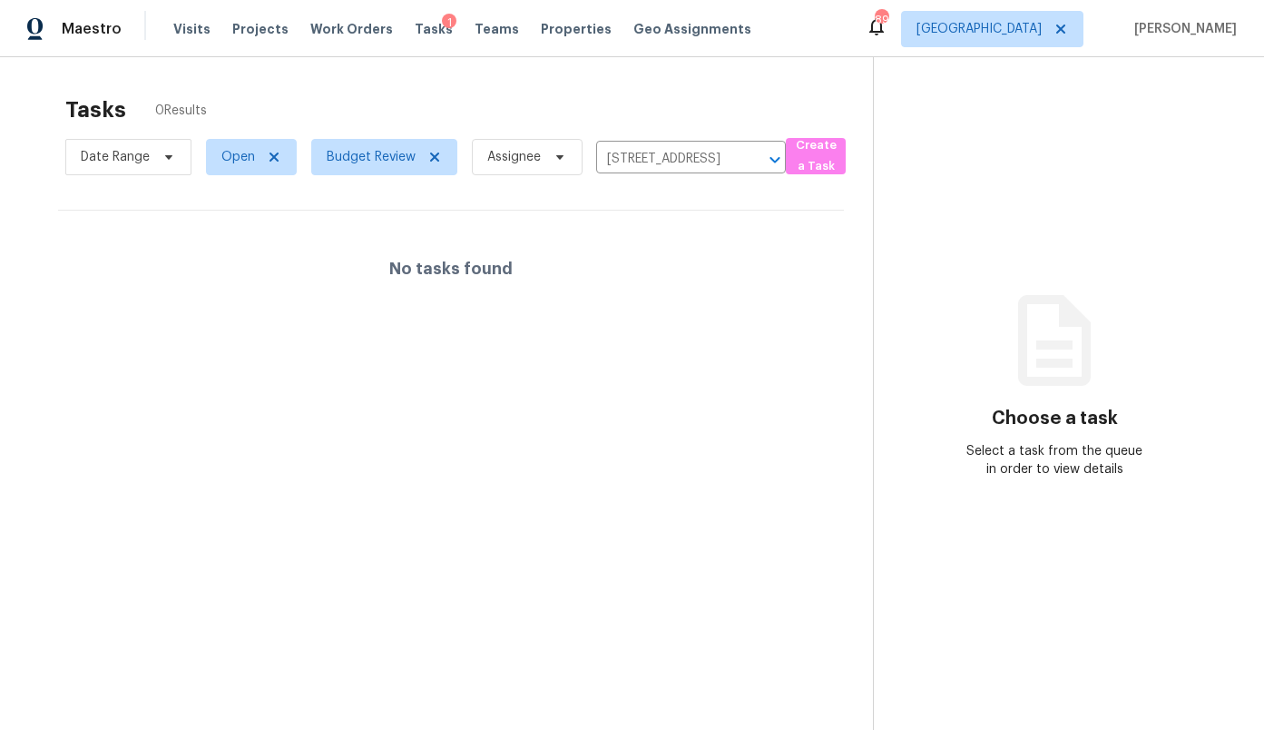
click at [760, 93] on div "Tasks 0 Results" at bounding box center [469, 109] width 808 height 47
click at [645, 113] on div "Tasks 0 Results" at bounding box center [469, 109] width 808 height 47
click at [752, 157] on icon "Clear" at bounding box center [751, 159] width 11 height 11
click at [672, 156] on div at bounding box center [632, 365] width 1264 height 730
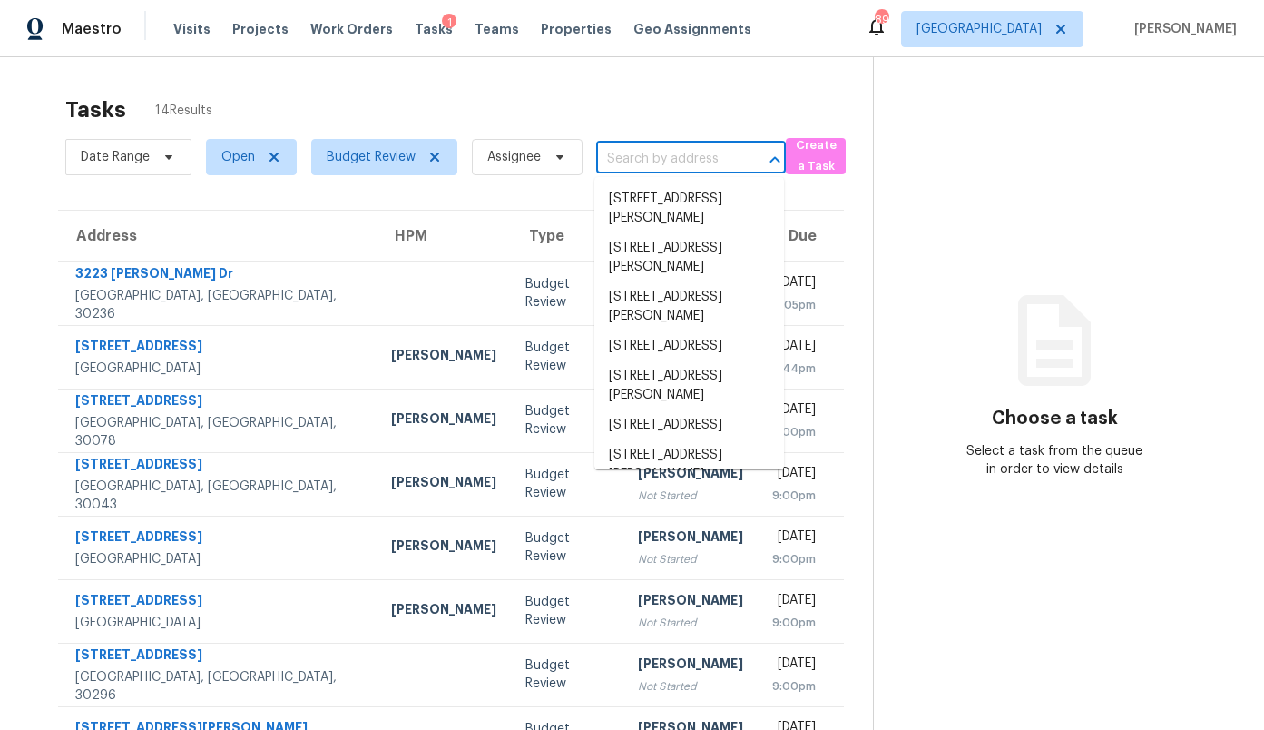
click at [655, 157] on input "text" at bounding box center [665, 159] width 139 height 28
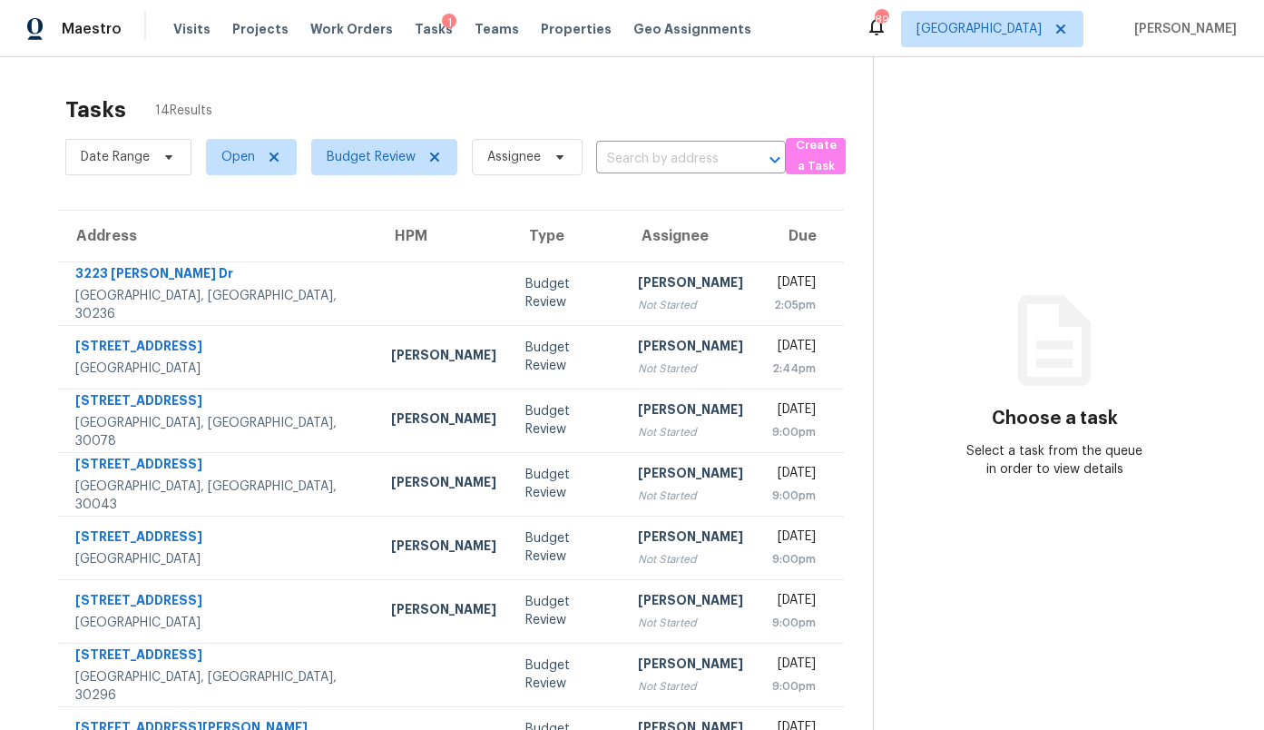
click at [650, 104] on div "Tasks 14 Results" at bounding box center [469, 109] width 808 height 47
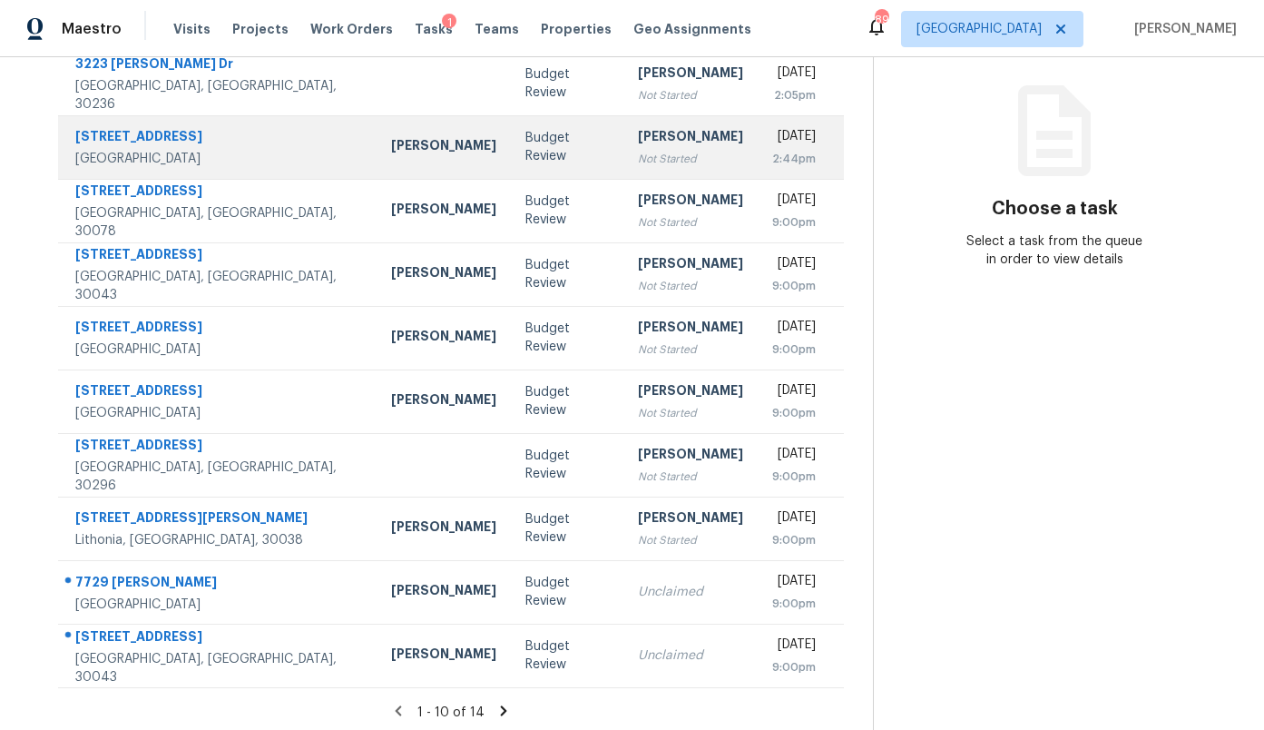
scroll to position [215, 0]
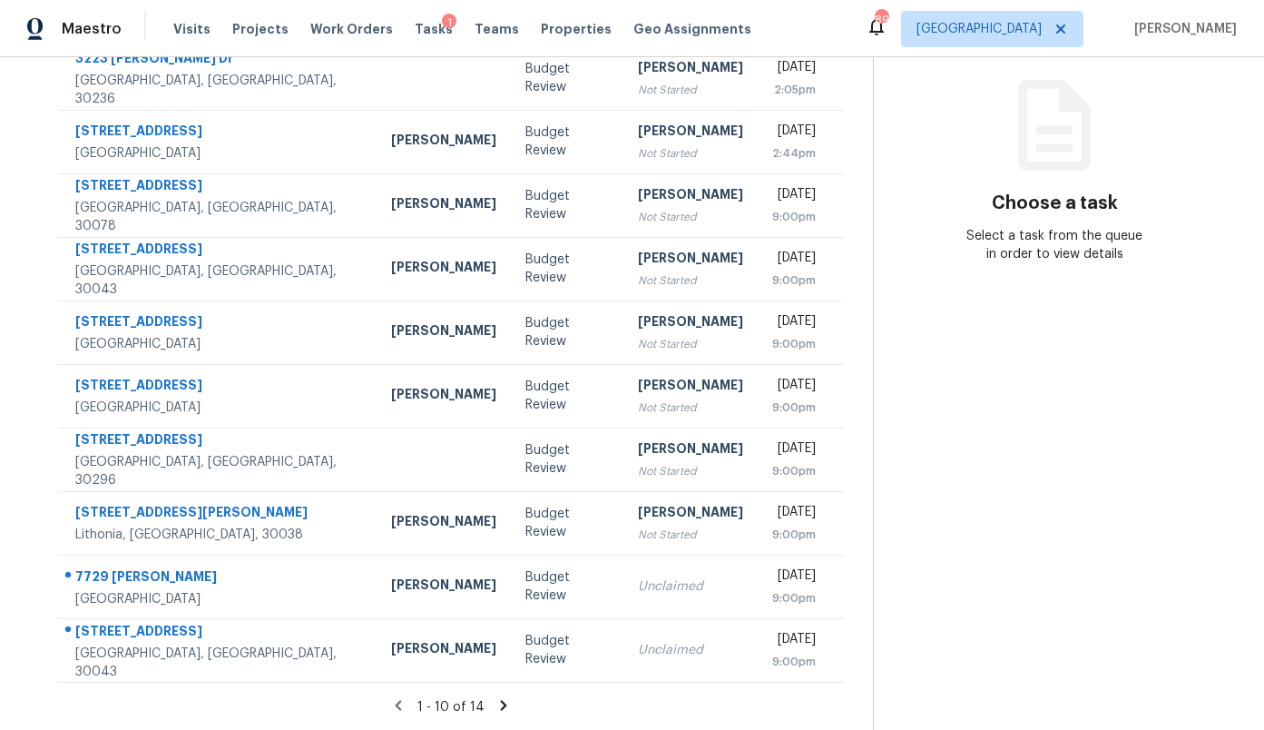
click at [505, 700] on icon at bounding box center [503, 705] width 16 height 16
